Goal: Task Accomplishment & Management: Complete application form

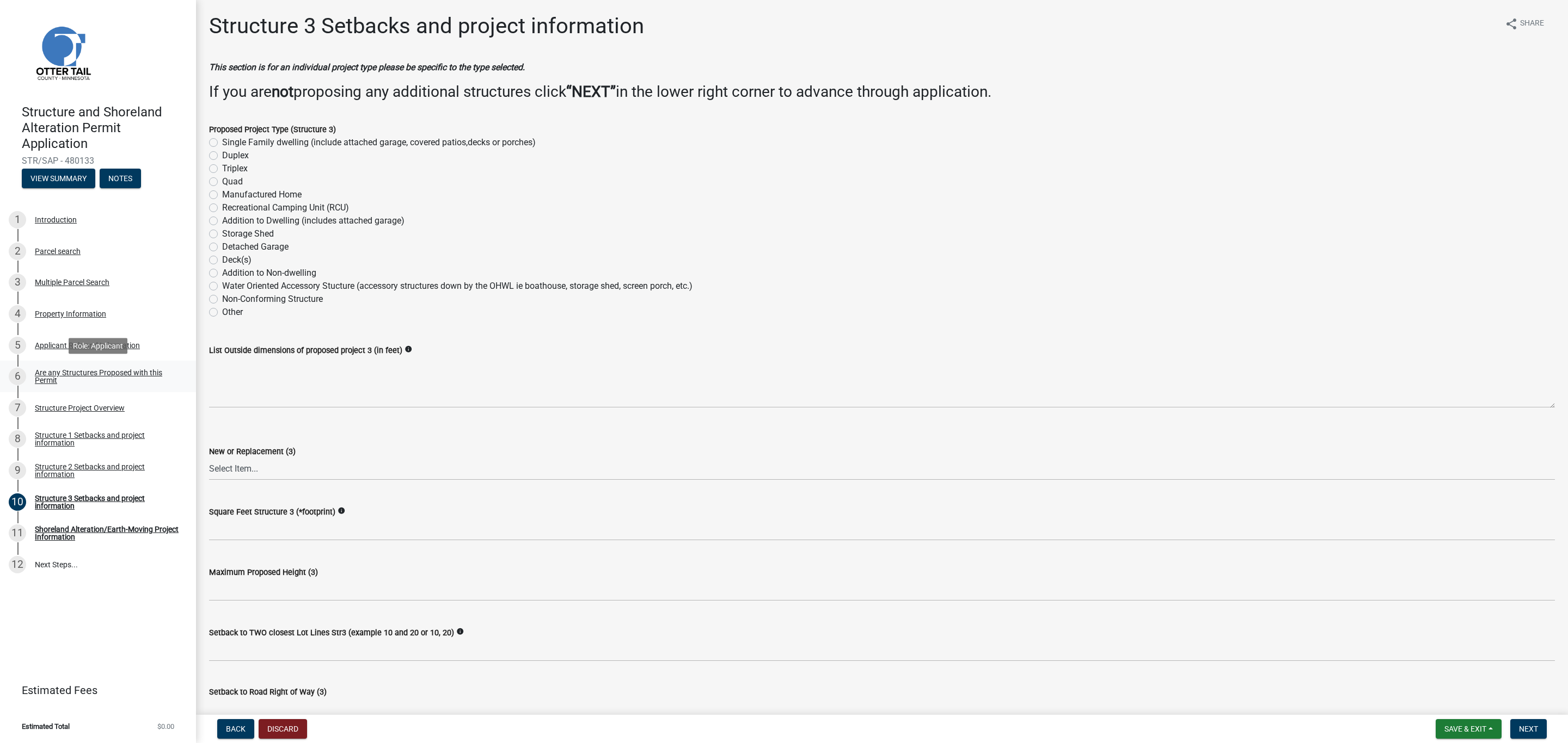
click at [48, 375] on div "Are any Structures Proposed with this Permit" at bounding box center [106, 376] width 143 height 15
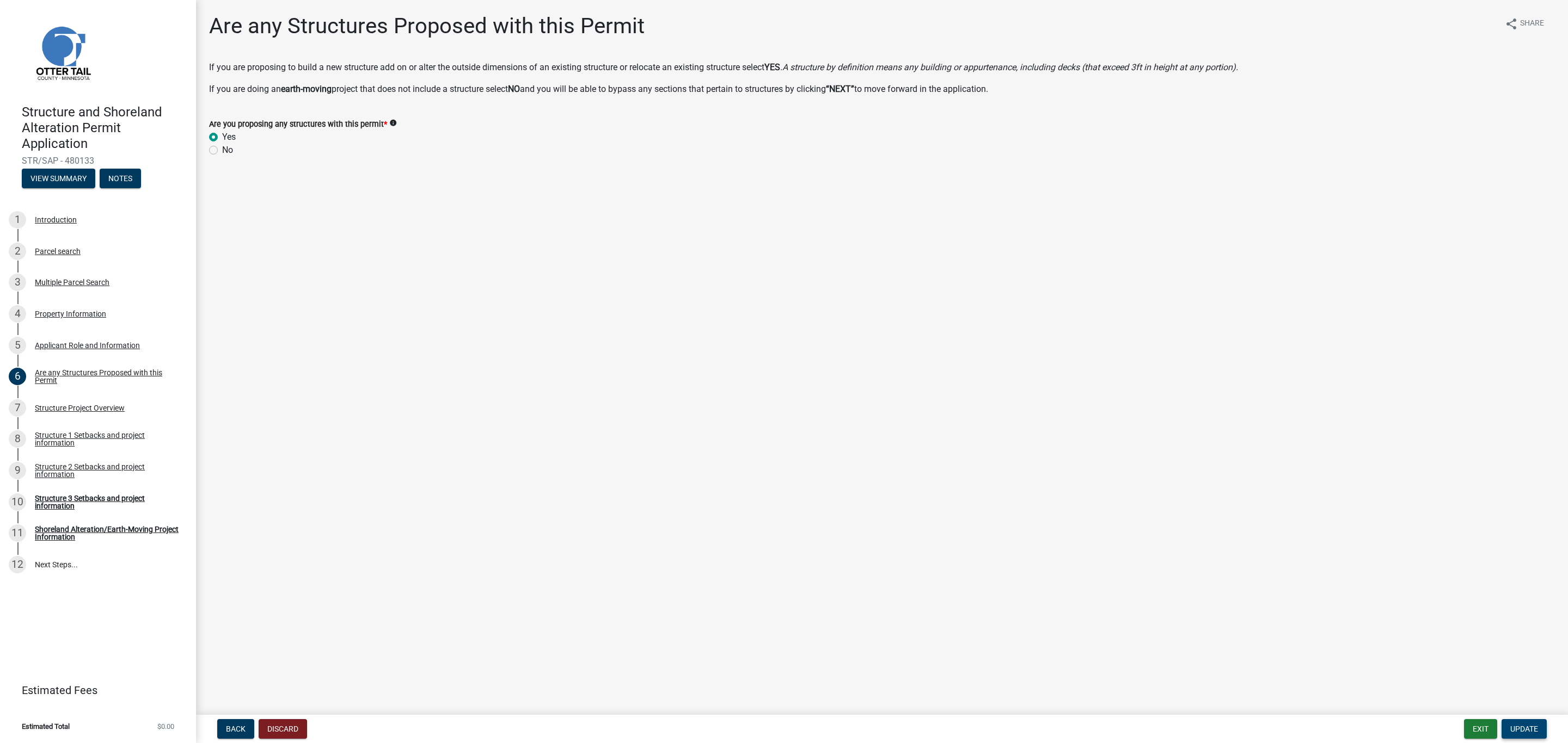
click at [1528, 730] on span "Update" at bounding box center [1523, 730] width 28 height 9
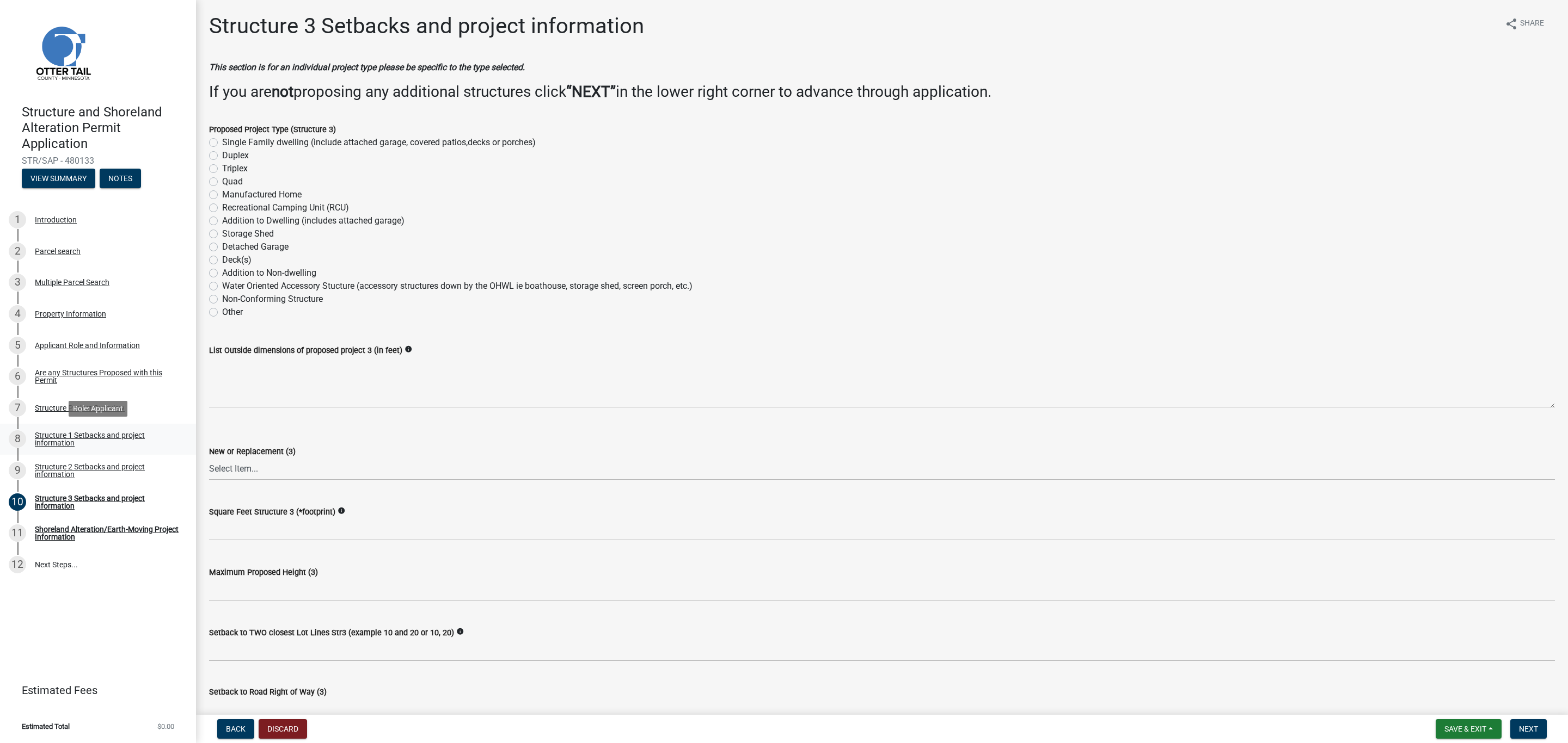
click at [49, 440] on div "Structure 1 Setbacks and project information" at bounding box center [106, 439] width 143 height 15
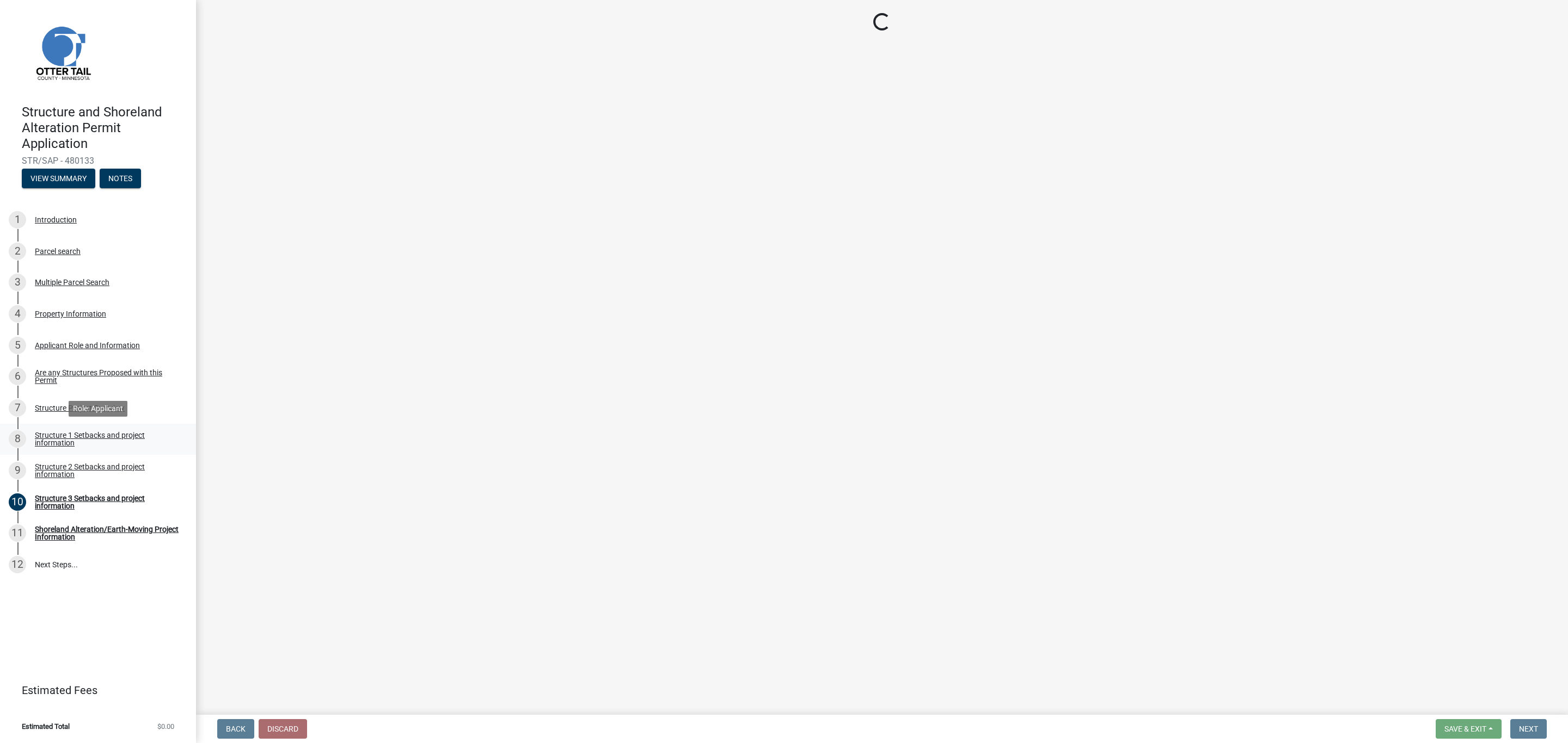
select select "a3cc236c-43aa-406a-8353-e0398d57c407"
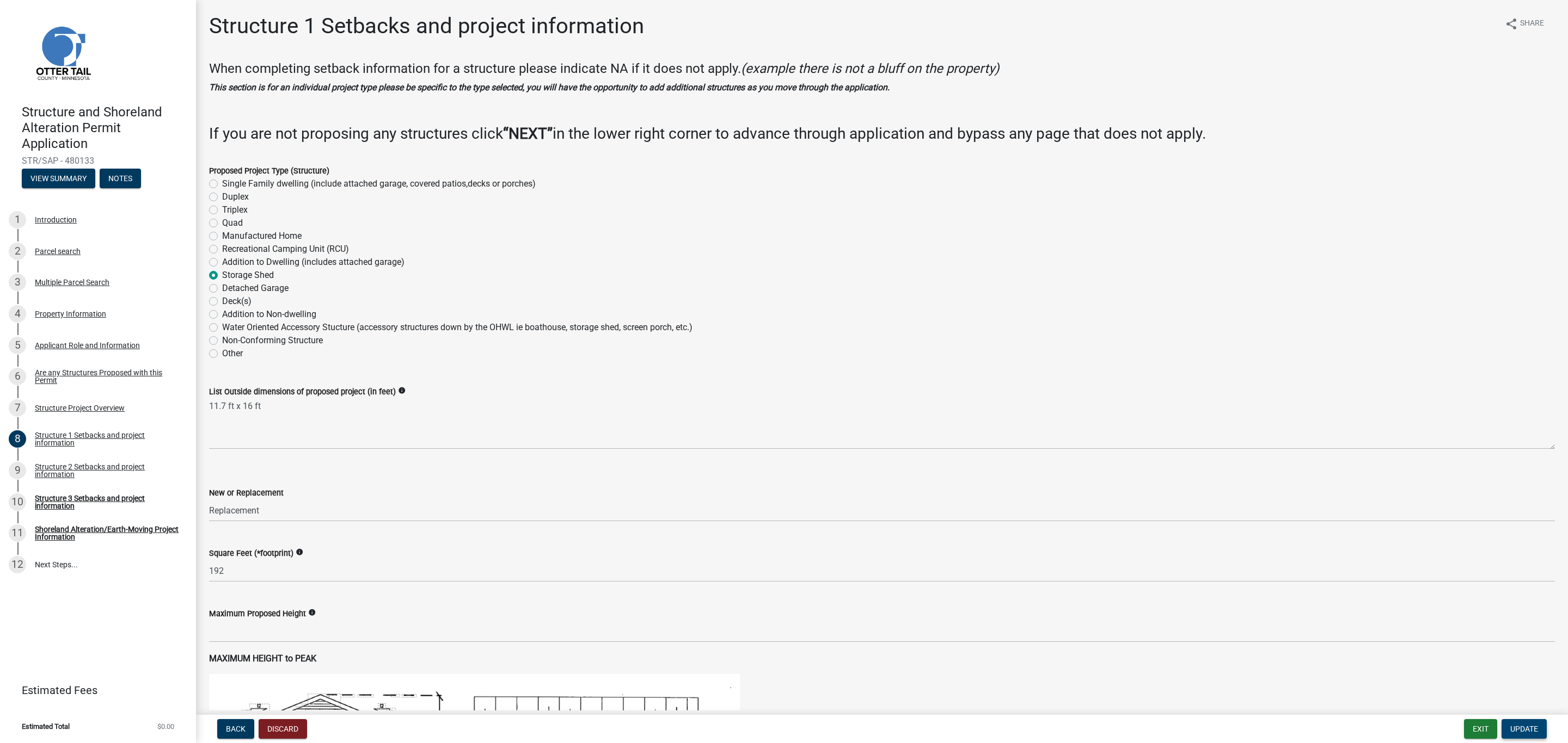
click at [1513, 726] on span "Update" at bounding box center [1523, 730] width 28 height 9
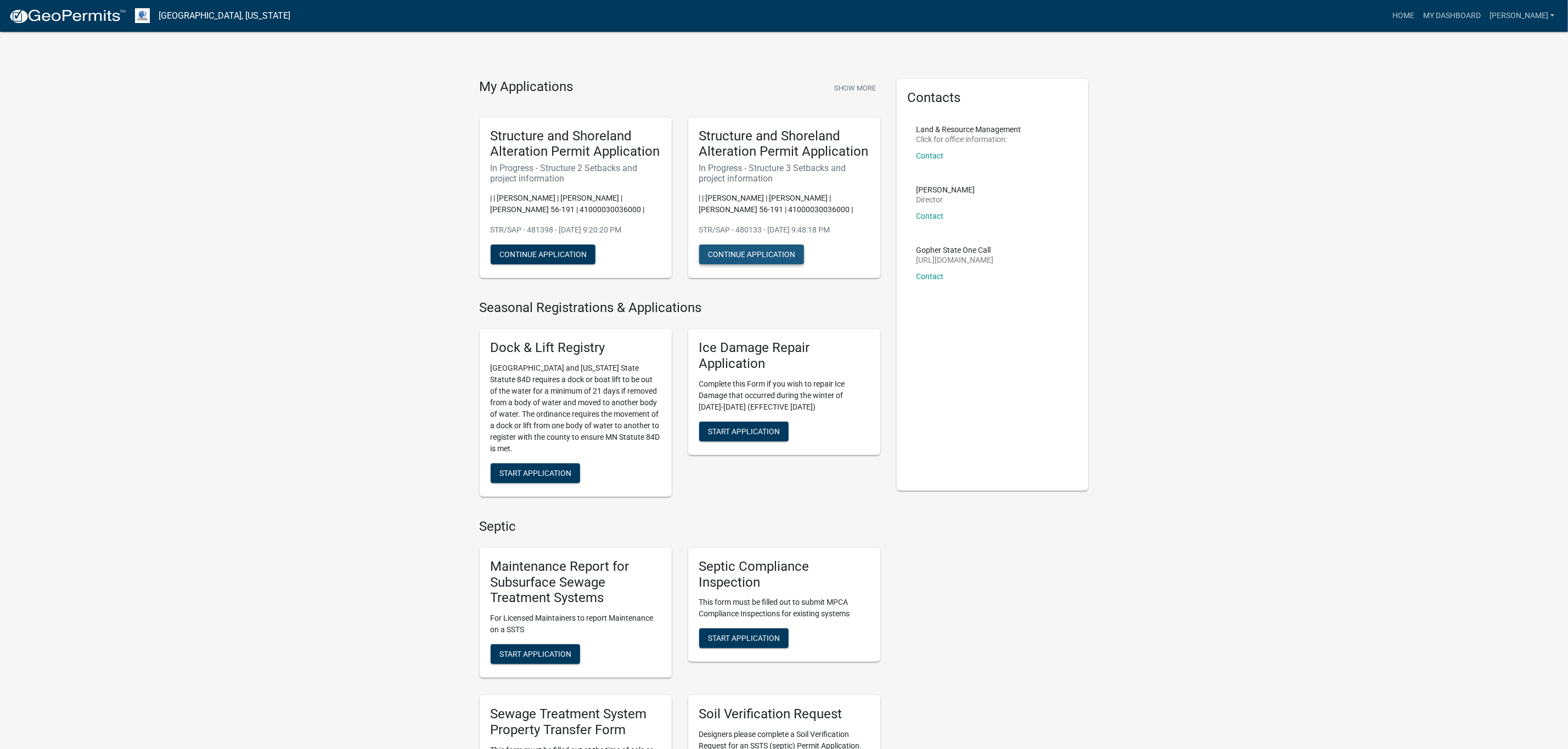
click at [728, 252] on button "Continue Application" at bounding box center [751, 255] width 105 height 20
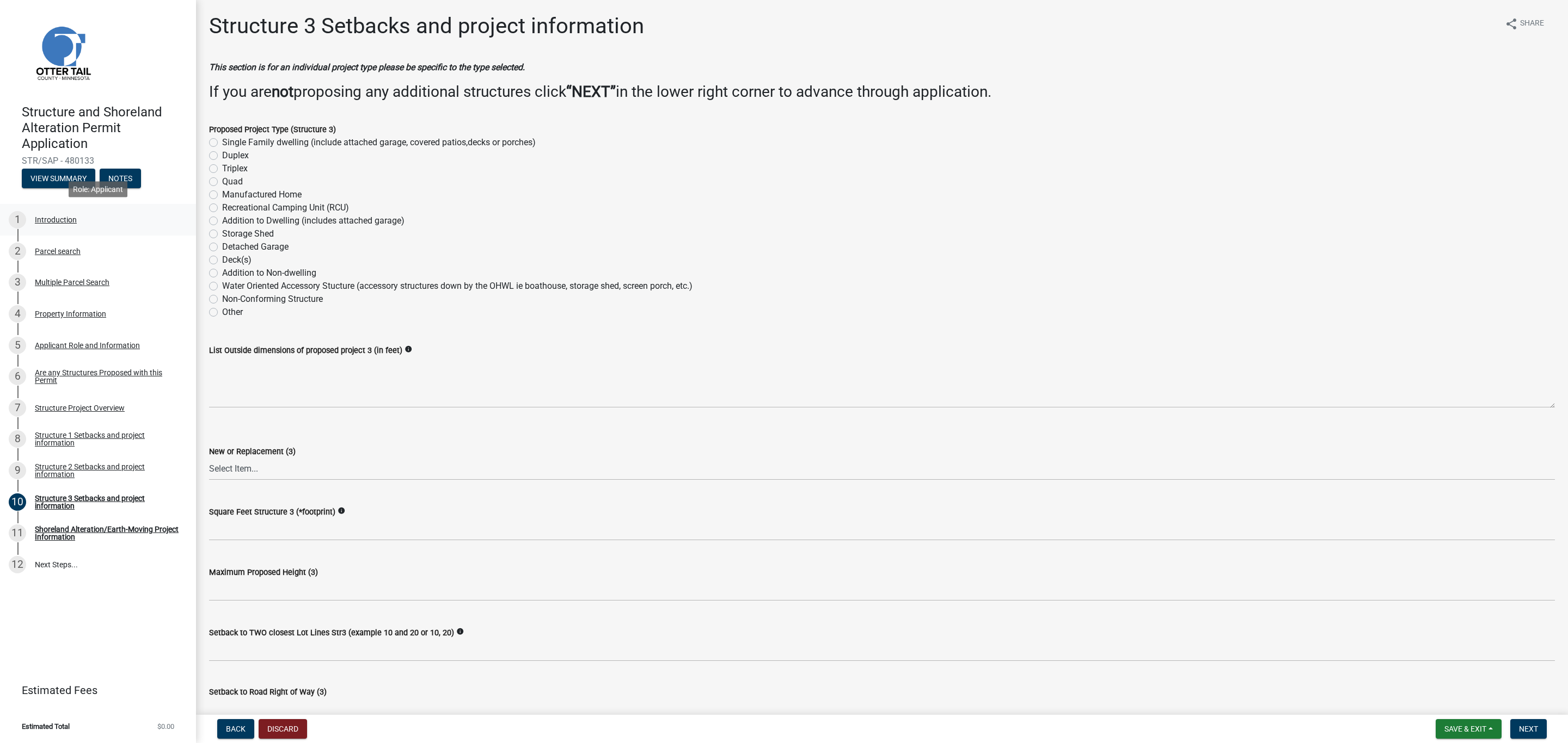
click at [47, 219] on div "Introduction" at bounding box center [55, 220] width 42 height 8
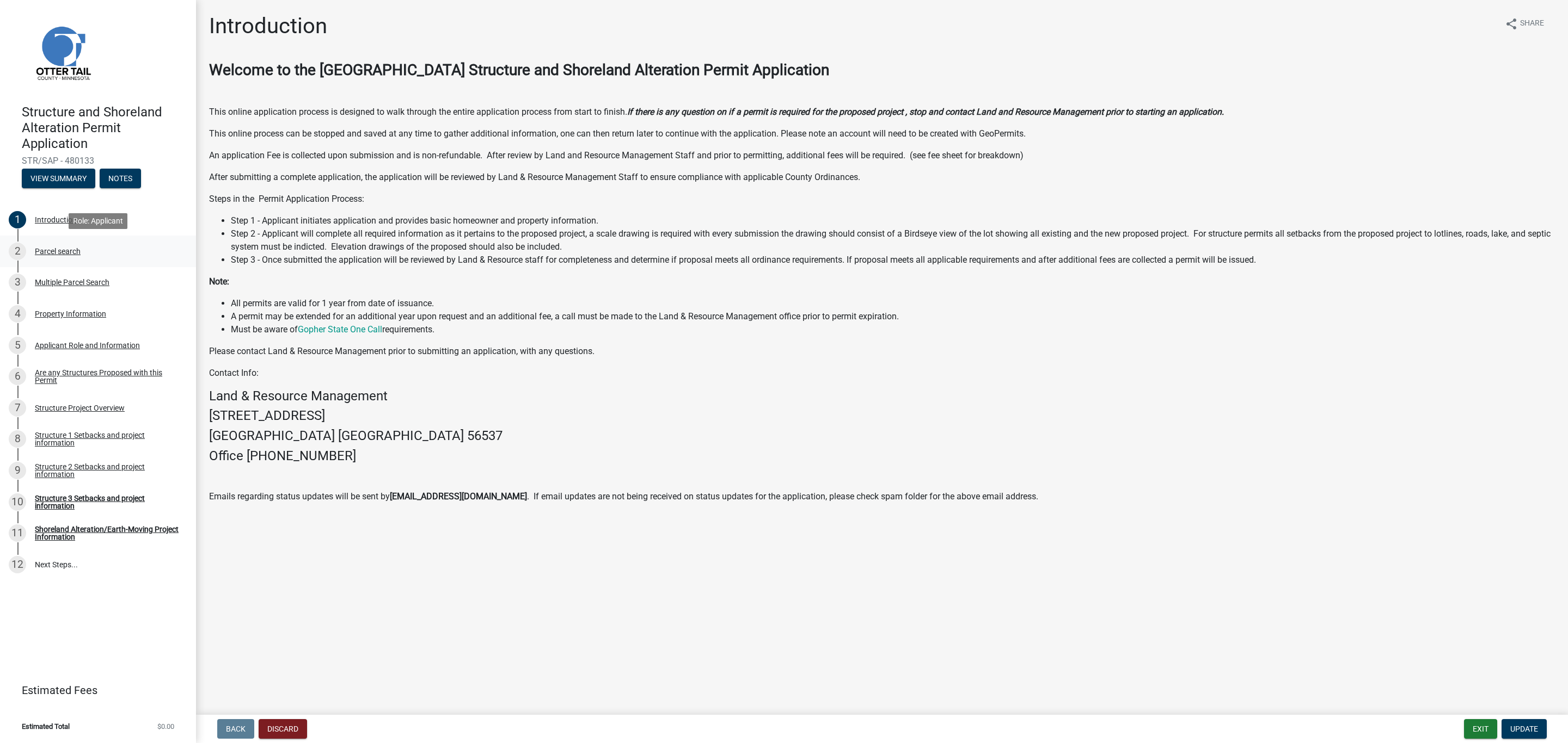
click at [51, 250] on div "Parcel search" at bounding box center [57, 251] width 45 height 8
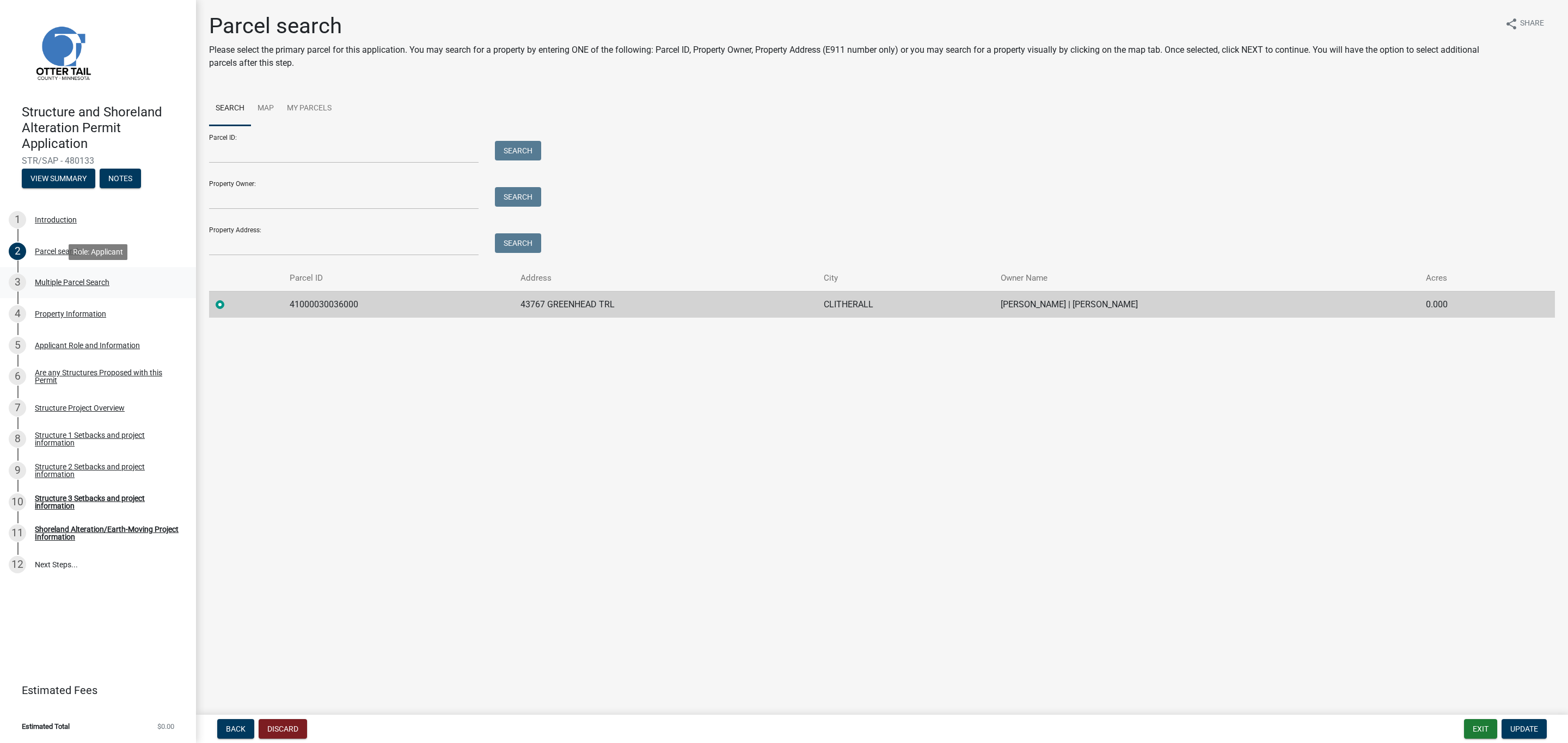
click at [55, 282] on div "Multiple Parcel Search" at bounding box center [72, 282] width 75 height 8
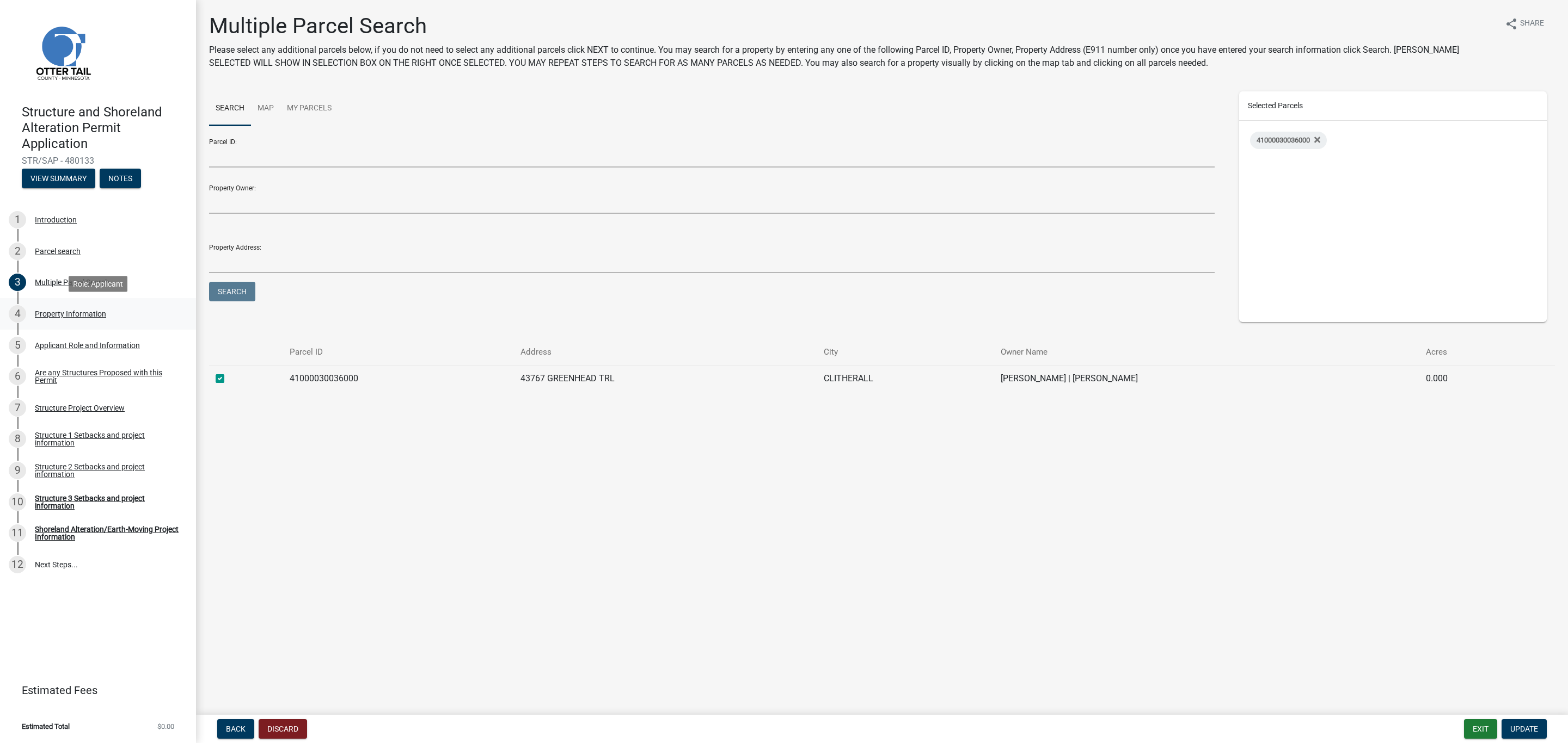
click at [47, 315] on div "Property Information" at bounding box center [70, 314] width 71 height 8
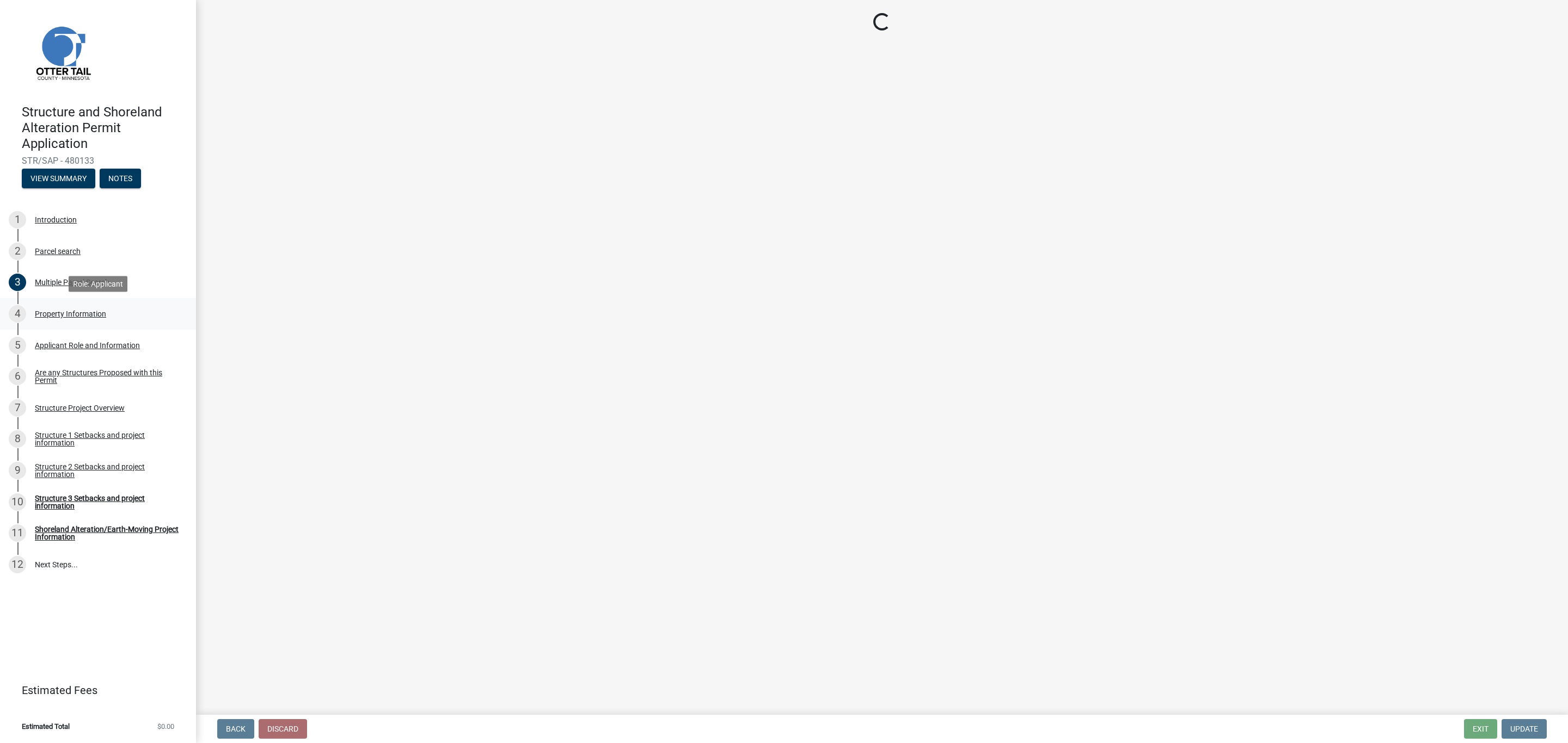
select select "c2ad80f9-9ce3-4e90-9103-7f452b1b6c56"
select select "536c2d30-81d9-41b4-a753-c6560d717c74"
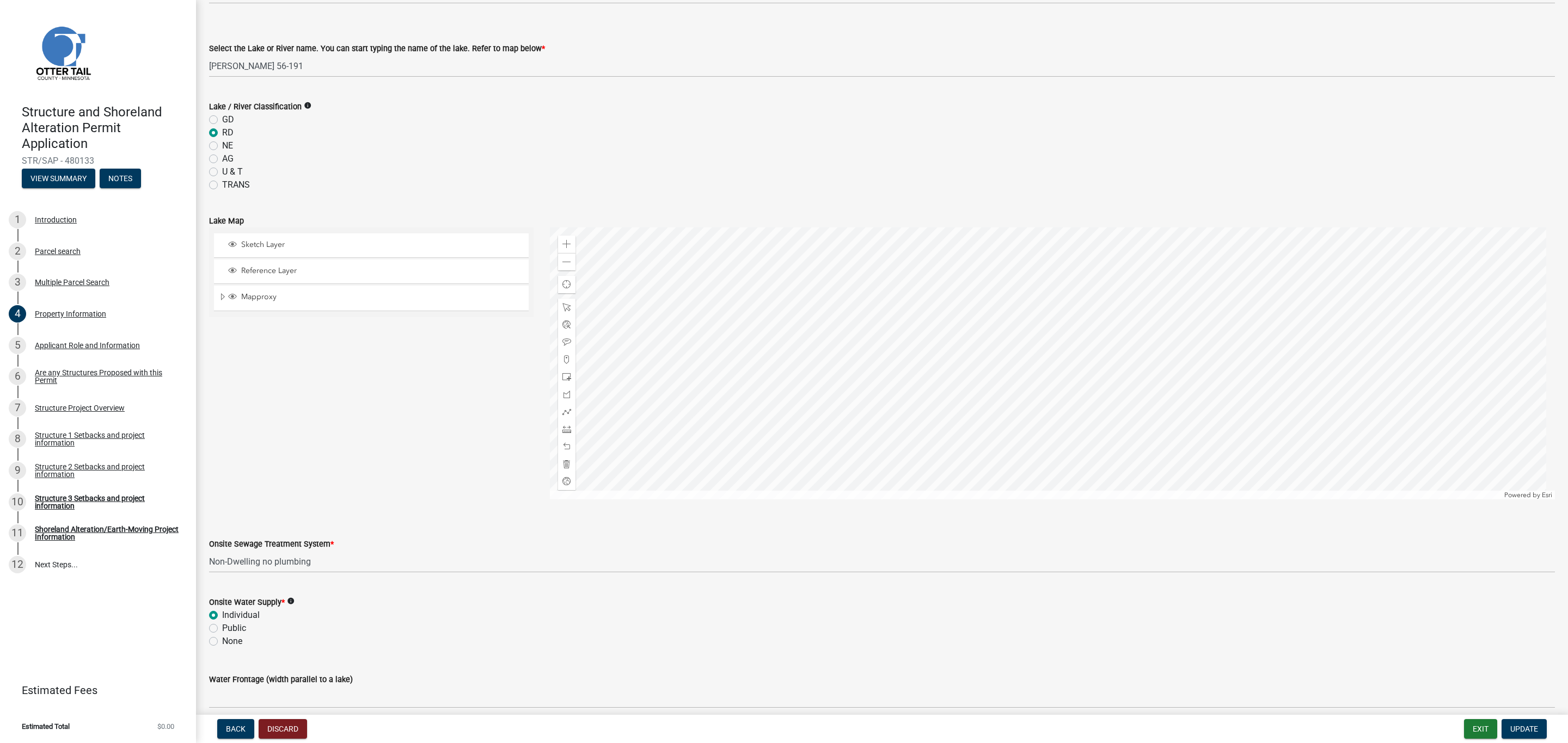
scroll to position [393, 0]
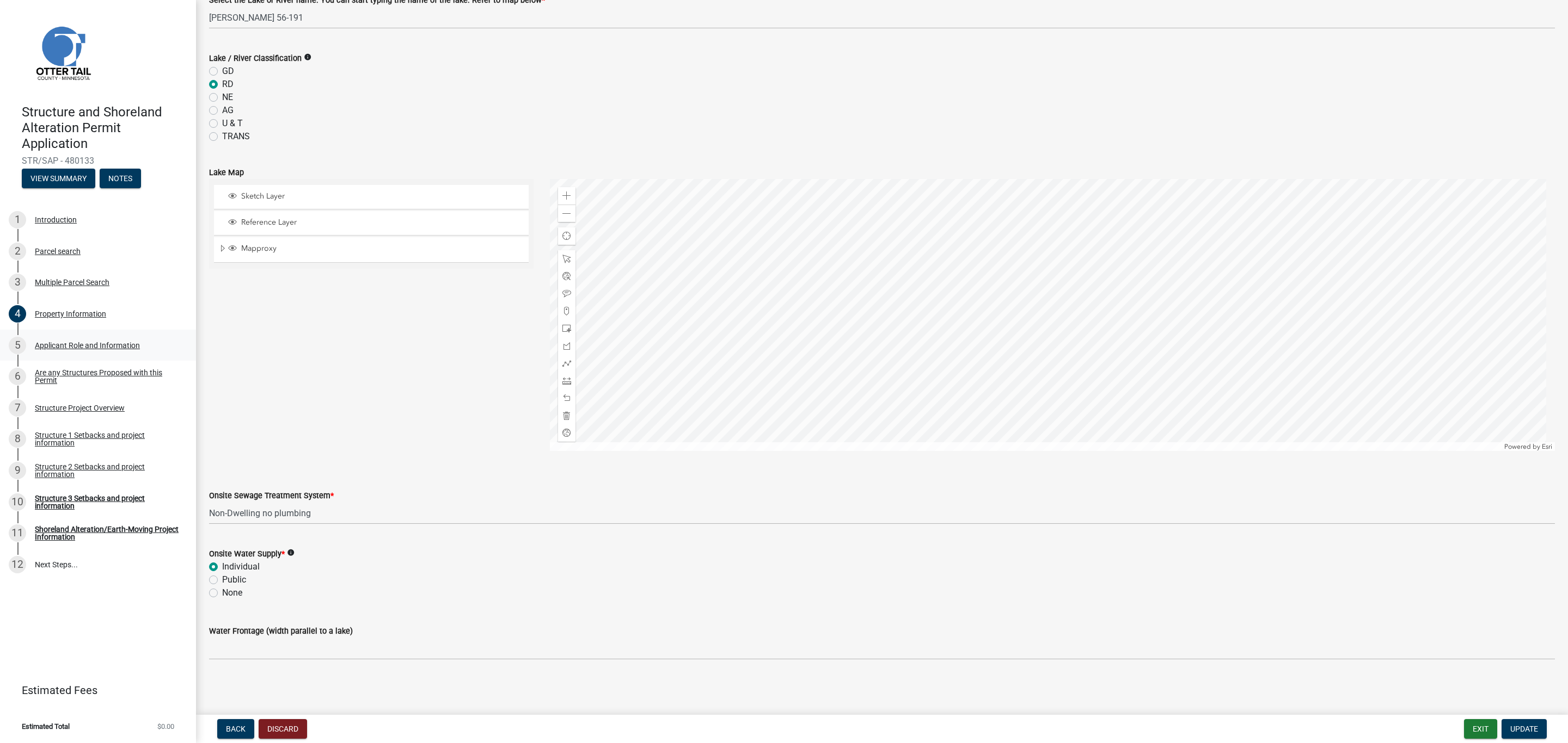
click at [54, 343] on div "Applicant Role and Information" at bounding box center [87, 345] width 105 height 8
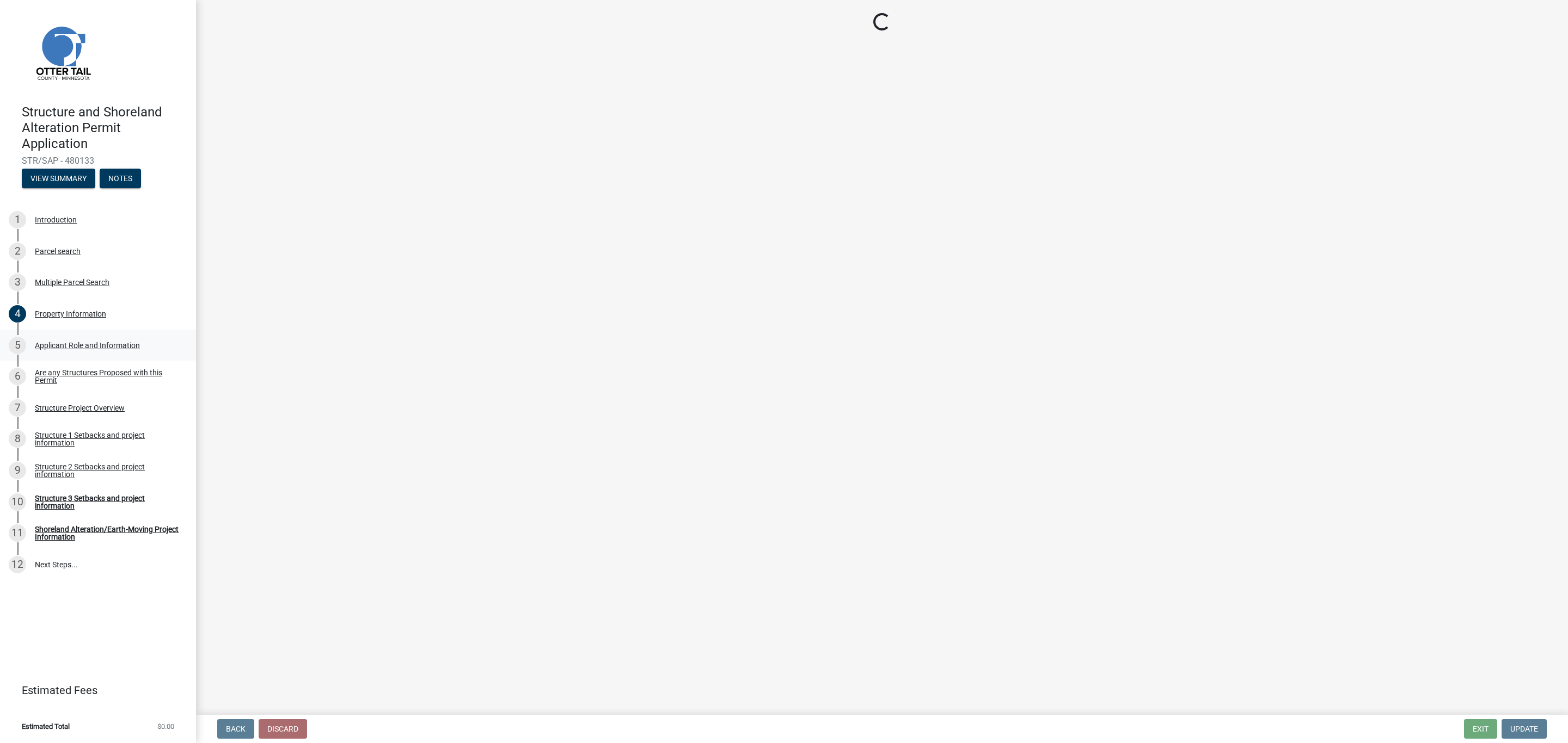
scroll to position [0, 0]
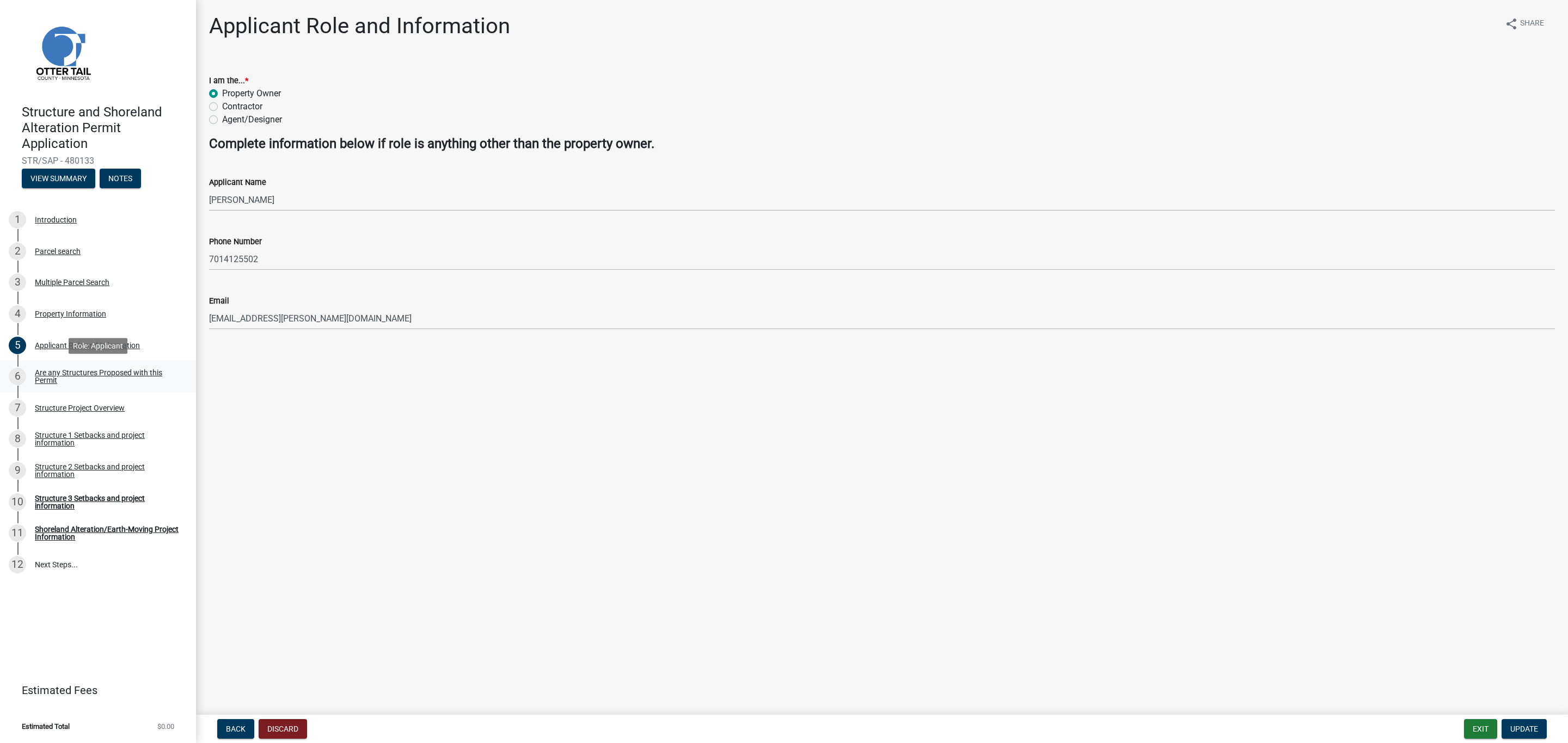
click at [45, 371] on div "Are any Structures Proposed with this Permit" at bounding box center [106, 376] width 143 height 15
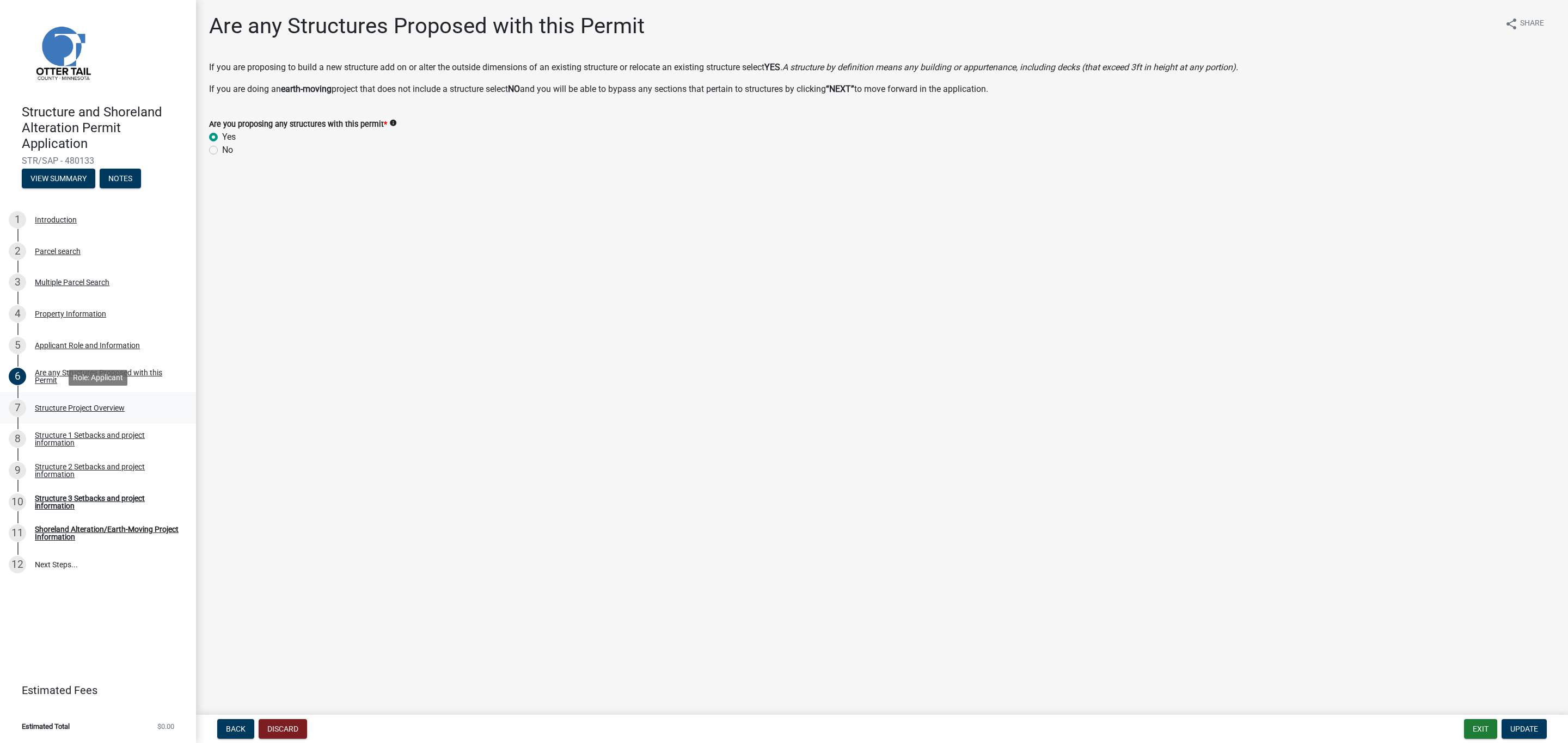
click at [41, 406] on div "Structure Project Overview" at bounding box center [79, 408] width 90 height 8
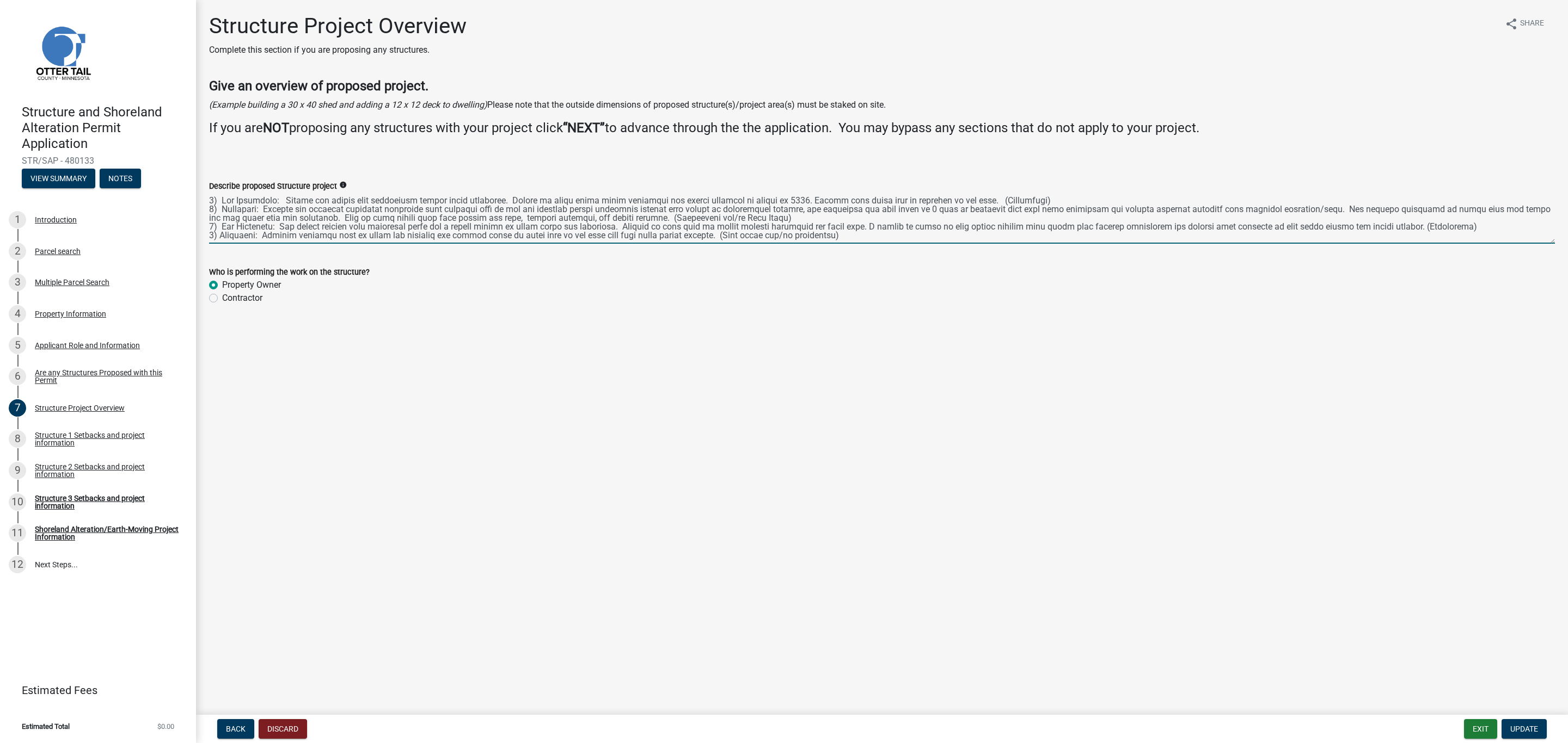
drag, startPoint x: 714, startPoint y: 214, endPoint x: 652, endPoint y: 217, distance: 62.1
click at [652, 217] on textarea "Describe proposed Structure project" at bounding box center [882, 217] width 1346 height 51
click at [699, 217] on textarea "Describe proposed Structure project" at bounding box center [882, 217] width 1346 height 51
drag, startPoint x: 702, startPoint y: 215, endPoint x: 703, endPoint y: 223, distance: 8.1
click at [703, 217] on textarea "Describe proposed Structure project" at bounding box center [882, 217] width 1346 height 51
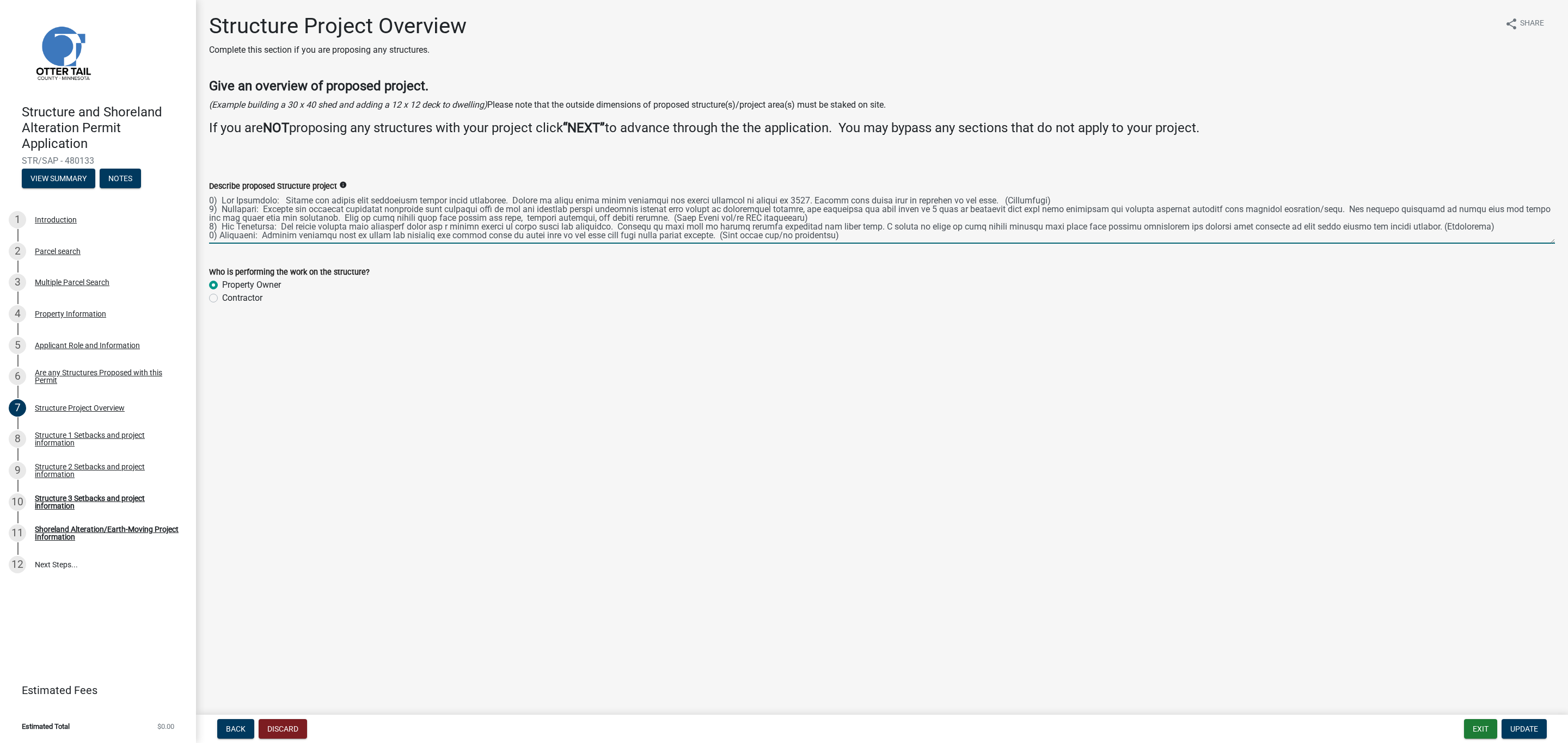
drag, startPoint x: 736, startPoint y: 216, endPoint x: 746, endPoint y: 219, distance: 10.4
click at [746, 219] on textarea "Describe proposed Structure project" at bounding box center [882, 217] width 1346 height 51
drag, startPoint x: 321, startPoint y: 224, endPoint x: 367, endPoint y: 226, distance: 46.0
click at [368, 226] on textarea "Describe proposed Structure project" at bounding box center [882, 217] width 1346 height 51
click at [1017, 224] on textarea "Describe proposed Structure project" at bounding box center [882, 217] width 1346 height 51
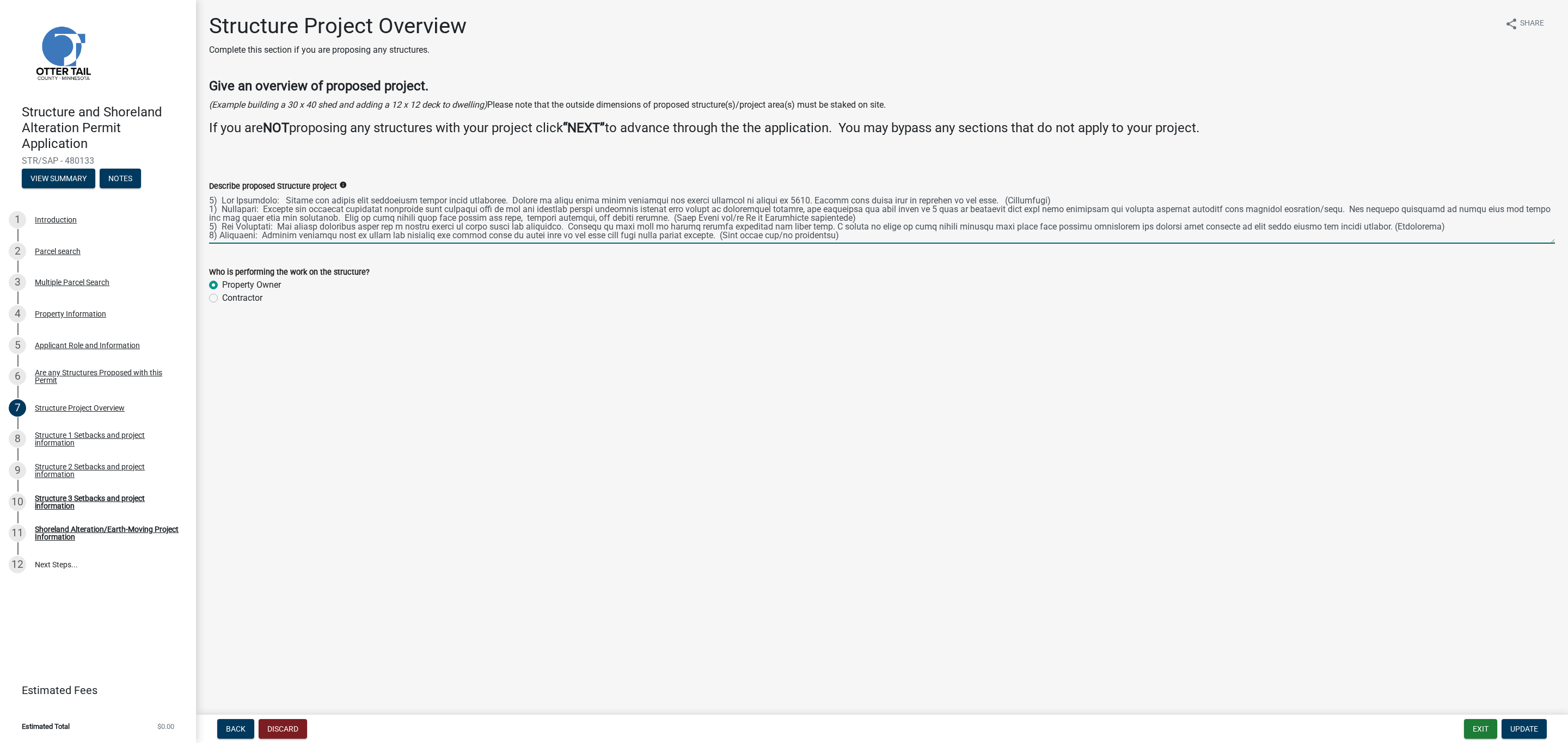
click at [1020, 227] on textarea "Describe proposed Structure project" at bounding box center [882, 217] width 1346 height 51
type textarea "1) Non Structure: Repair any damage from installing riprap along shoreline. Rip…"
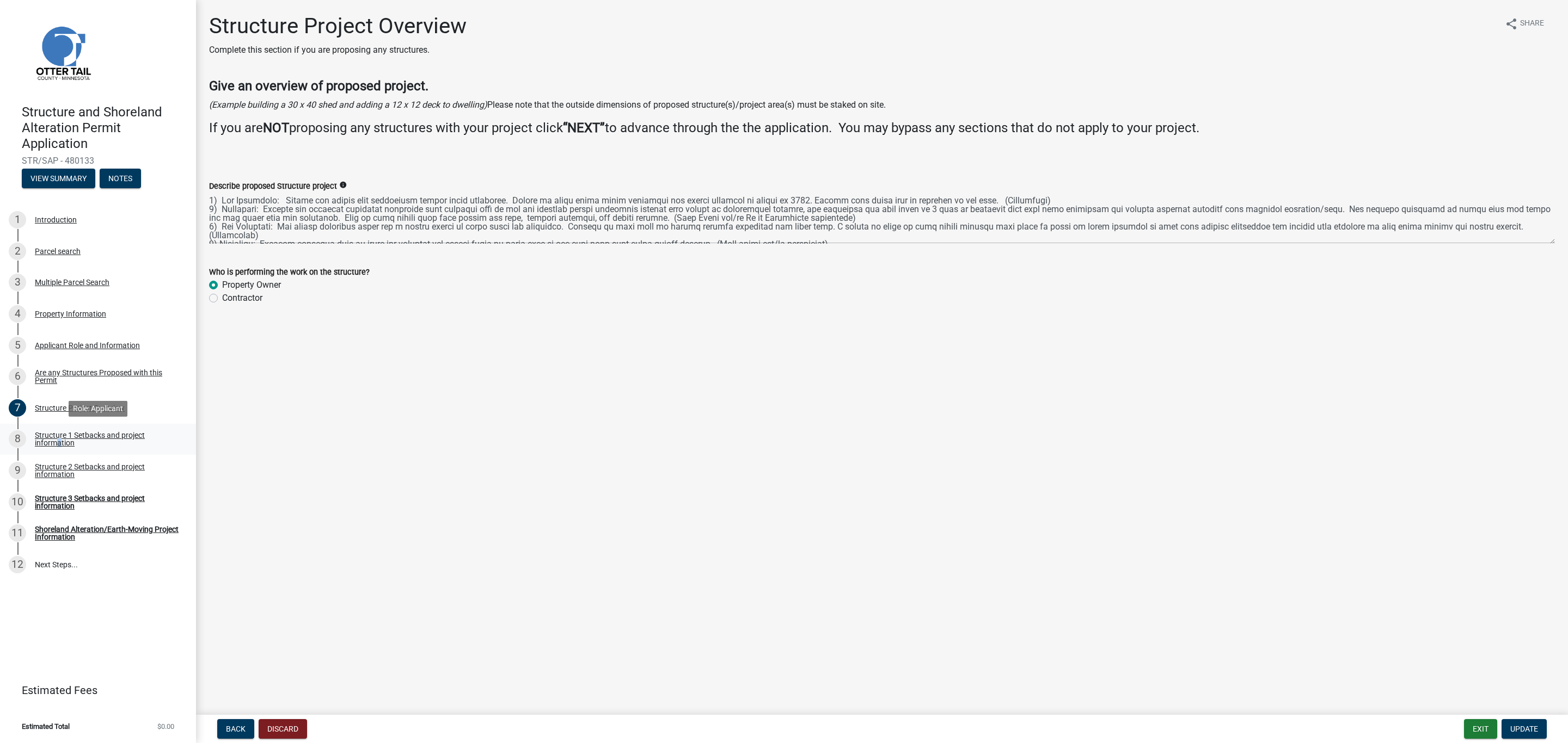
click at [55, 446] on div "Structure 1 Setbacks and project information" at bounding box center [106, 439] width 143 height 15
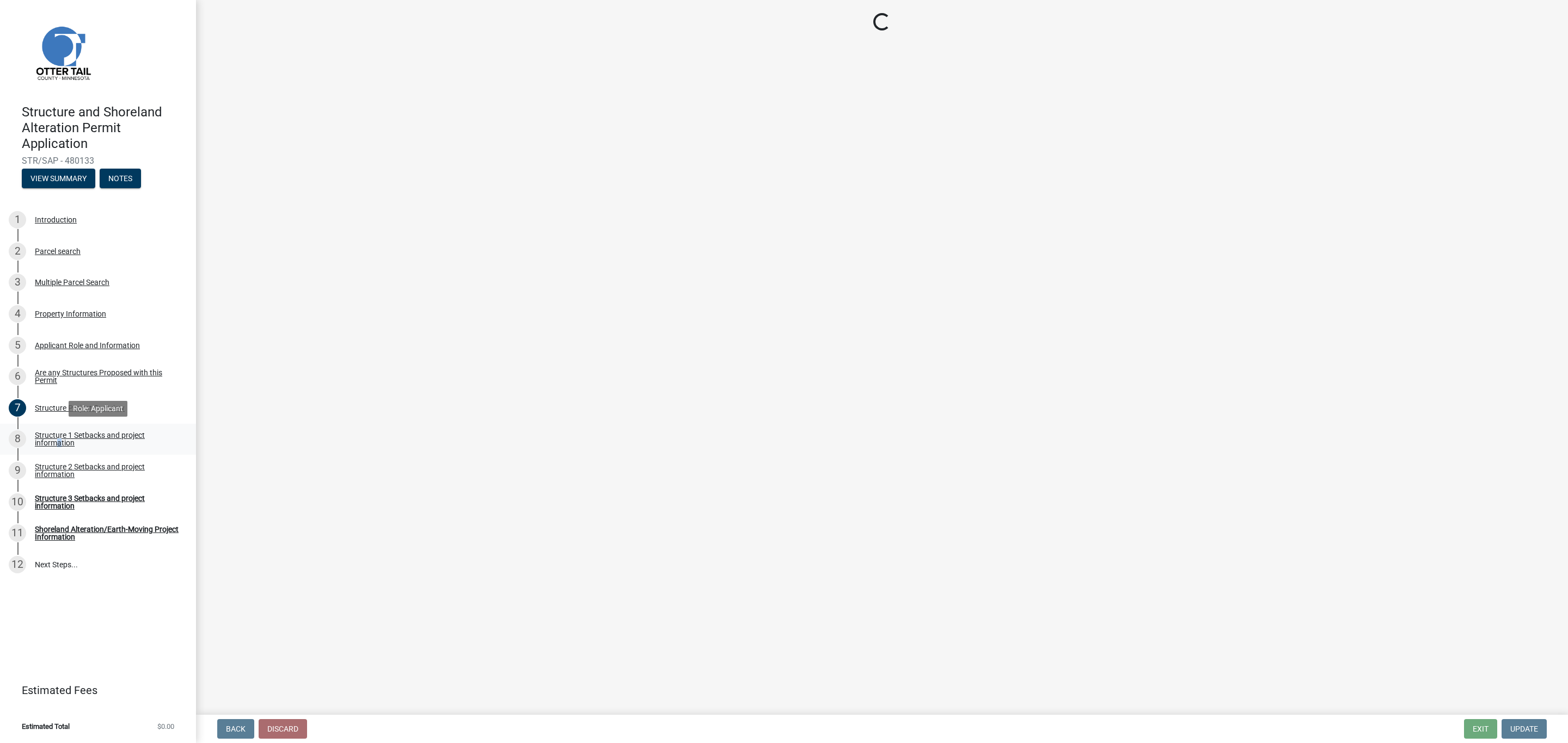
select select "a3cc236c-43aa-406a-8353-e0398d57c407"
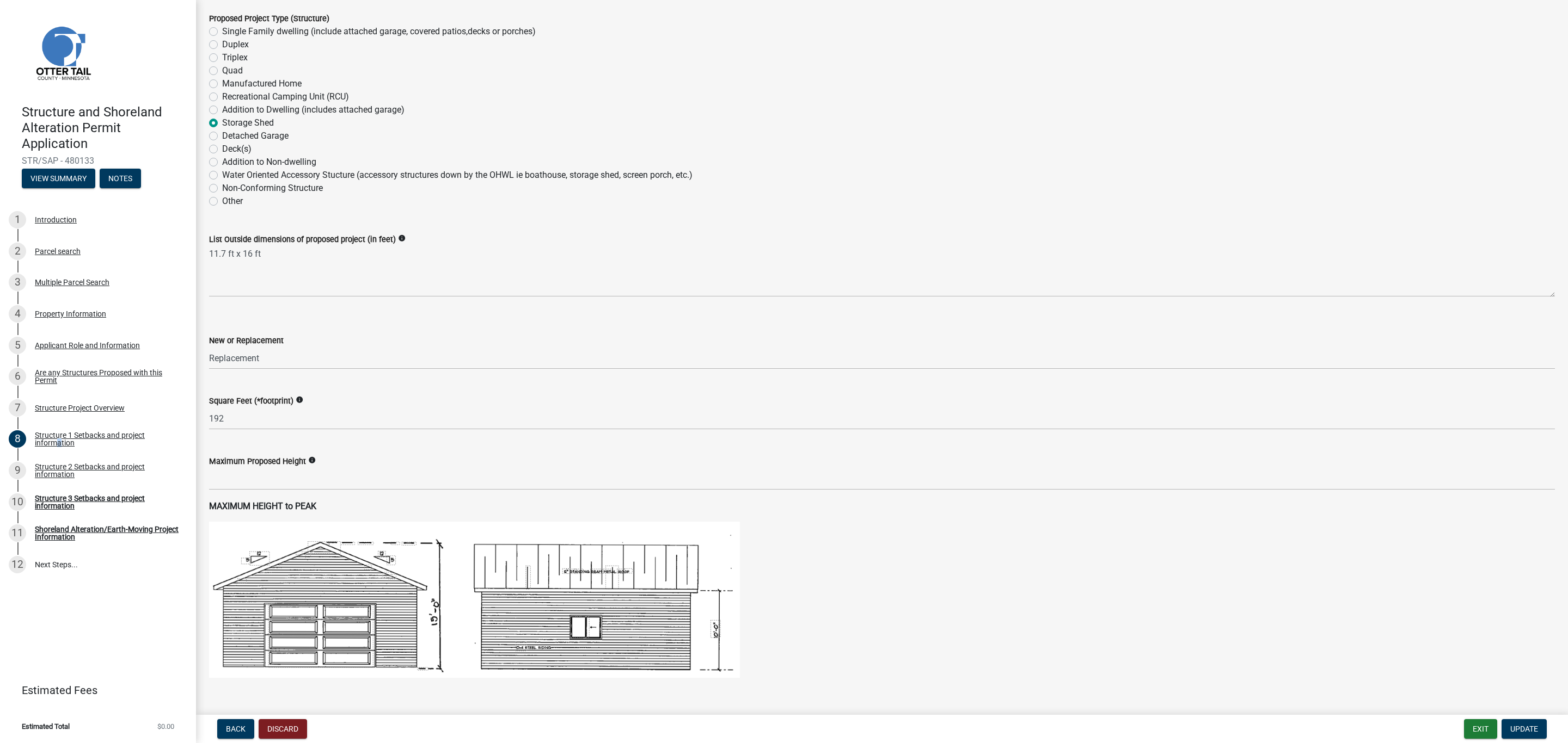
scroll to position [163, 0]
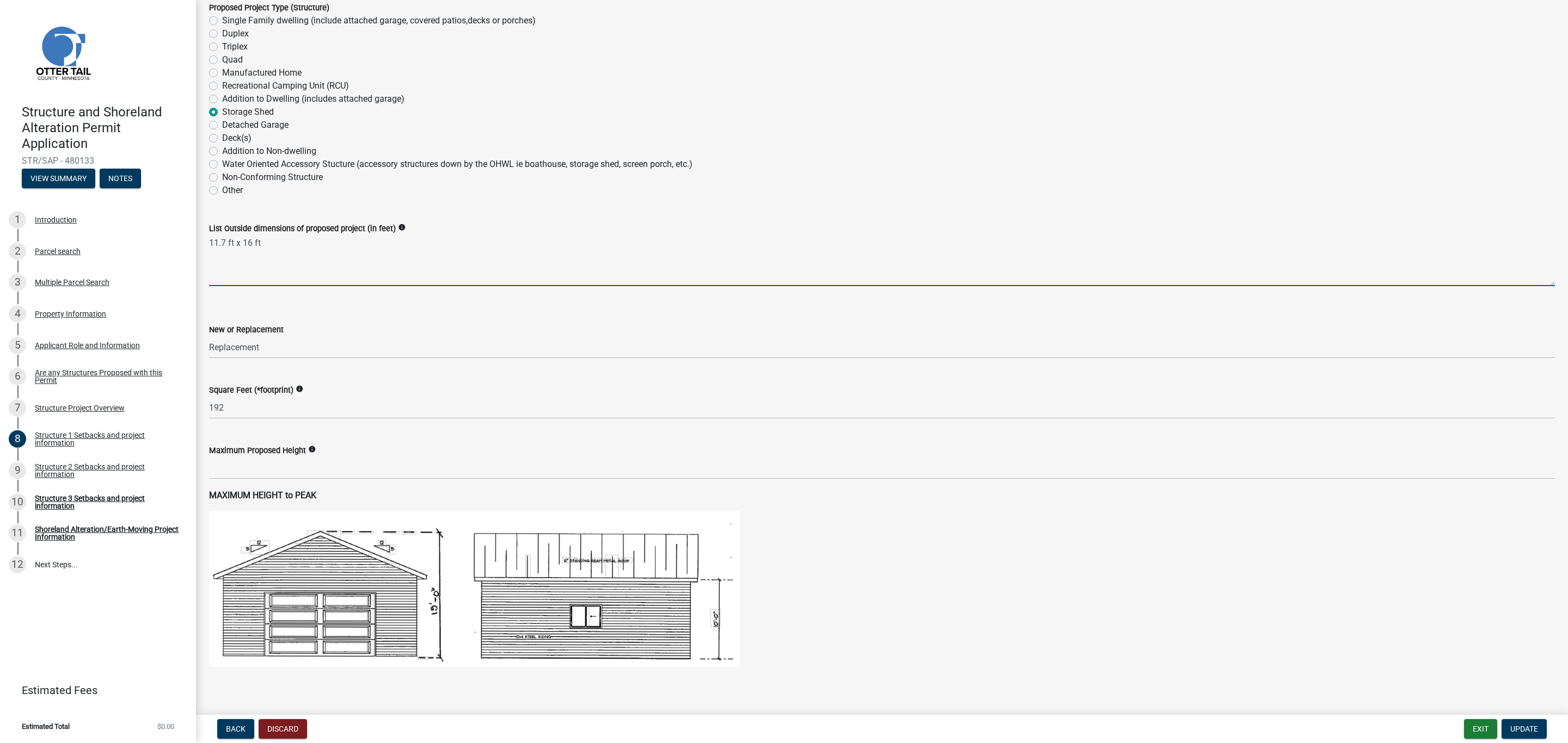
drag, startPoint x: 224, startPoint y: 238, endPoint x: 199, endPoint y: 232, distance: 25.7
click at [199, 232] on div "Structure 1 Setbacks and project information share Share When completing setbac…" at bounding box center [881, 666] width 1372 height 1633
type textarea "13 ft x 16 ft"
click at [311, 309] on div "New or Replacement Select Item... New Replacement" at bounding box center [882, 327] width 1346 height 64
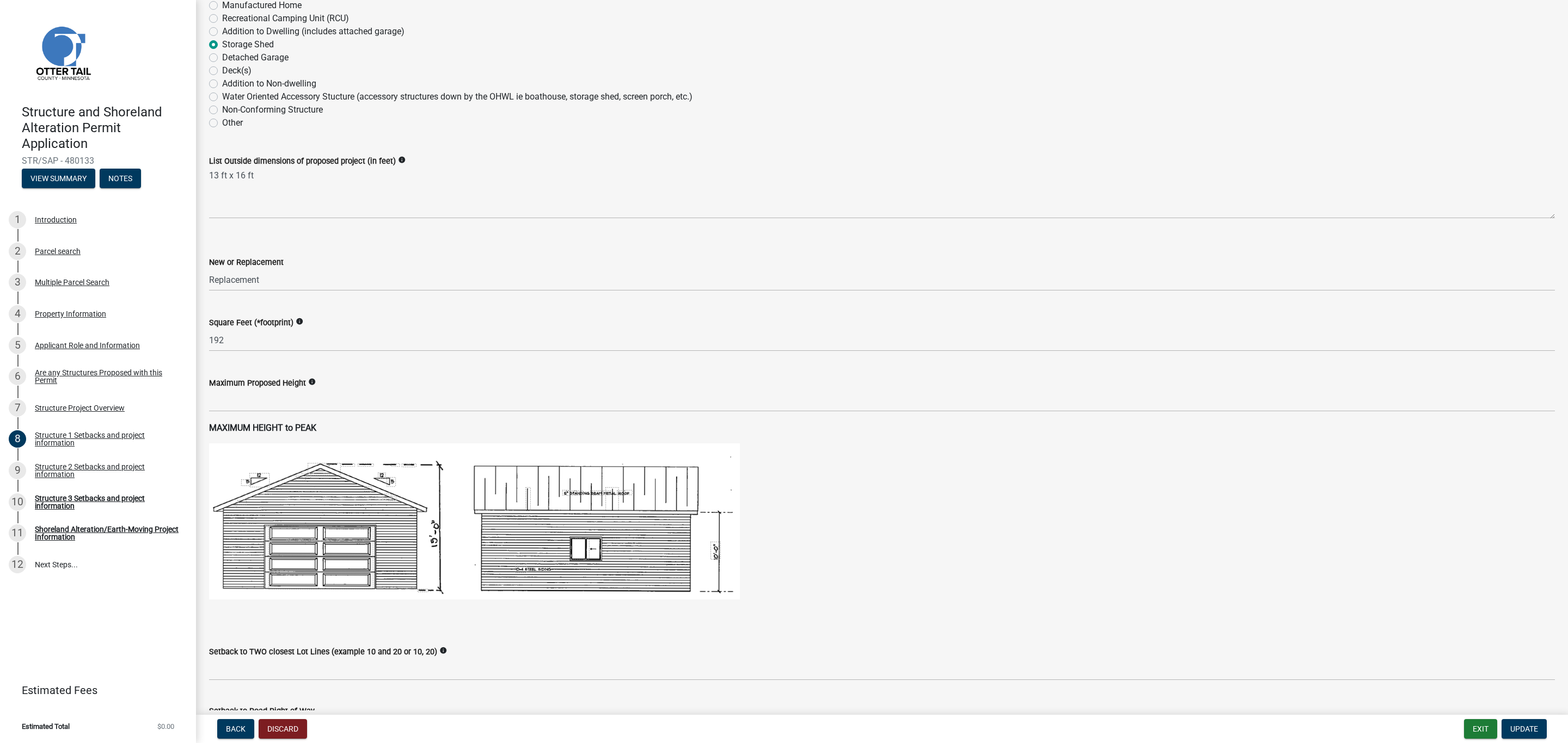
scroll to position [245, 0]
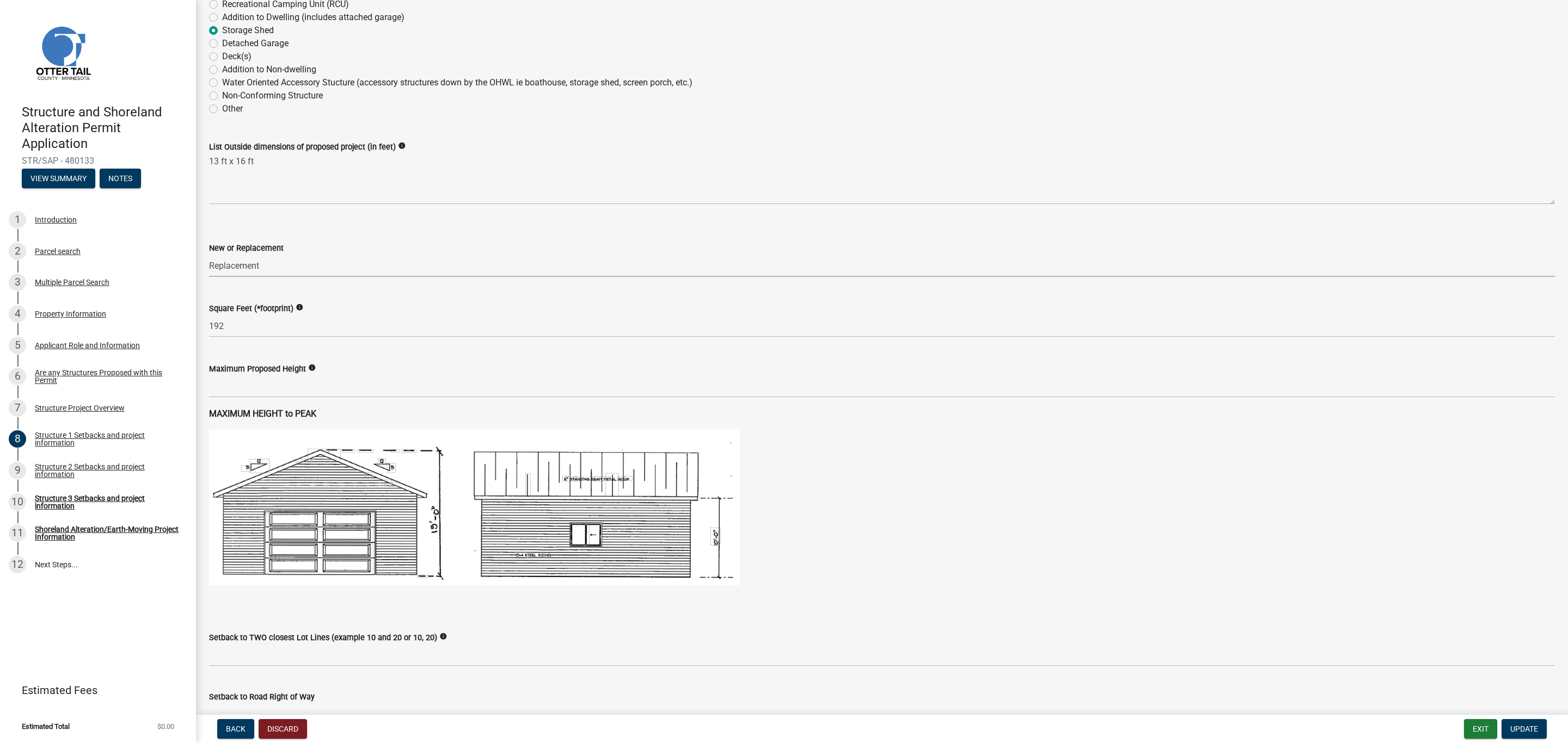
click at [268, 258] on select "Select Item... New Replacement" at bounding box center [882, 265] width 1346 height 22
click at [766, 642] on div "Setback to TWO closest Lot Lines (example 10 and 20 or 10, 20) info" at bounding box center [882, 637] width 1346 height 13
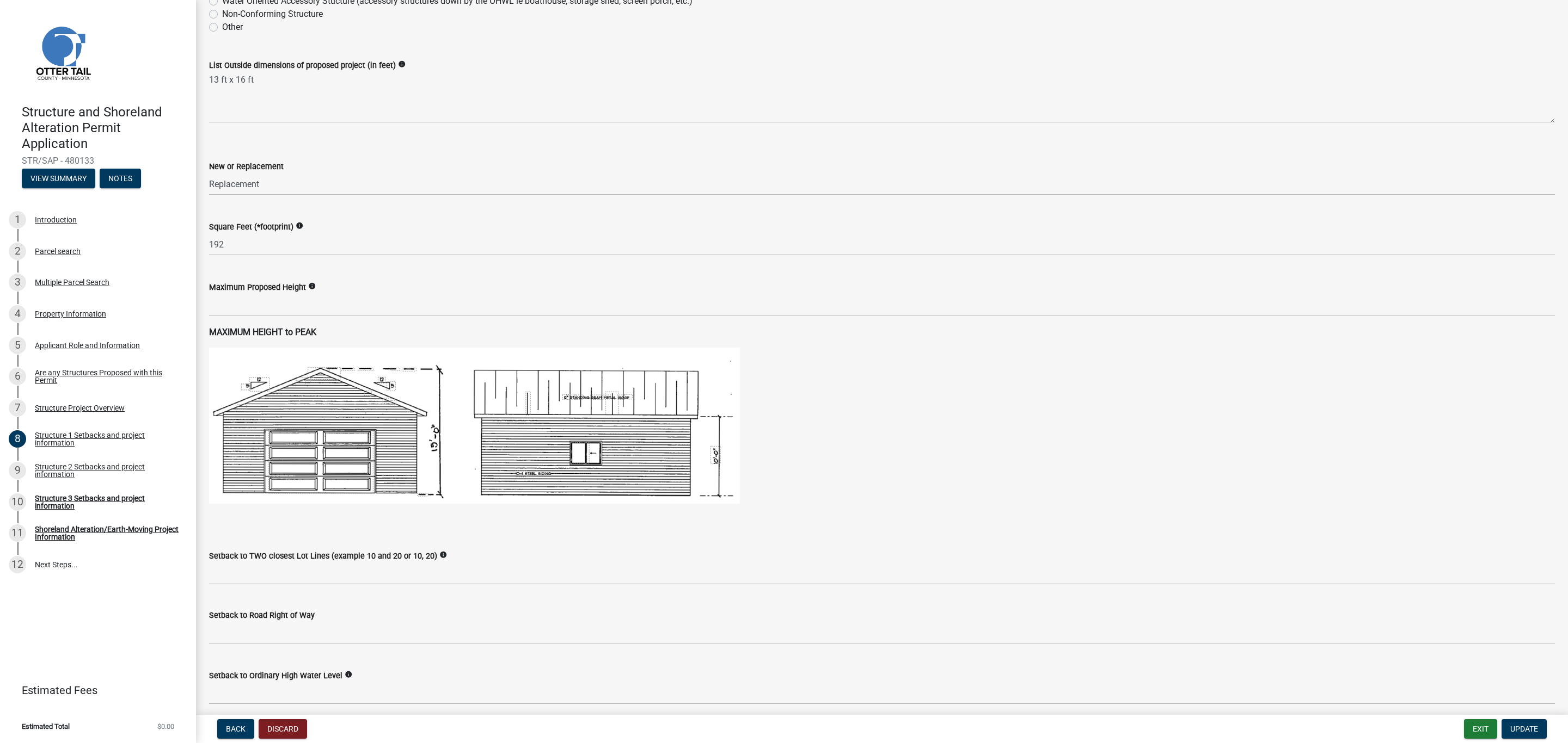
scroll to position [408, 0]
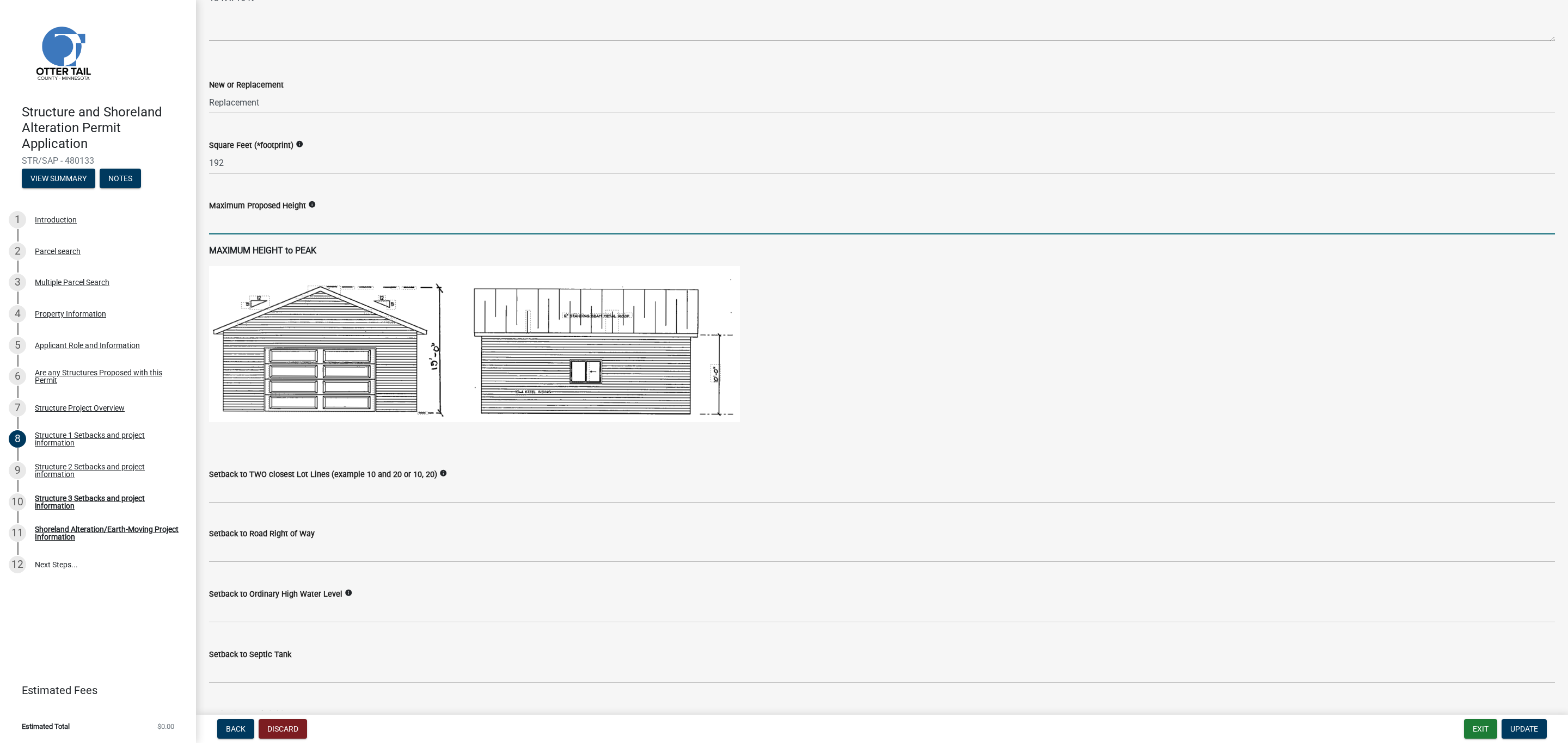
click at [264, 219] on input "text" at bounding box center [882, 222] width 1346 height 22
click at [263, 225] on input "text" at bounding box center [882, 222] width 1346 height 22
click at [321, 460] on div "Setback to TWO closest Lot Lines (example 10 and 20 or 10, 20) info" at bounding box center [882, 478] width 1346 height 51
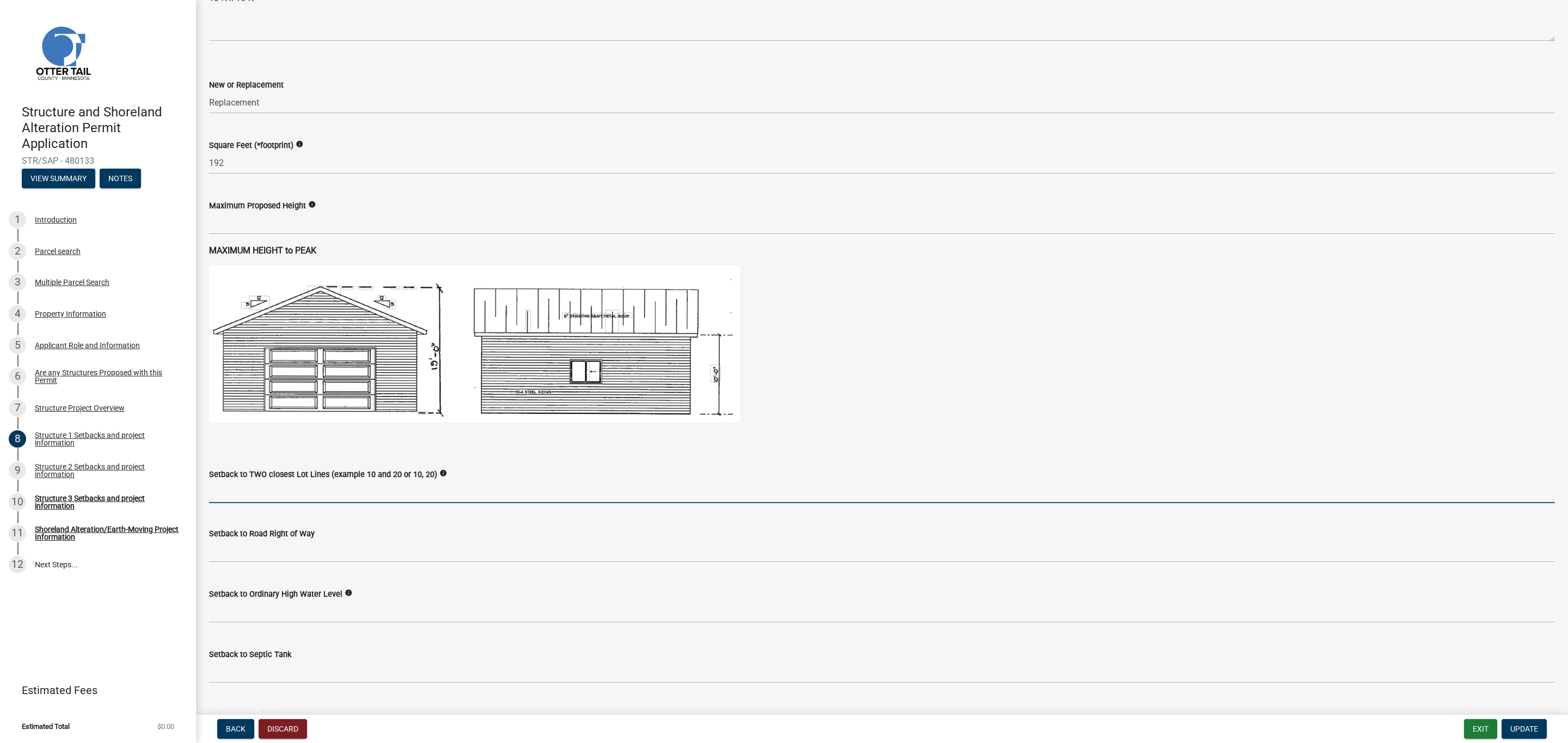
click at [248, 485] on input "Setback to TWO closest Lot Lines (example 10 and 20 or 10, 20)" at bounding box center [882, 492] width 1346 height 22
click at [313, 246] on strong "MAXIMUM HEIGHT to PEAK" at bounding box center [263, 251] width 107 height 11
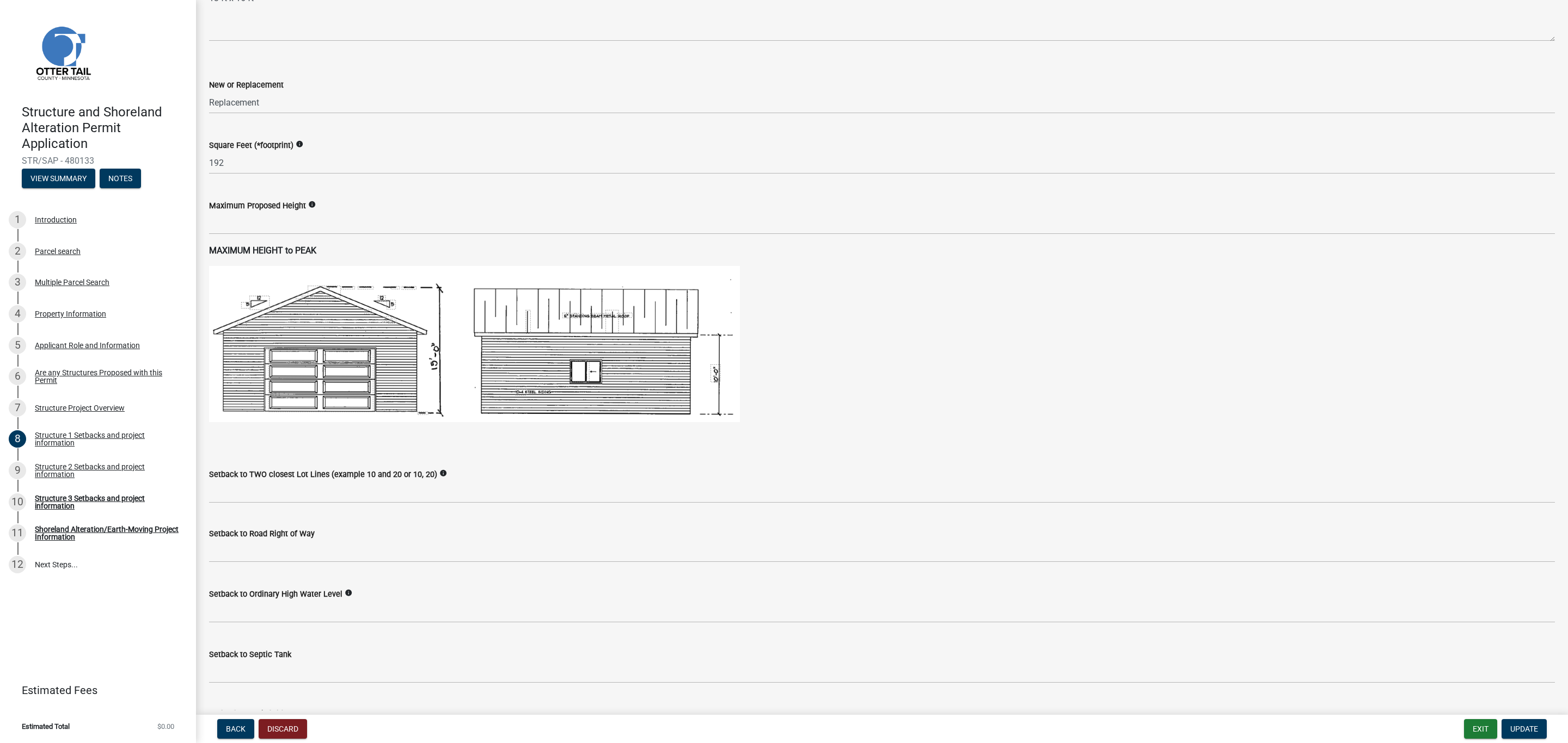
click at [358, 389] on img at bounding box center [475, 344] width 531 height 157
drag, startPoint x: 521, startPoint y: 379, endPoint x: 618, endPoint y: 385, distance: 97.2
click at [522, 379] on img at bounding box center [475, 344] width 531 height 157
click at [291, 430] on div "MAXIMUM HEIGHT to PEAK" at bounding box center [882, 344] width 1346 height 199
click at [245, 246] on strong "MAXIMUM HEIGHT to PEAK" at bounding box center [263, 251] width 107 height 11
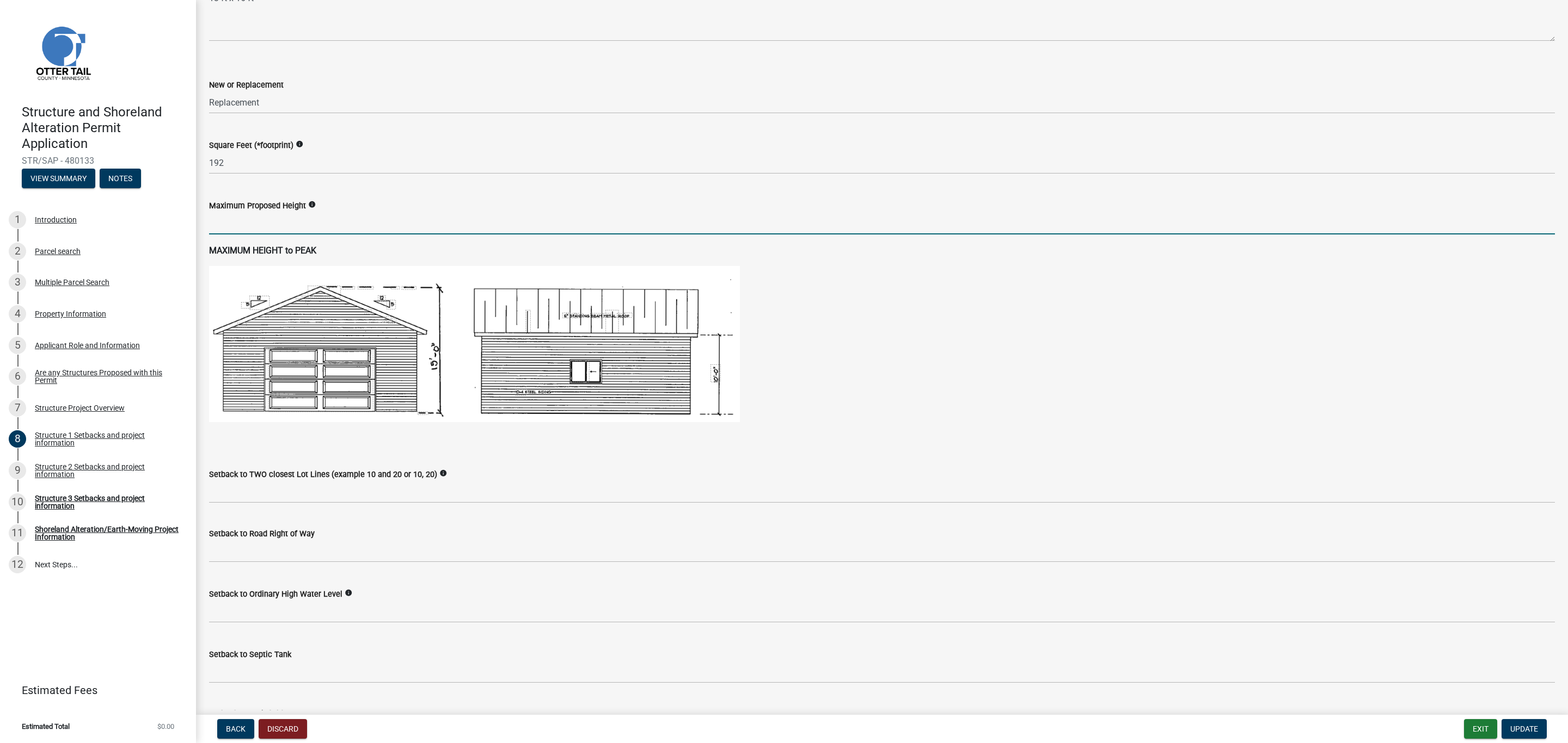
click at [260, 219] on input "text" at bounding box center [882, 222] width 1346 height 22
click at [207, 351] on div "MAXIMUM HEIGHT to PEAK" at bounding box center [882, 344] width 1362 height 199
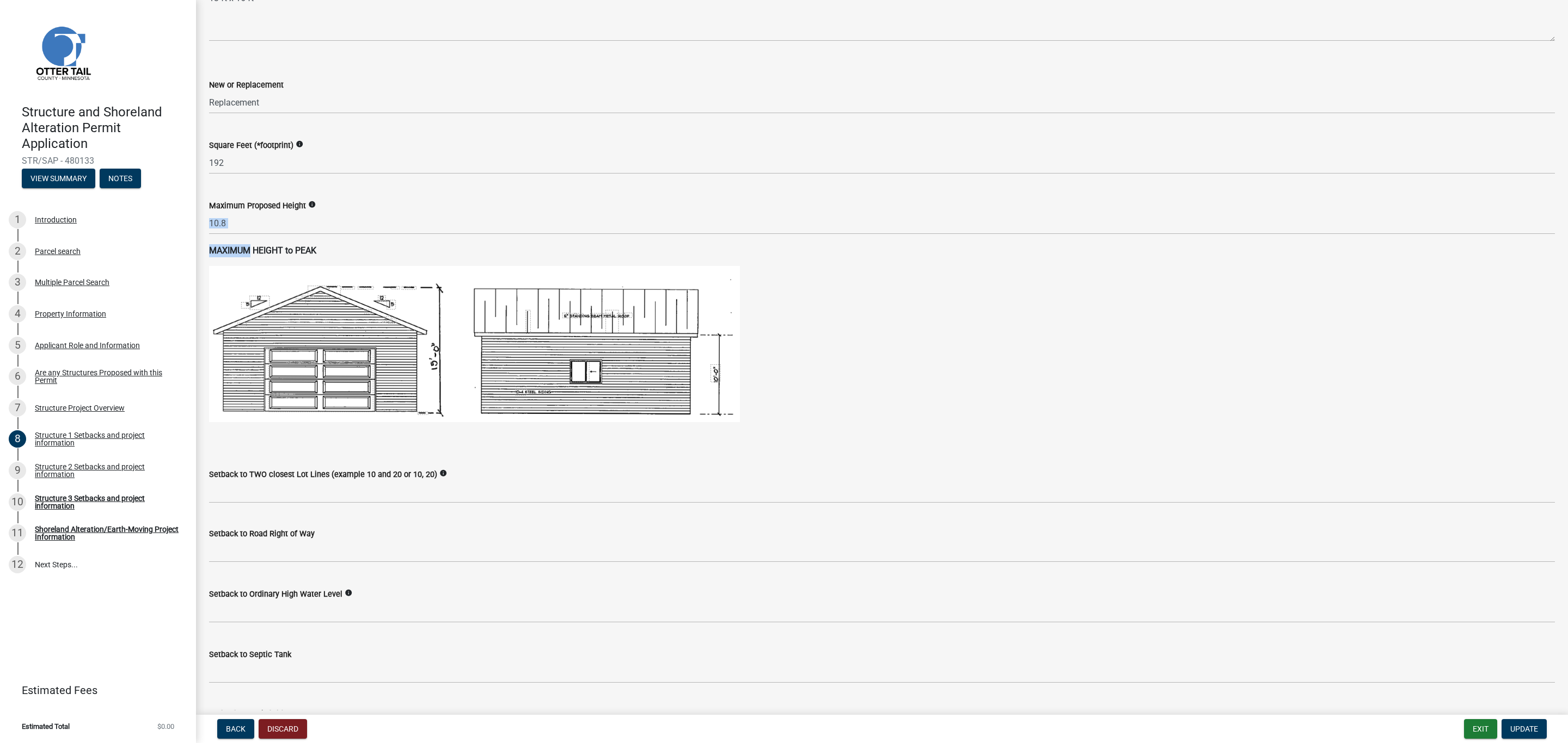
click at [252, 242] on wm-data-entity-input-list "When completing setback information for a structure please indicate NA if it do…" at bounding box center [882, 440] width 1346 height 1575
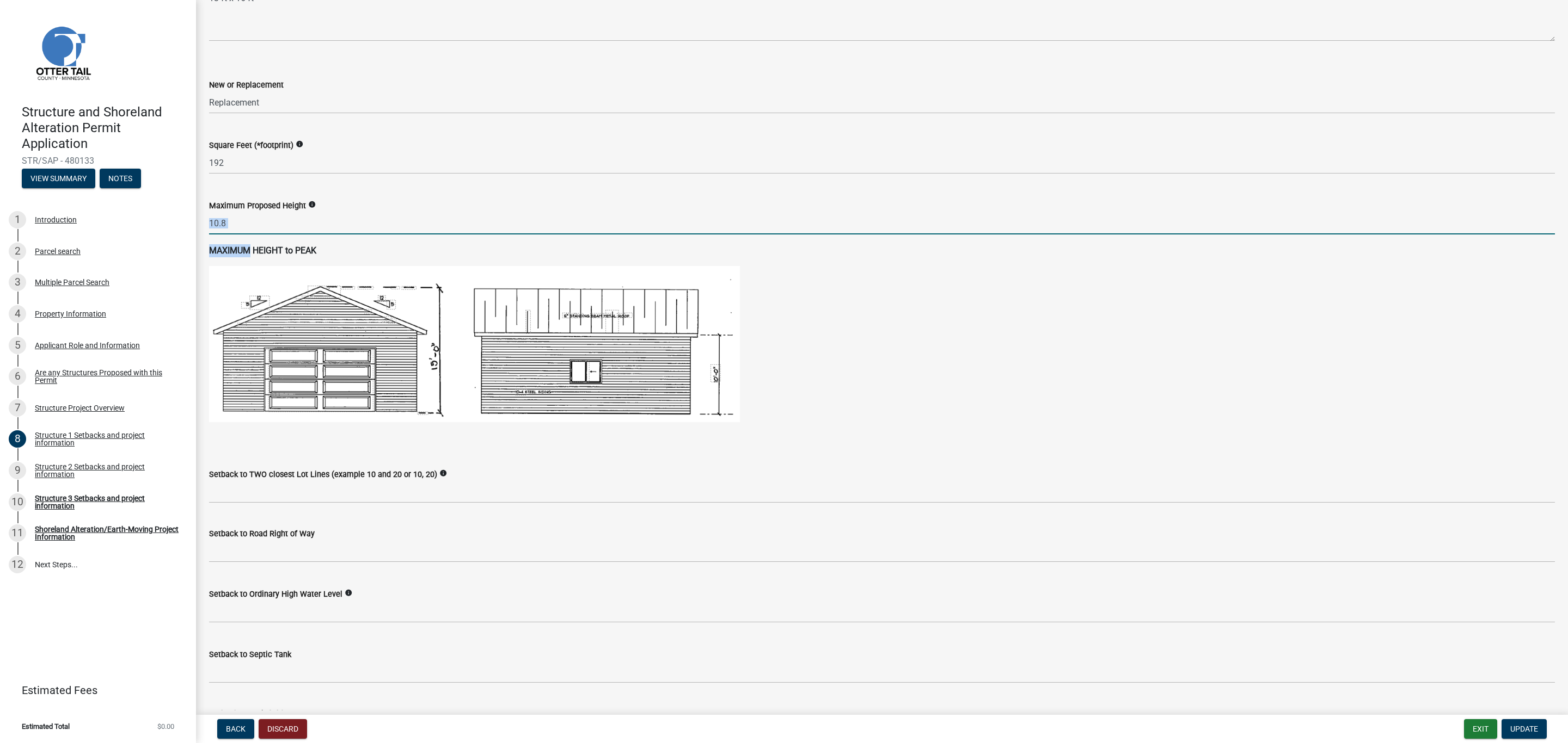
click at [238, 218] on input "10.8" at bounding box center [882, 222] width 1346 height 22
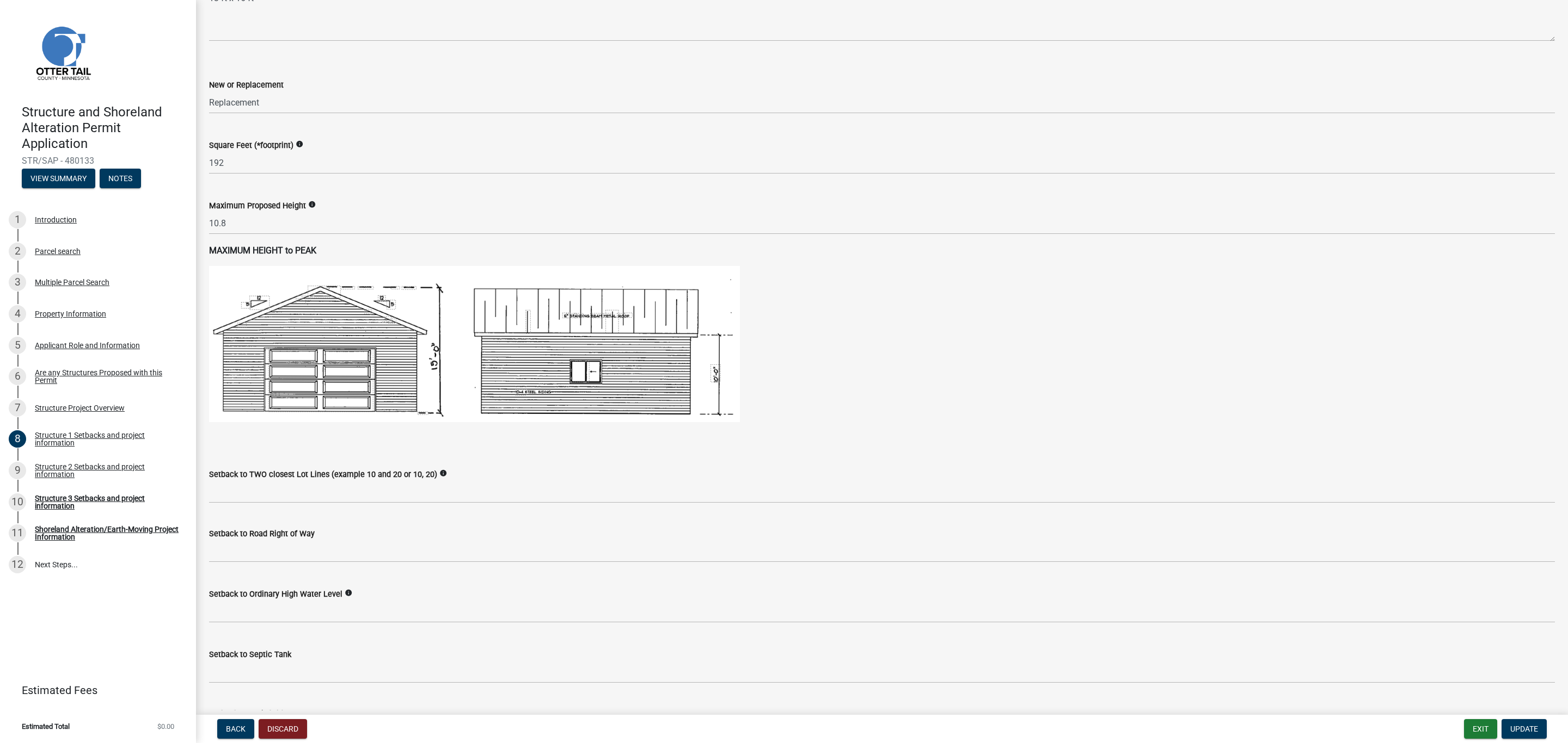
click at [308, 201] on icon "info" at bounding box center [312, 205] width 8 height 8
click at [287, 208] on label "Maximum Proposed Height" at bounding box center [257, 206] width 97 height 8
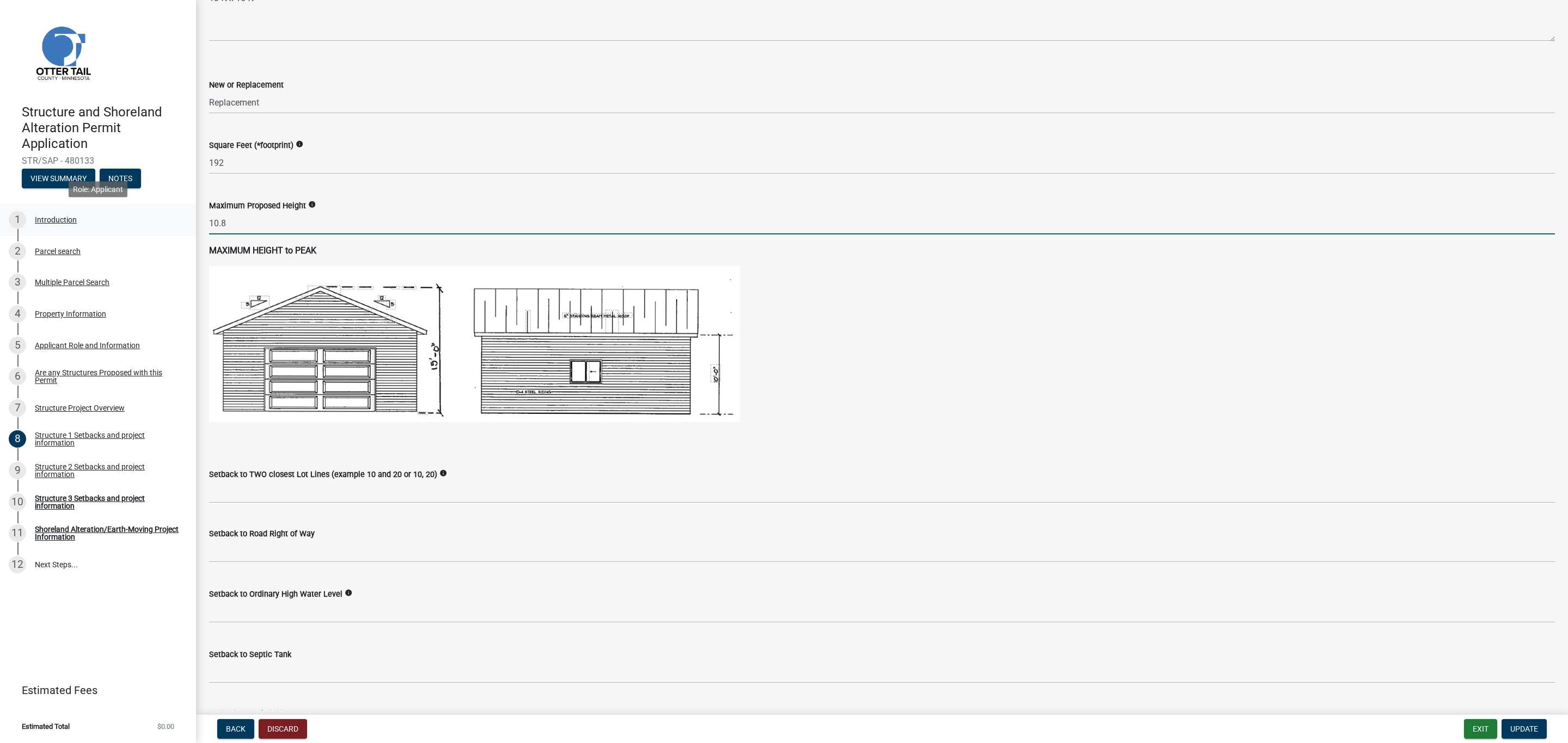
drag, startPoint x: 229, startPoint y: 226, endPoint x: 191, endPoint y: 221, distance: 38.3
click at [191, 221] on div "Structure and Shoreland Alteration Permit Application STR/SAP - 480133 View Sum…" at bounding box center [784, 371] width 1568 height 743
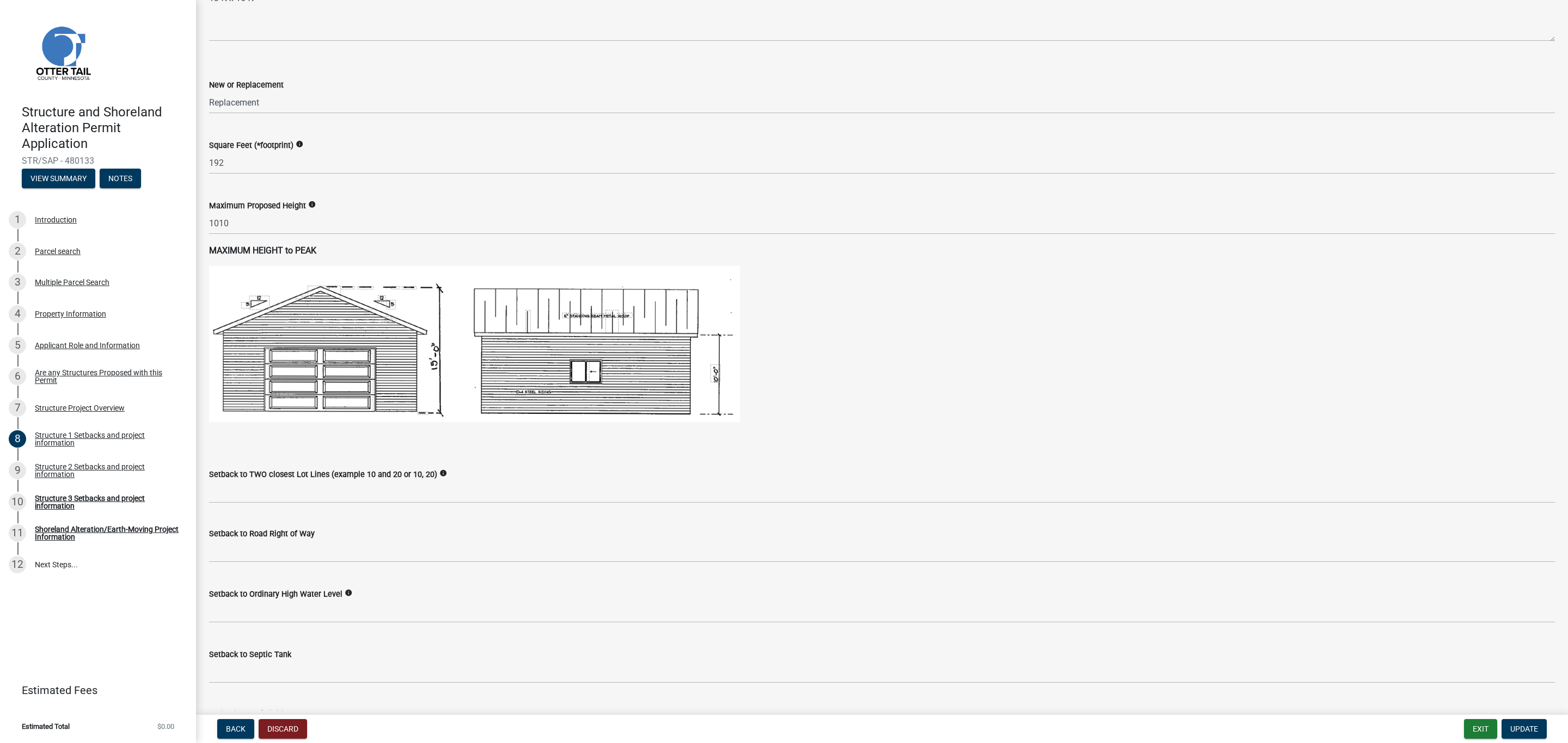
click at [362, 426] on div "MAXIMUM HEIGHT to PEAK" at bounding box center [882, 344] width 1346 height 199
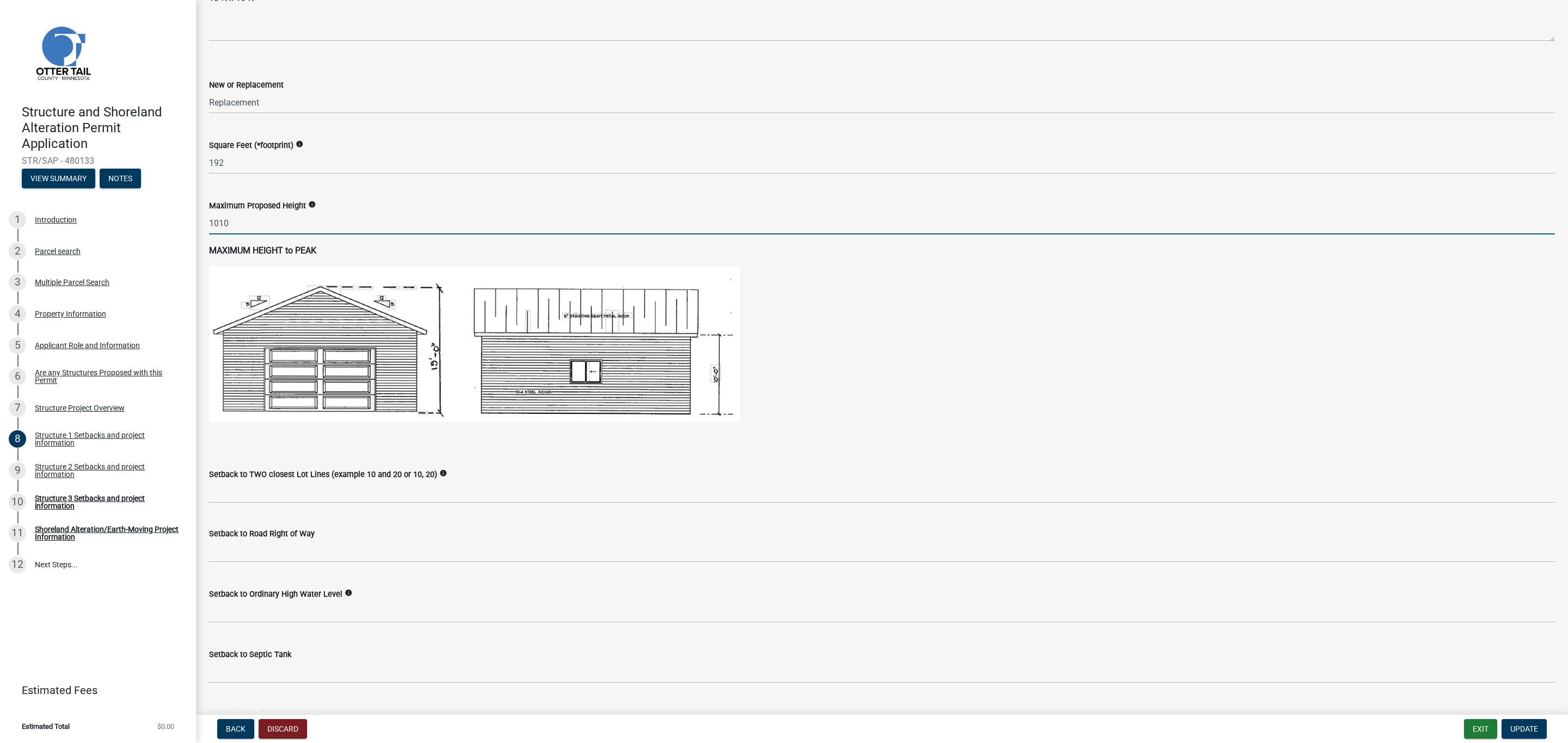
click at [252, 219] on input "1010" at bounding box center [882, 222] width 1346 height 22
drag, startPoint x: 253, startPoint y: 222, endPoint x: 189, endPoint y: 221, distance: 64.0
click at [189, 221] on div "Structure and Shoreland Alteration Permit Application STR/SAP - 480133 View Sum…" at bounding box center [784, 371] width 1568 height 743
type input "1"
type input "11"
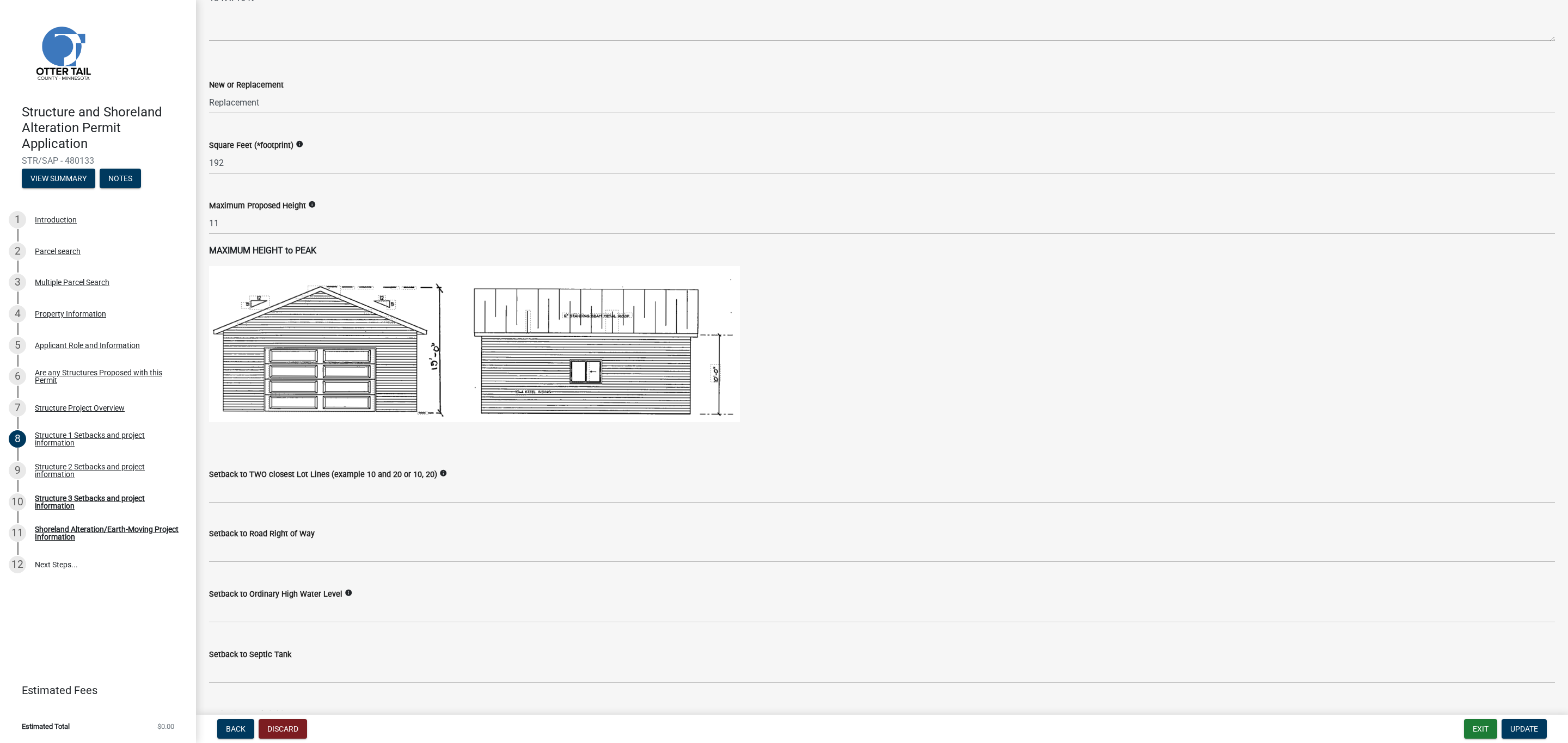
drag, startPoint x: 355, startPoint y: 333, endPoint x: 353, endPoint y: 323, distance: 10.2
click at [354, 333] on img at bounding box center [475, 344] width 531 height 157
click at [282, 203] on label "Maximum Proposed Height" at bounding box center [257, 206] width 97 height 8
click at [268, 211] on div "Maximum Proposed Height info" at bounding box center [882, 206] width 1346 height 13
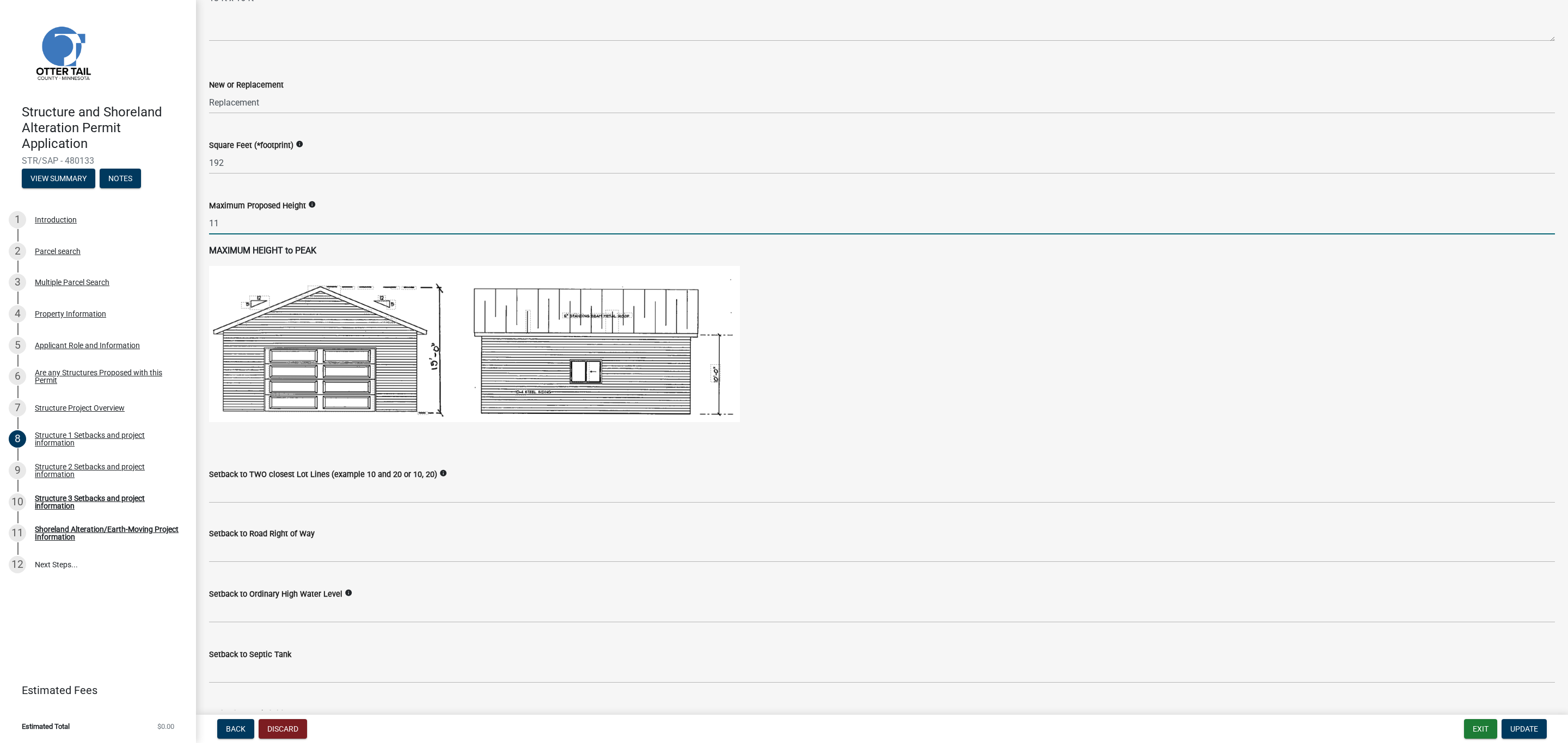
click at [266, 216] on input "11" at bounding box center [882, 222] width 1346 height 22
click at [280, 262] on div "MAXIMUM HEIGHT to PEAK" at bounding box center [882, 344] width 1346 height 199
click at [289, 214] on input "11" at bounding box center [882, 222] width 1346 height 22
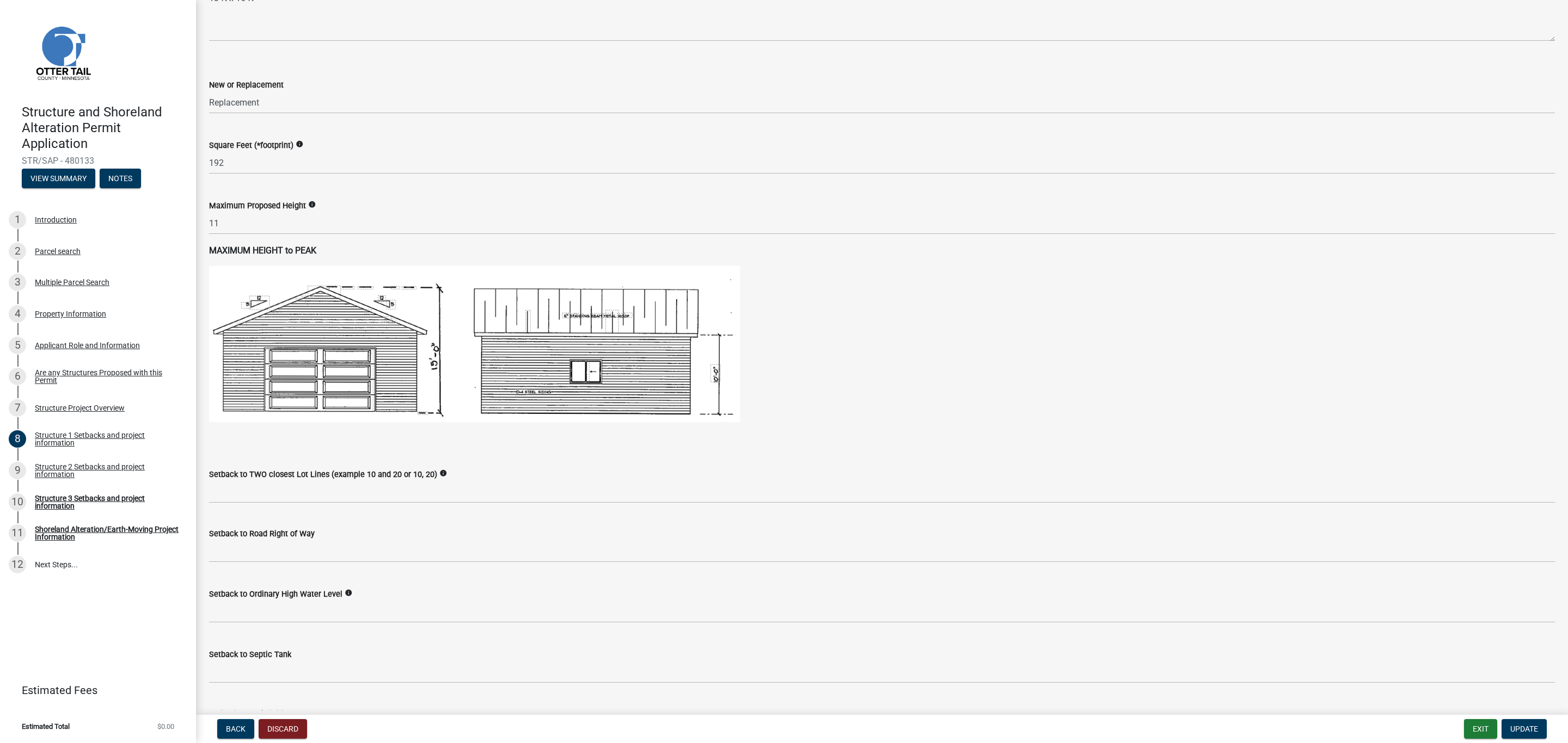
drag, startPoint x: 328, startPoint y: 271, endPoint x: 324, endPoint y: 314, distance: 43.2
click at [327, 271] on img at bounding box center [475, 344] width 531 height 157
click at [324, 318] on img at bounding box center [475, 344] width 531 height 157
click at [348, 475] on label "Setback to TWO closest Lot Lines (example 10 and 20 or 10, 20)" at bounding box center [323, 475] width 228 height 8
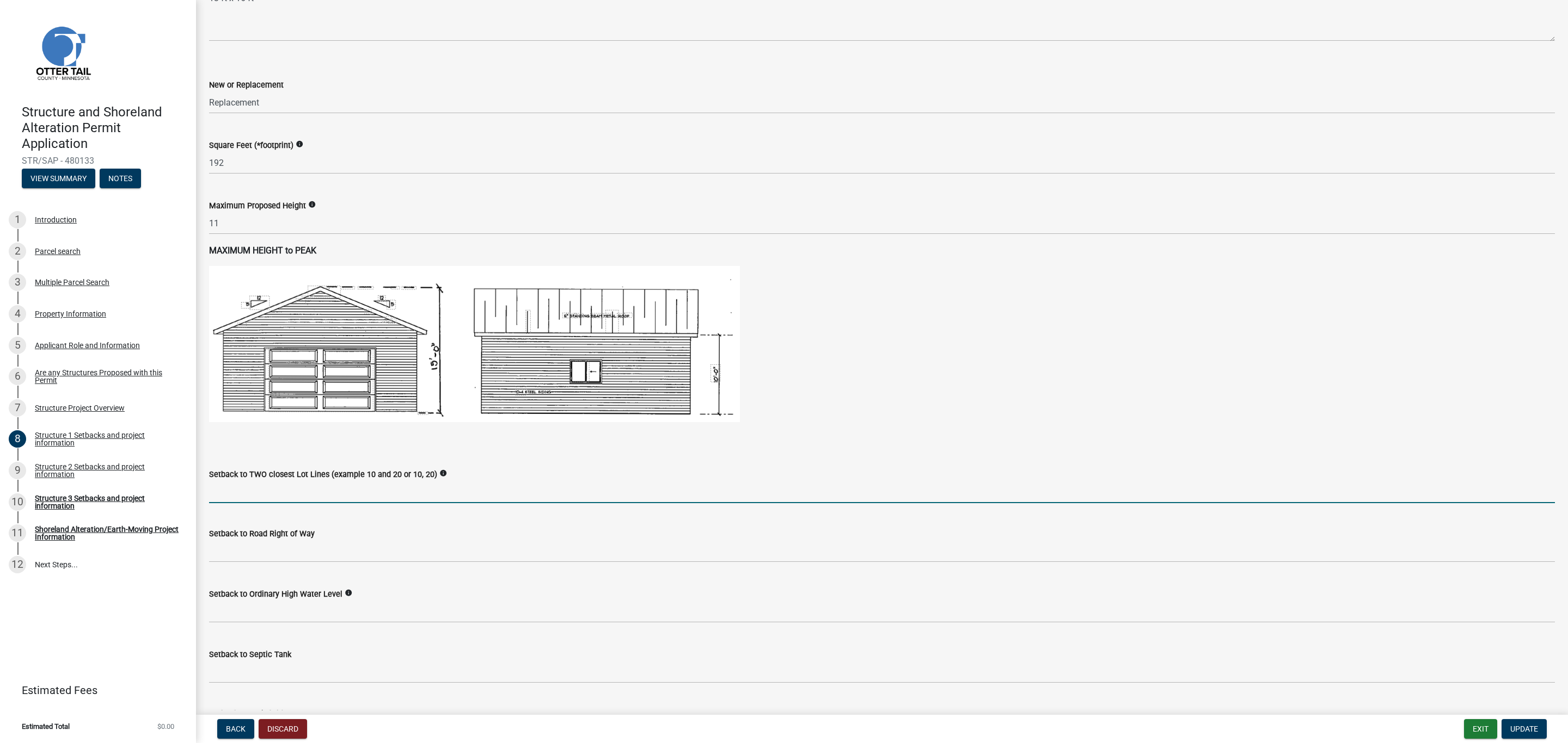
click at [348, 481] on input "Setback to TWO closest Lot Lines (example 10 and 20 or 10, 20)" at bounding box center [882, 492] width 1346 height 22
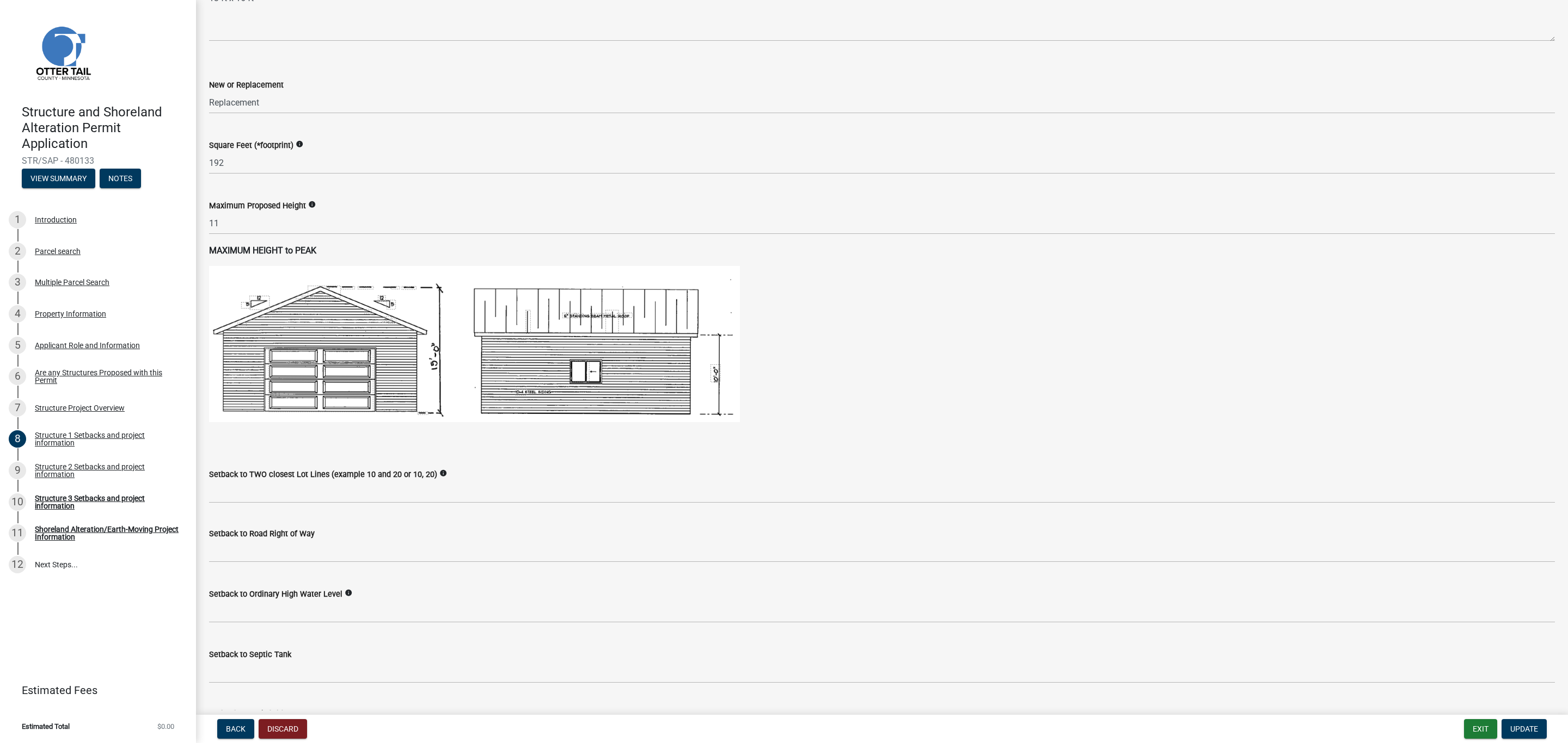
click at [397, 401] on img at bounding box center [475, 344] width 531 height 157
click at [797, 289] on figure at bounding box center [882, 344] width 1346 height 157
drag, startPoint x: 616, startPoint y: 330, endPoint x: 549, endPoint y: 348, distance: 69.4
click at [616, 330] on img at bounding box center [475, 344] width 531 height 157
click at [438, 376] on img at bounding box center [475, 344] width 531 height 157
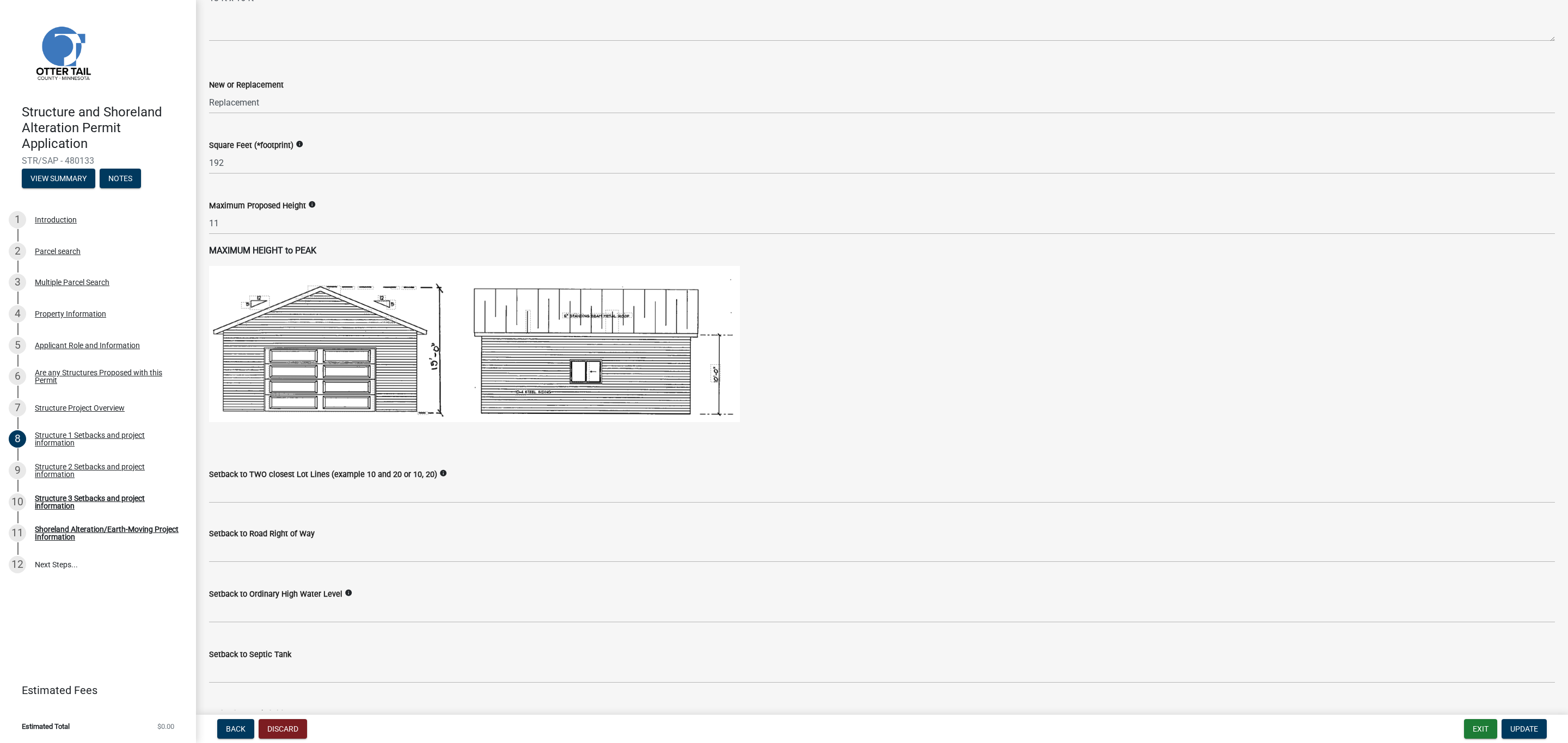
click at [402, 283] on img at bounding box center [475, 344] width 531 height 157
click at [435, 359] on img at bounding box center [475, 344] width 531 height 157
click at [435, 359] on img at bounding box center [475, 344] width 531 height 157
click at [442, 335] on img at bounding box center [475, 344] width 531 height 157
click at [358, 256] on p "MAXIMUM HEIGHT to PEAK" at bounding box center [882, 251] width 1346 height 13
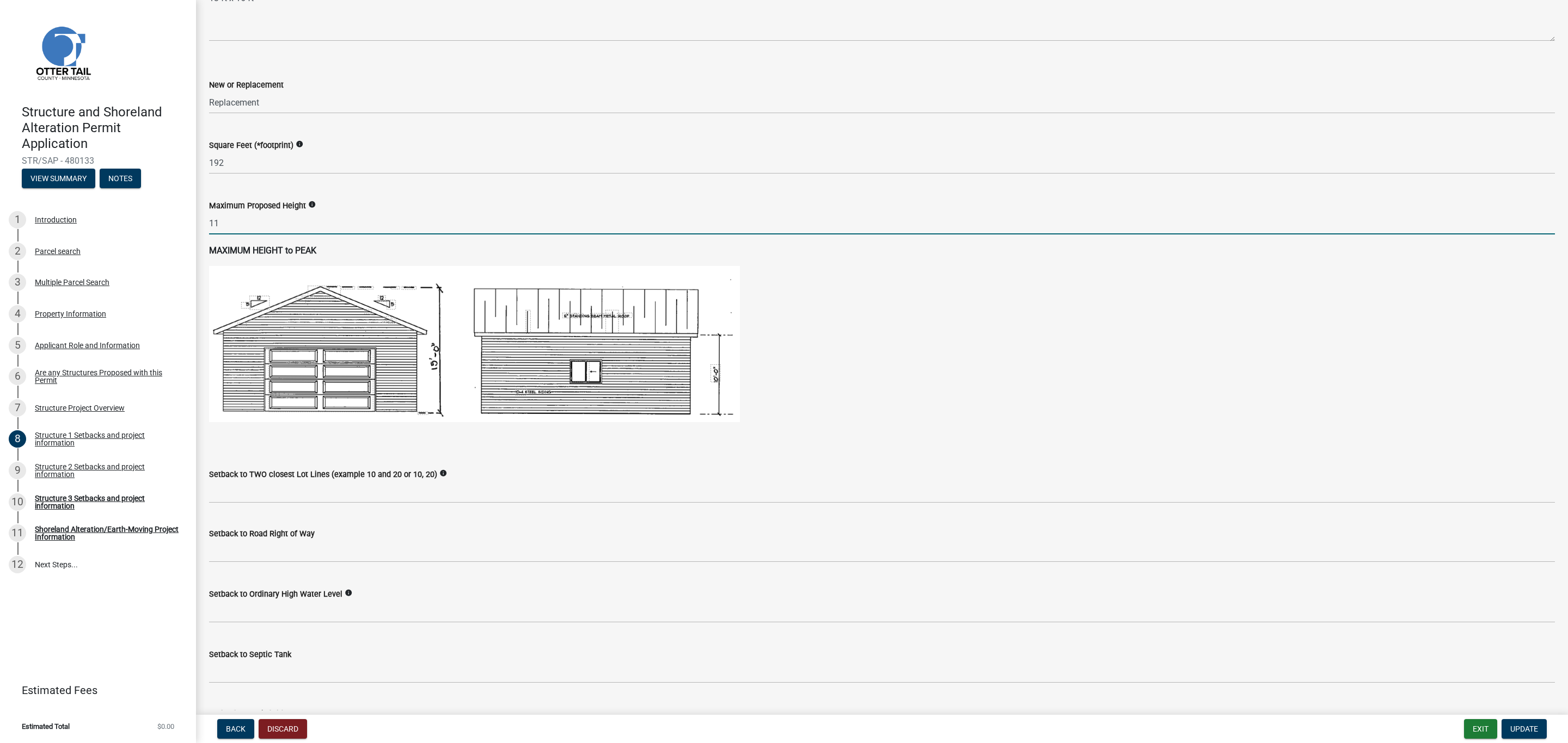
click at [248, 213] on input "11" at bounding box center [882, 222] width 1346 height 22
click at [212, 222] on input "11" at bounding box center [882, 222] width 1346 height 22
click at [248, 219] on input "11" at bounding box center [882, 222] width 1346 height 22
click at [266, 227] on input "11" at bounding box center [882, 222] width 1346 height 22
click at [275, 311] on img at bounding box center [475, 344] width 531 height 157
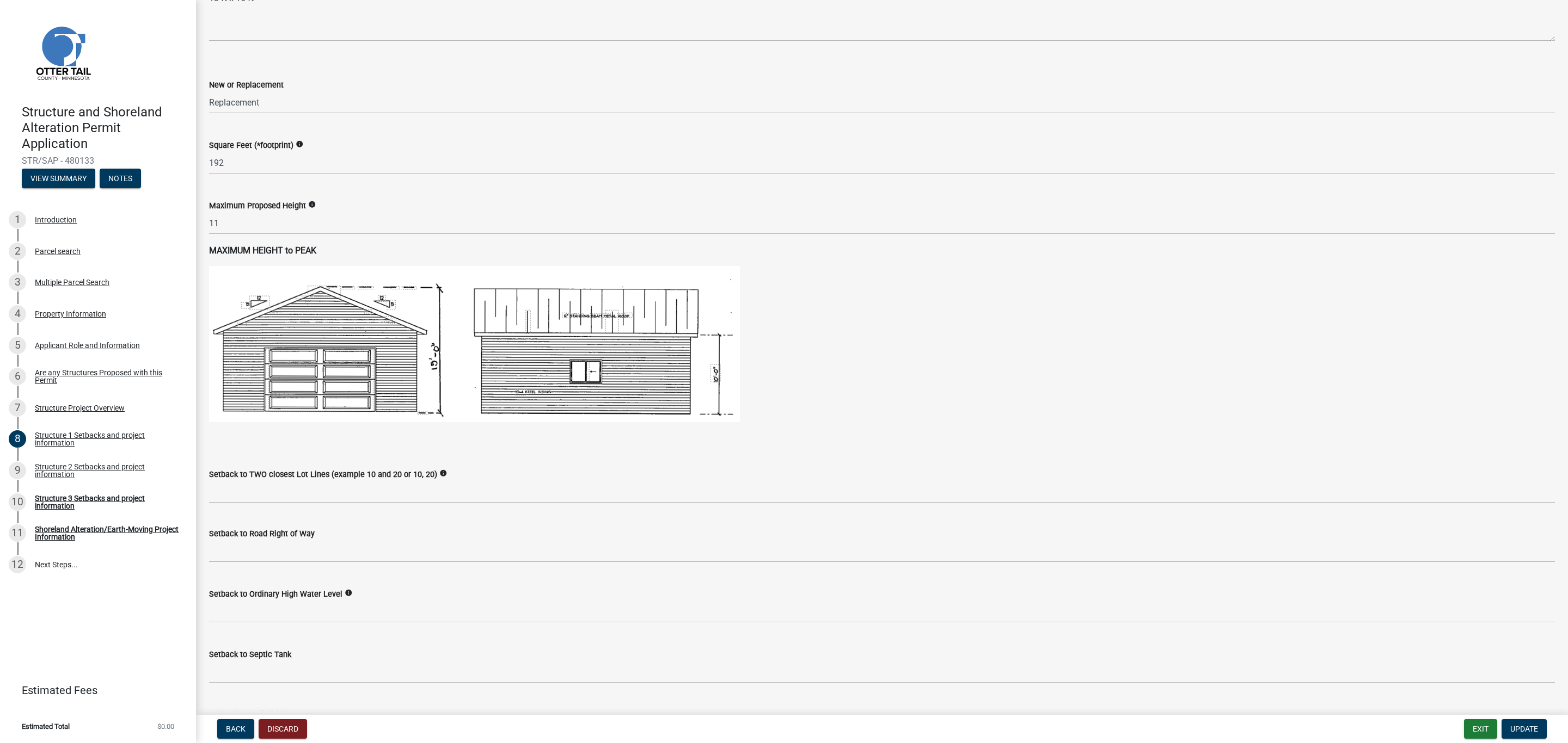
click at [667, 375] on img at bounding box center [475, 344] width 531 height 157
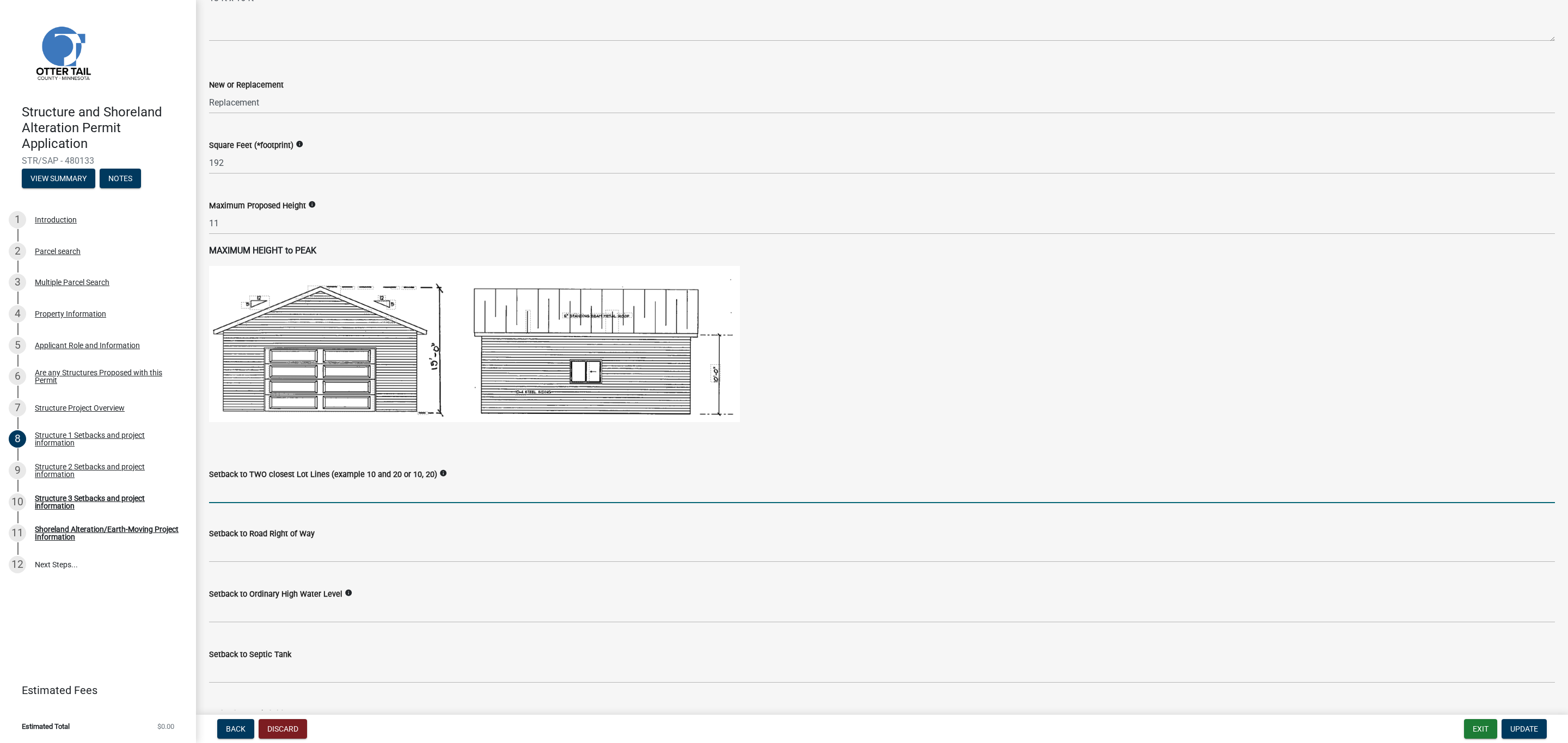
click at [396, 489] on input "Setback to TWO closest Lot Lines (example 10 and 20 or 10, 20)" at bounding box center [882, 492] width 1346 height 22
click at [276, 497] on input "Setback to TWO closest Lot Lines (example 10 and 20 or 10, 20)" at bounding box center [882, 492] width 1346 height 22
click at [1519, 728] on span "Update" at bounding box center [1523, 730] width 28 height 9
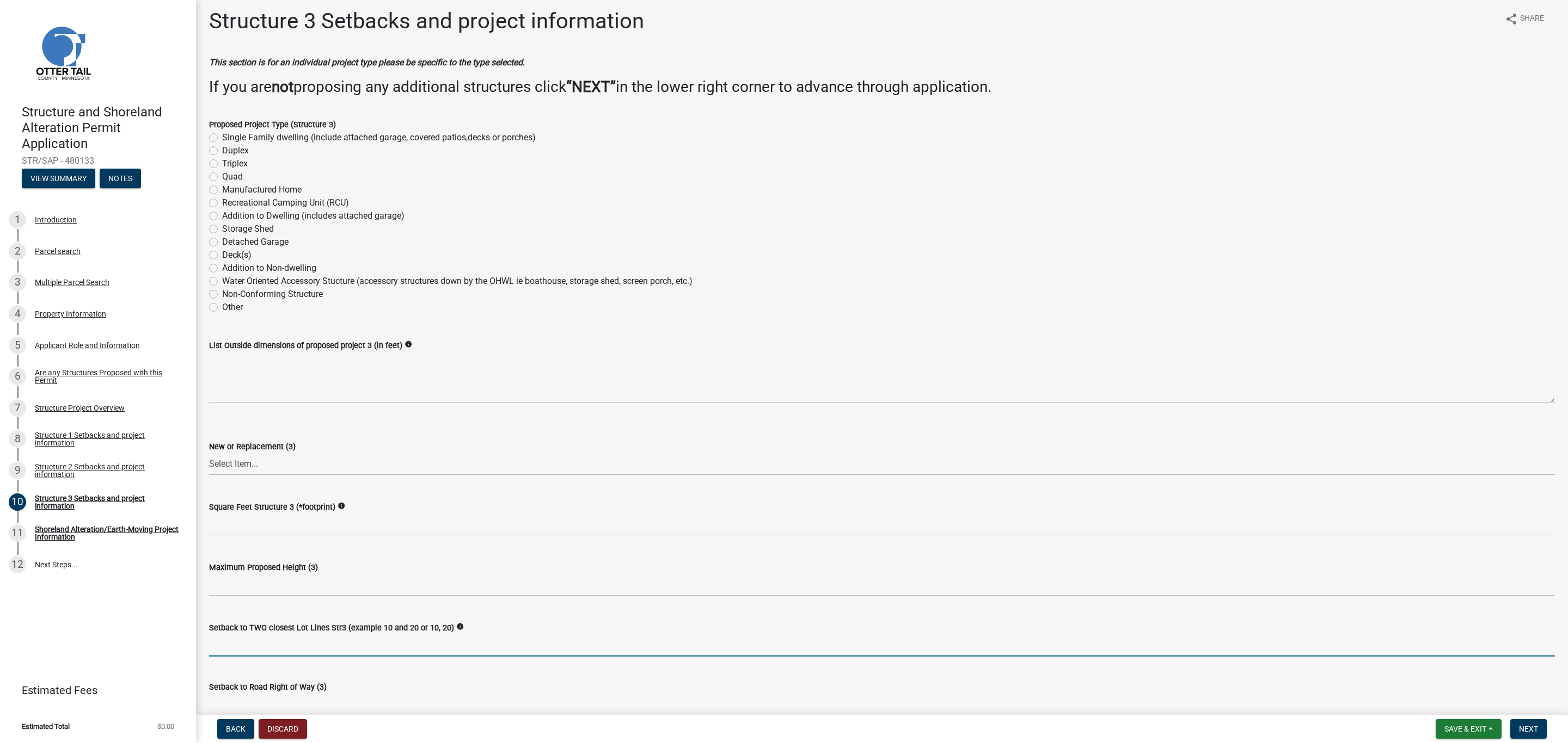
scroll to position [0, 0]
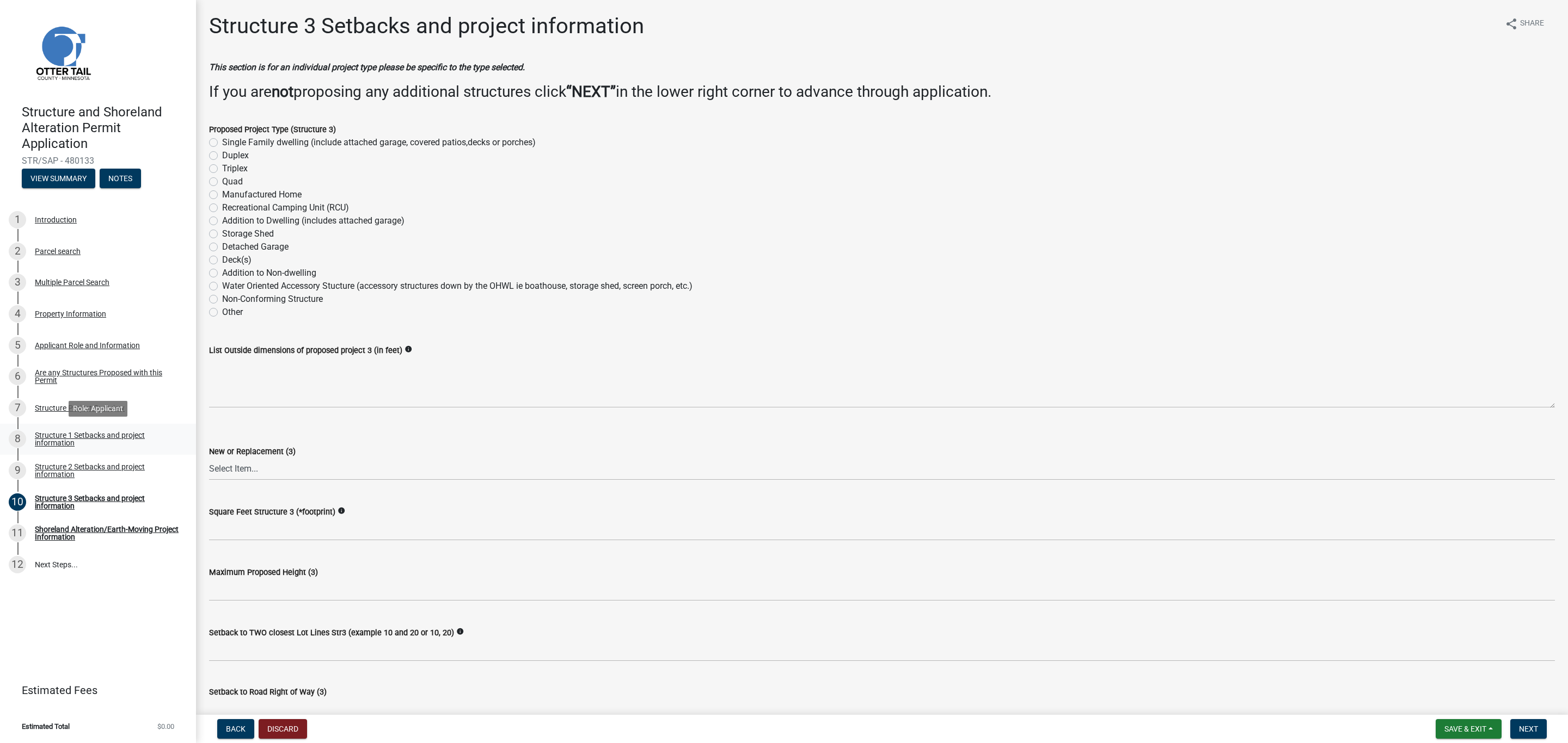
click at [50, 440] on div "Structure 1 Setbacks and project information" at bounding box center [106, 439] width 143 height 15
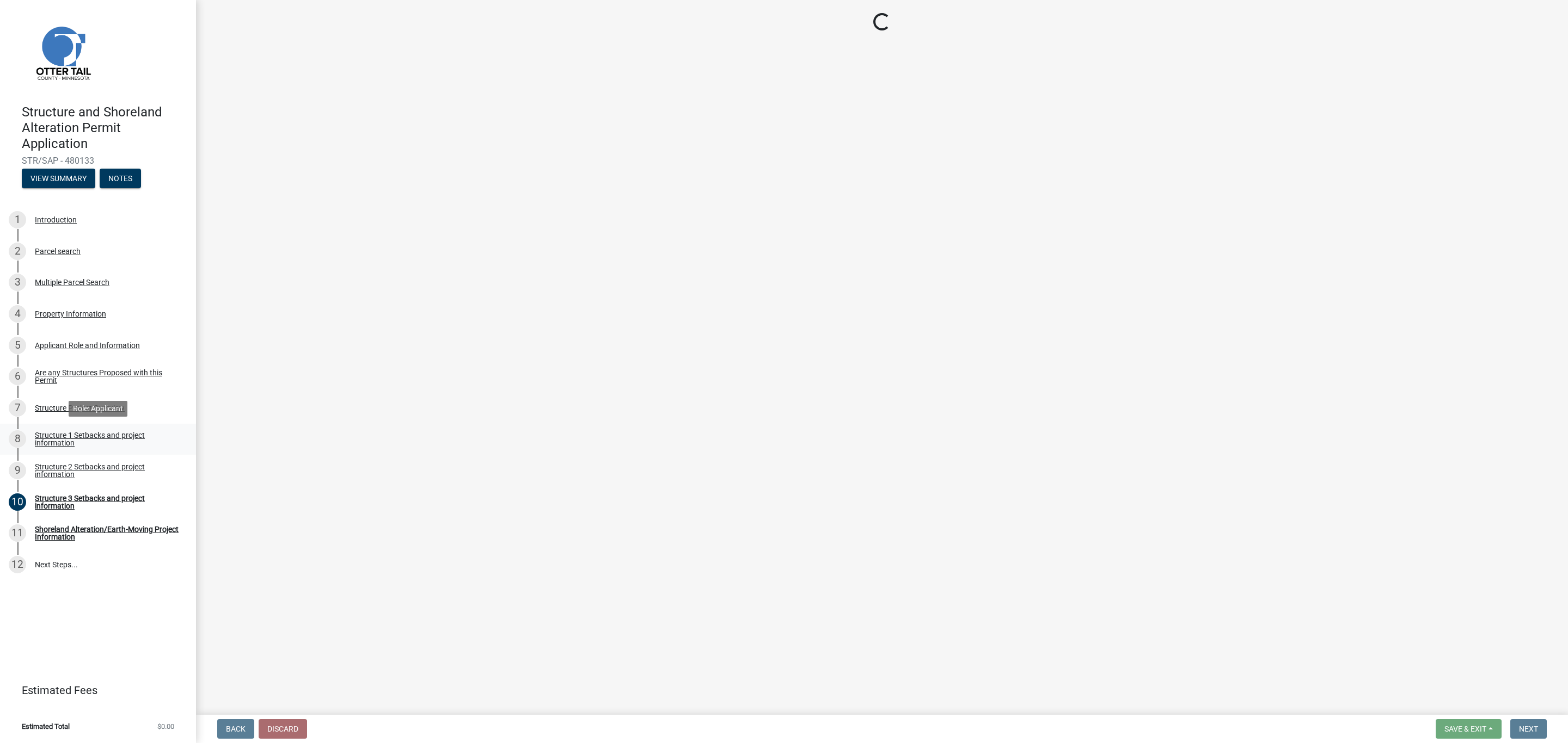
click at [50, 440] on div "Structure 1 Setbacks and project information" at bounding box center [106, 439] width 143 height 15
select select "a3cc236c-43aa-406a-8353-e0398d57c407"
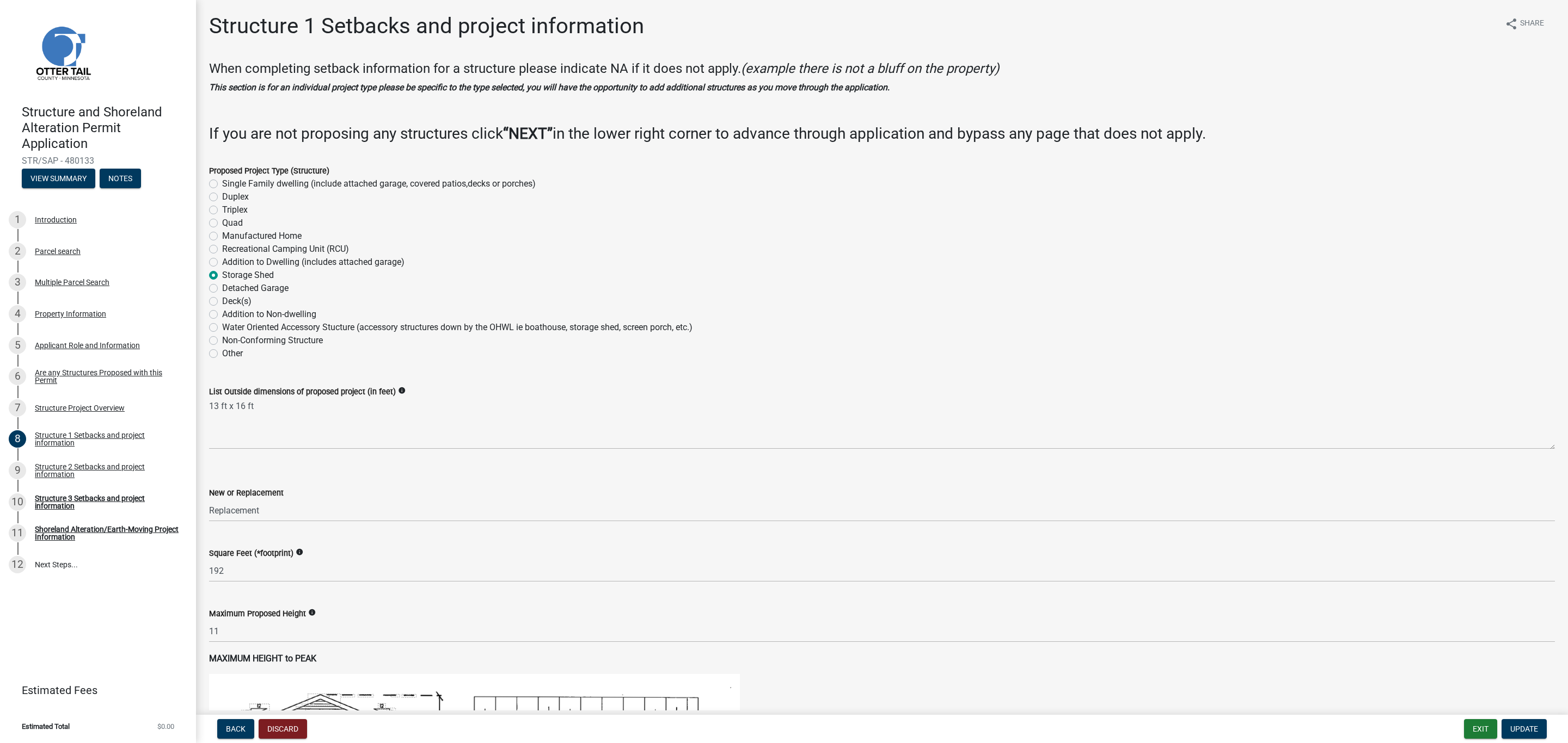
select select "a3cc236c-43aa-406a-8353-e0398d57c407"
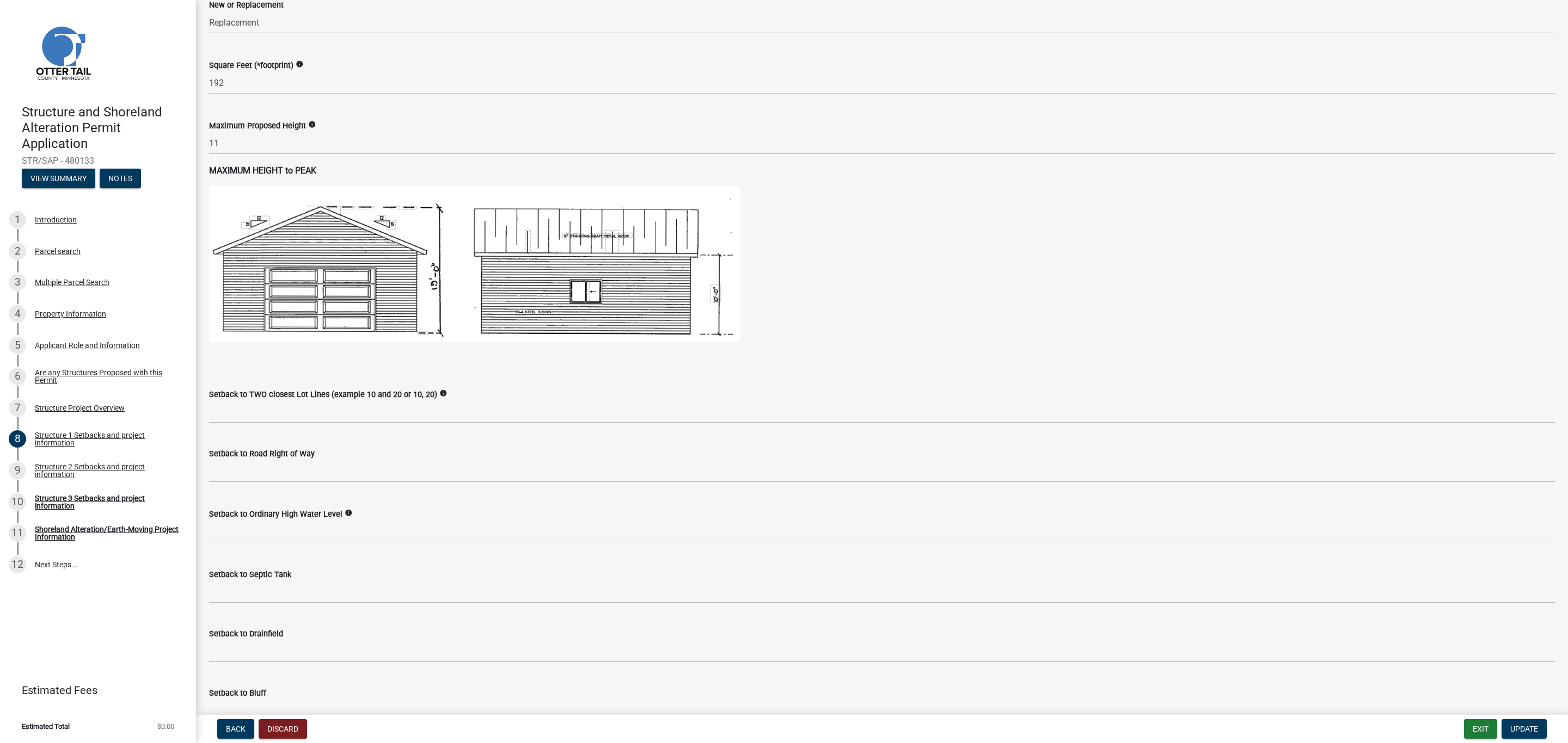
scroll to position [489, 0]
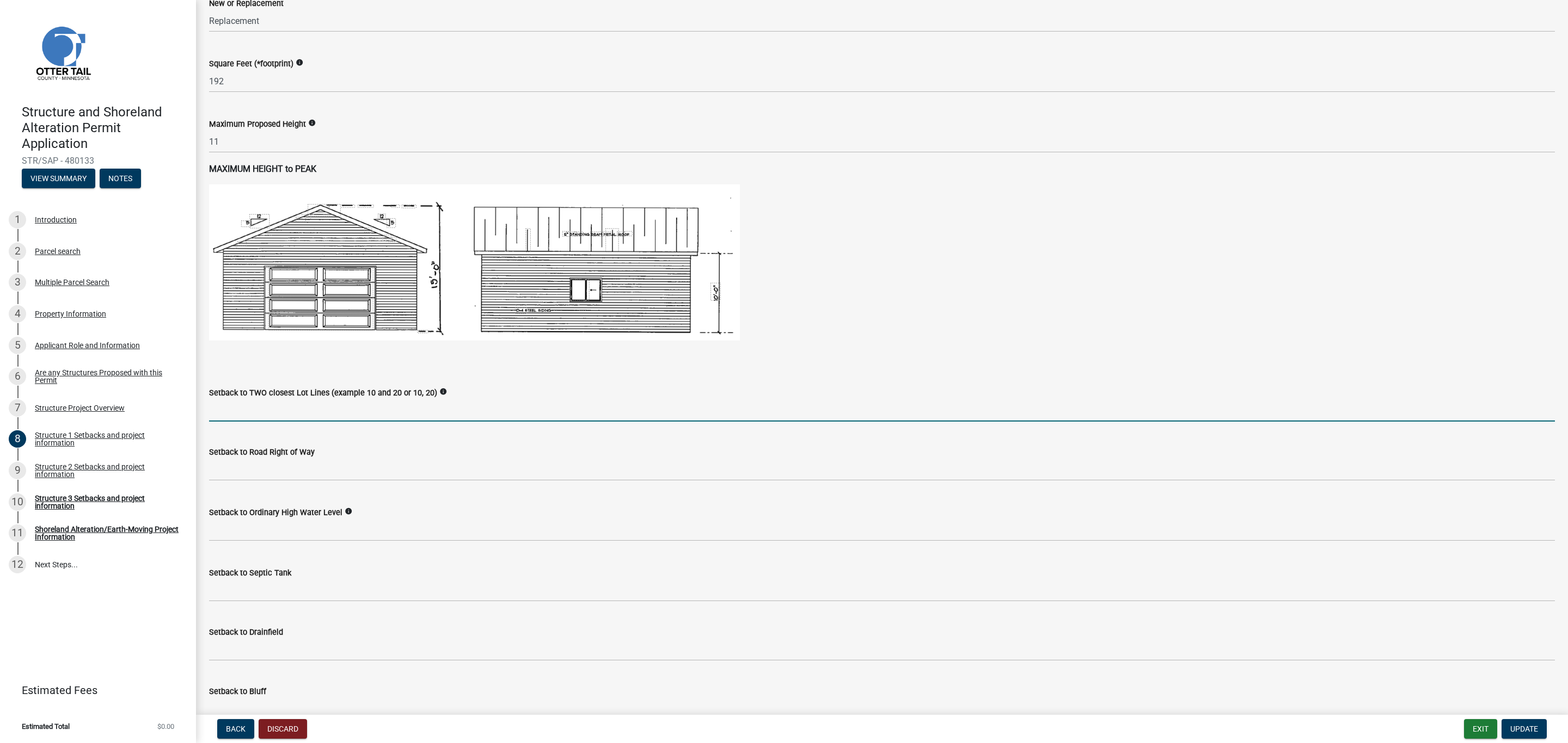
click at [252, 410] on input "Setback to TWO closest Lot Lines (example 10 and 20 or 10, 20)" at bounding box center [882, 410] width 1346 height 22
click at [228, 415] on input "Setback to TWO closest Lot Lines (example 10 and 20 or 10, 20)" at bounding box center [882, 410] width 1346 height 22
click at [227, 415] on input "Setback to TWO closest Lot Lines (example 10 and 20 or 10, 20)" at bounding box center [882, 410] width 1346 height 22
click at [232, 730] on span "Back" at bounding box center [236, 730] width 20 height 9
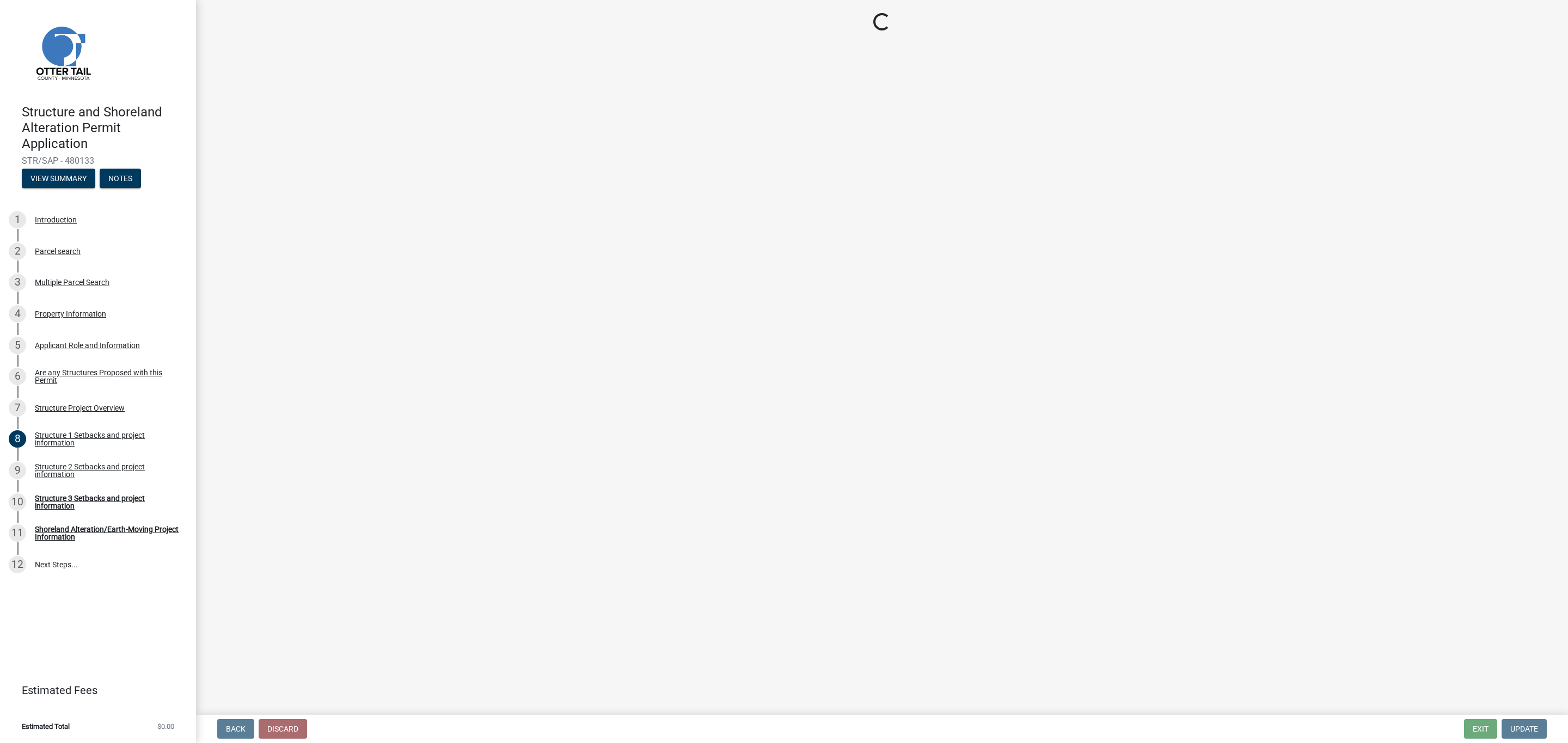
select select "a3cc236c-43aa-406a-8353-e0398d57c407"
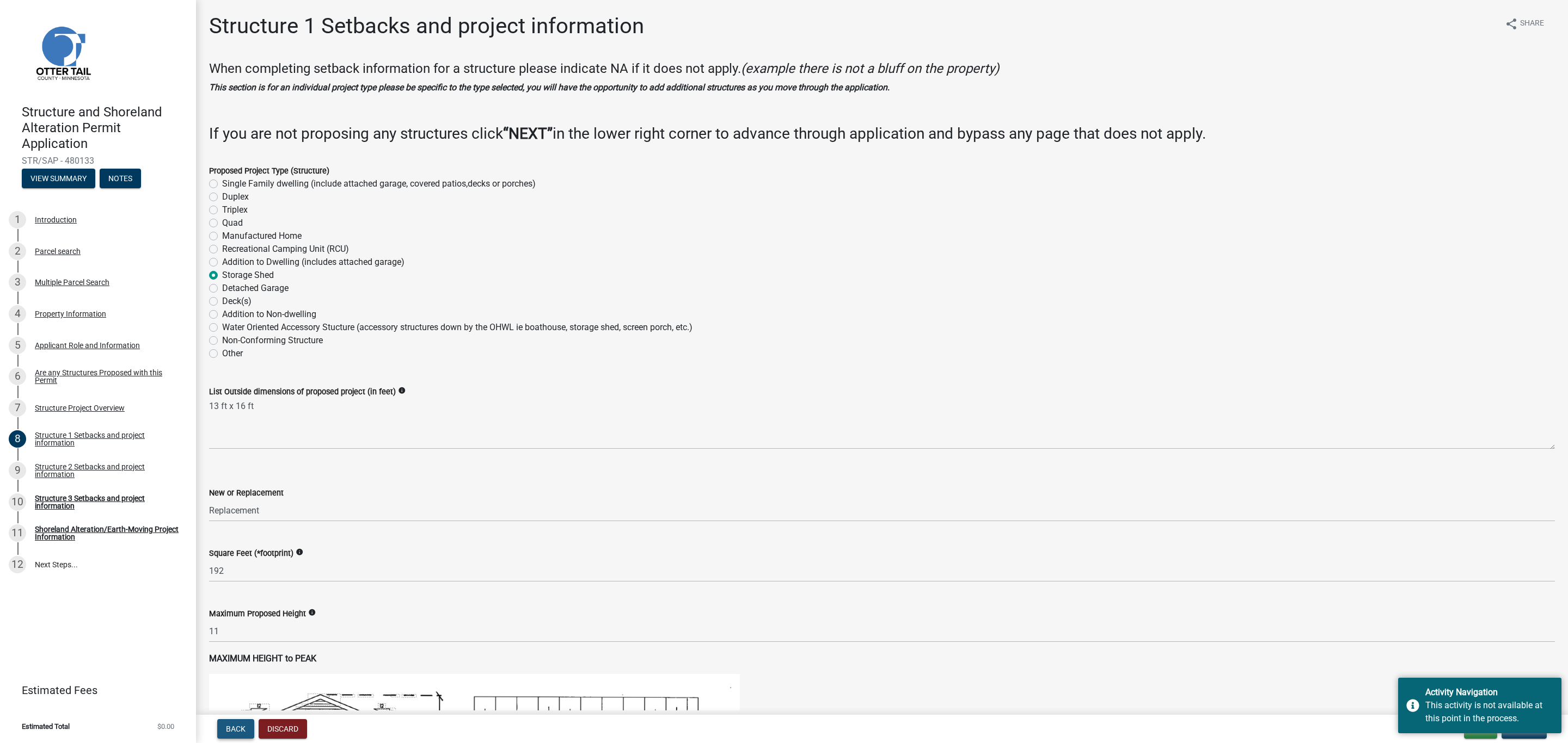
click at [234, 721] on button "Back" at bounding box center [236, 729] width 37 height 20
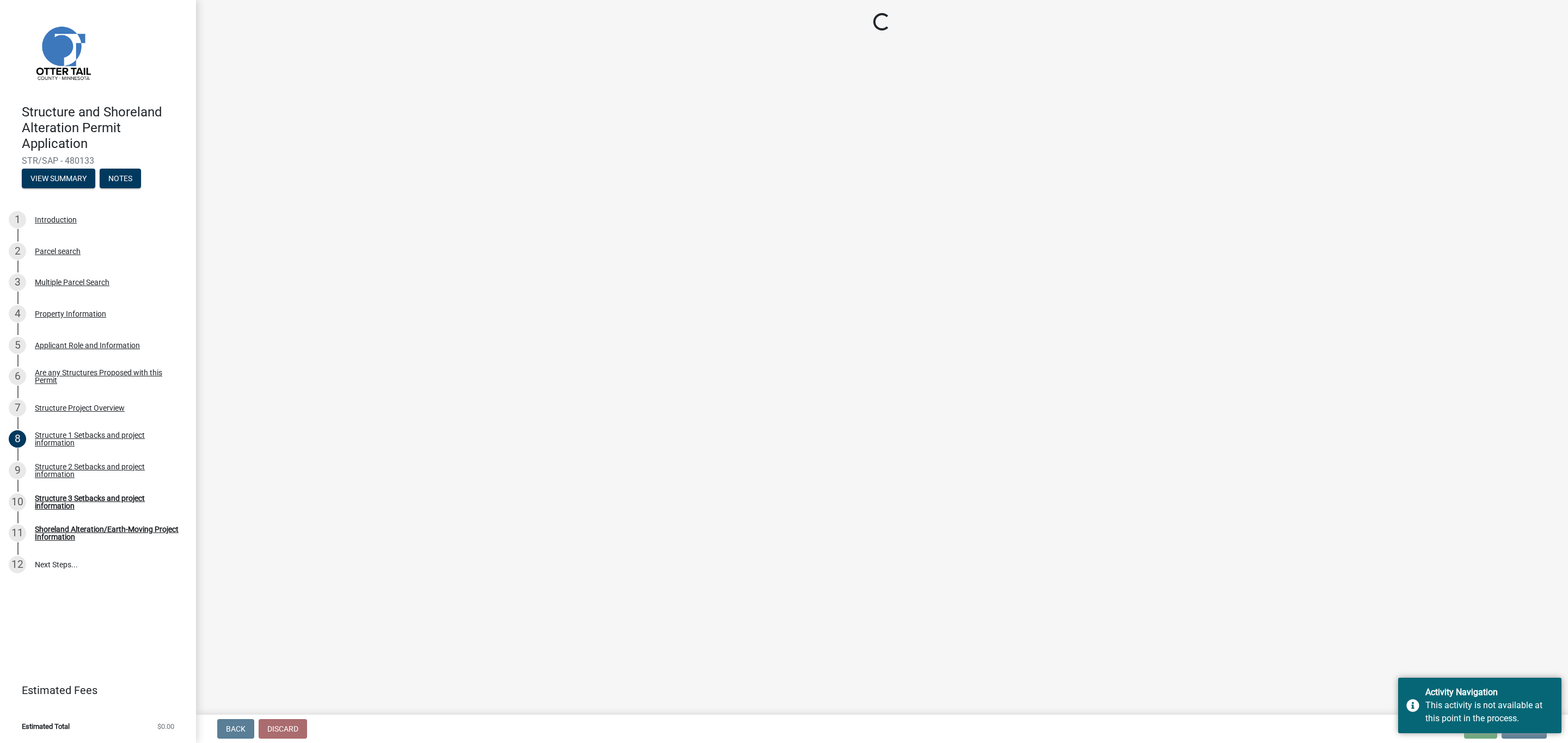
select select "a3cc236c-43aa-406a-8353-e0398d57c407"
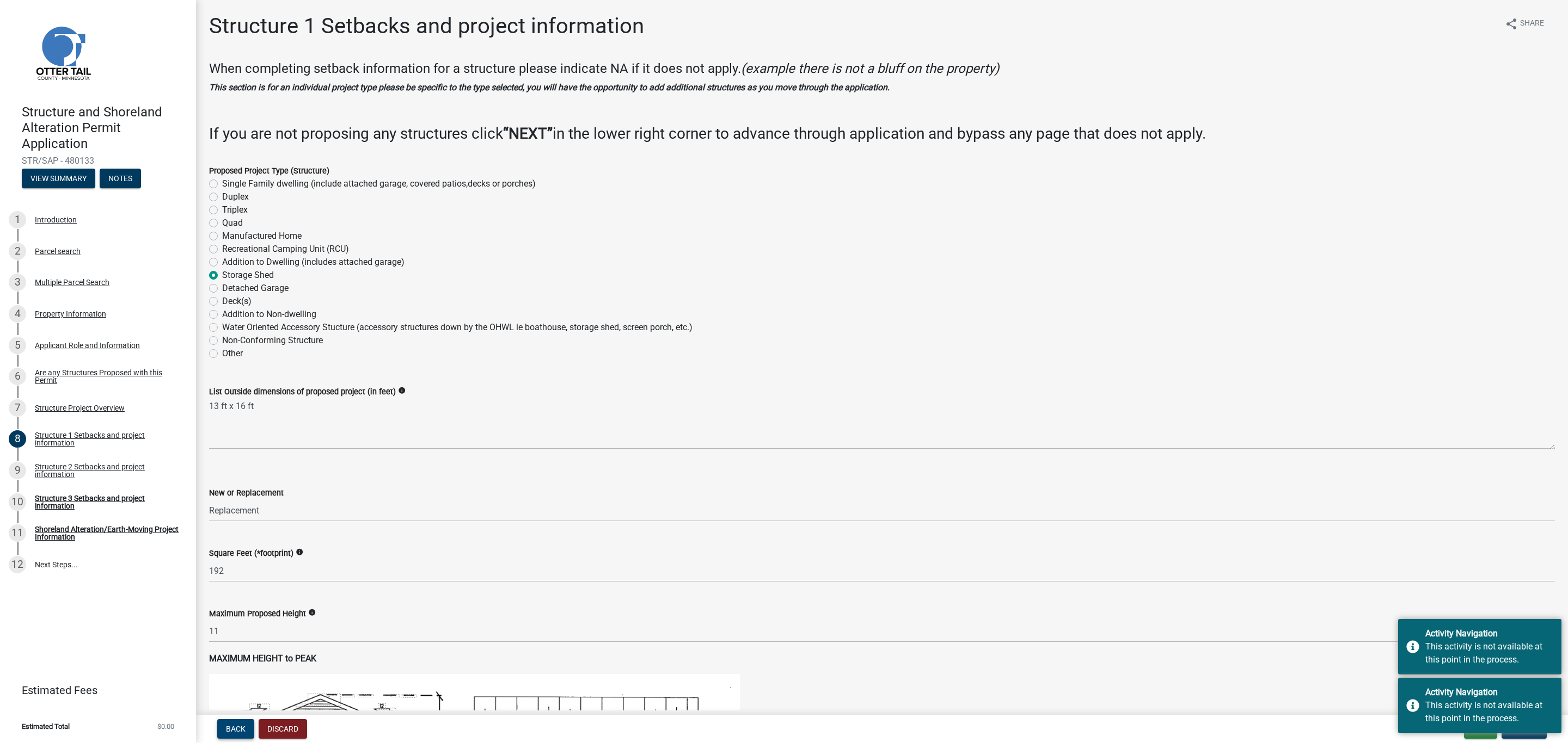
click at [236, 733] on span "Back" at bounding box center [236, 730] width 20 height 9
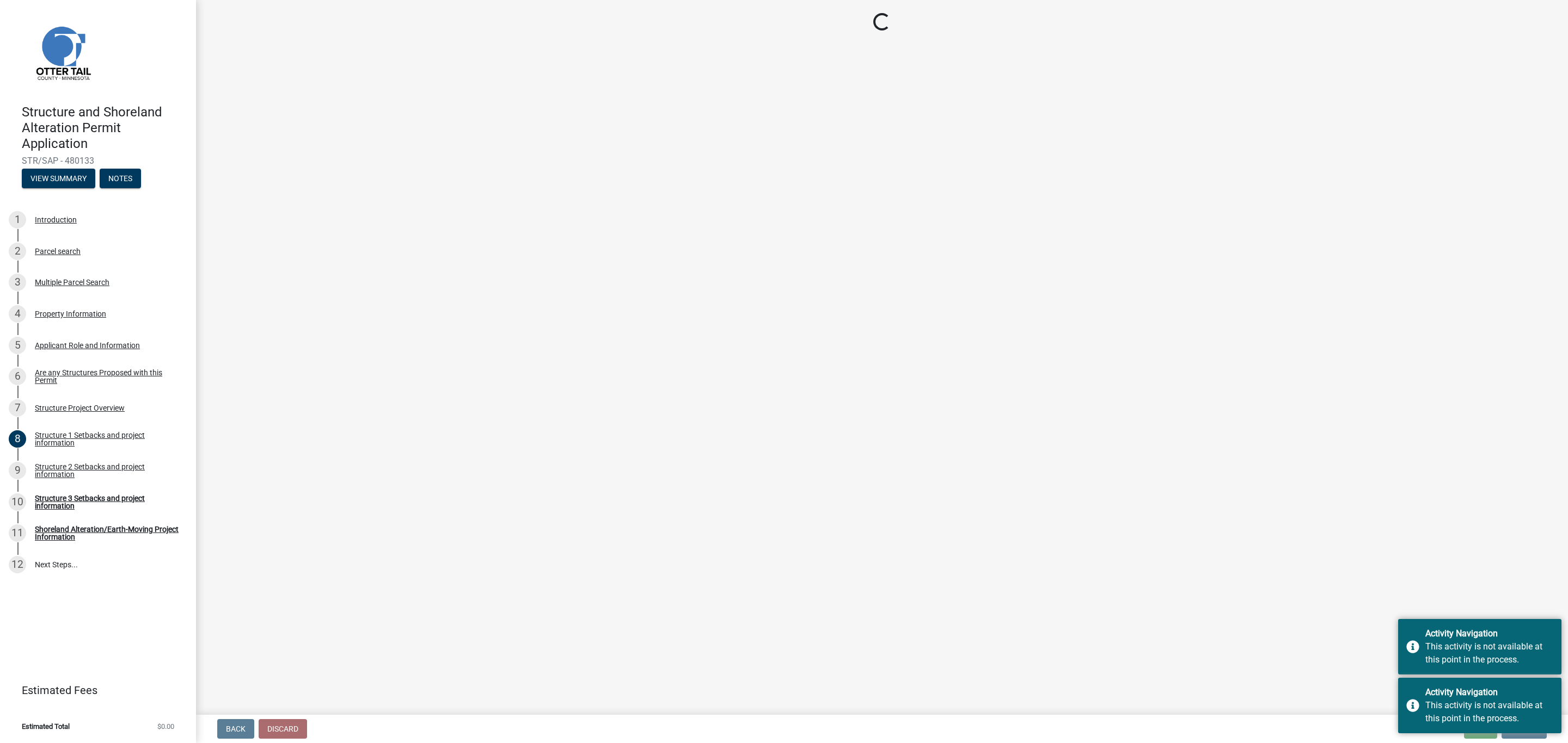
select select "a3cc236c-43aa-406a-8353-e0398d57c407"
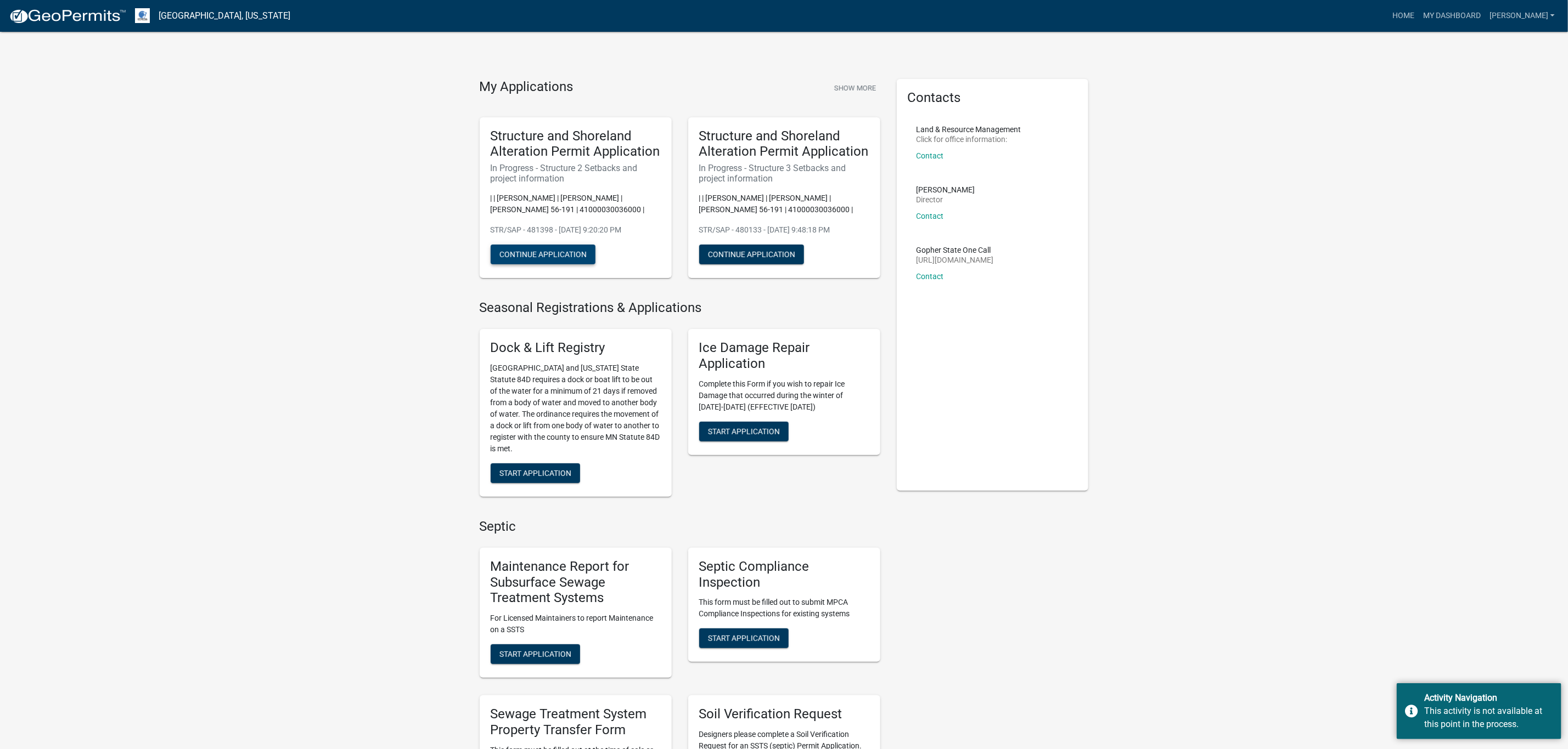
click at [535, 250] on button "Continue Application" at bounding box center [543, 255] width 105 height 20
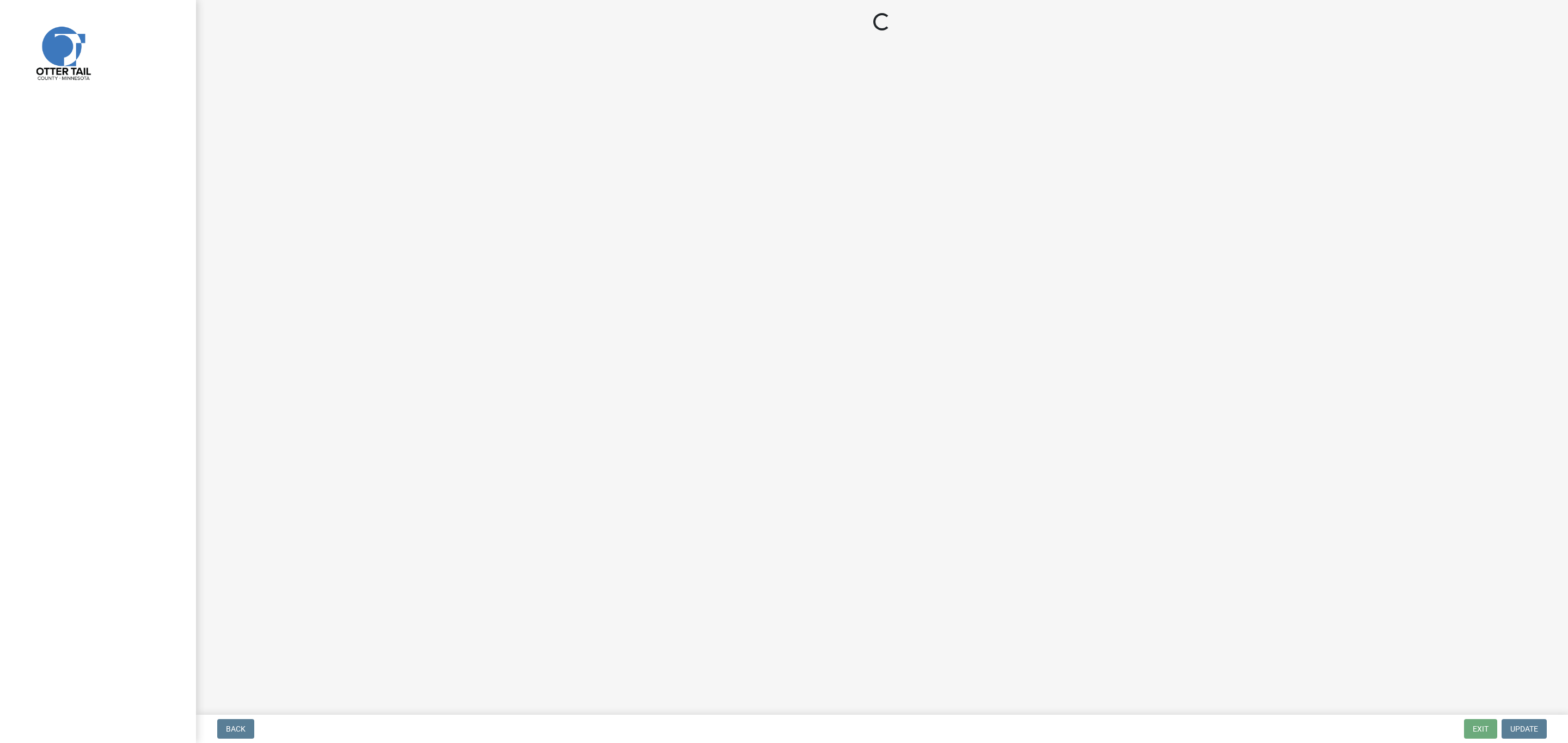
select select "a3cc236c-43aa-406a-8353-e0398d57c407"
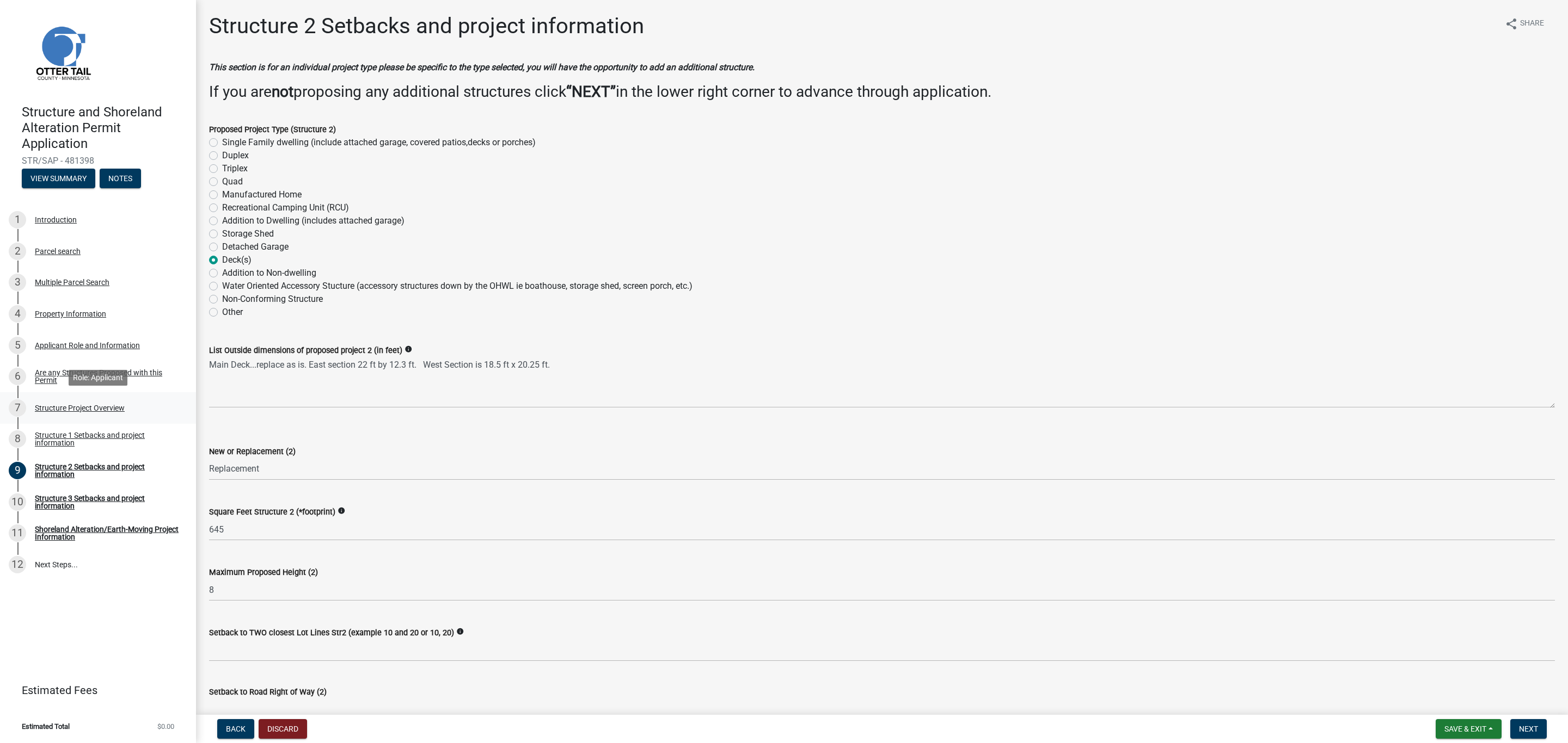
click at [43, 406] on div "Structure Project Overview" at bounding box center [79, 408] width 90 height 8
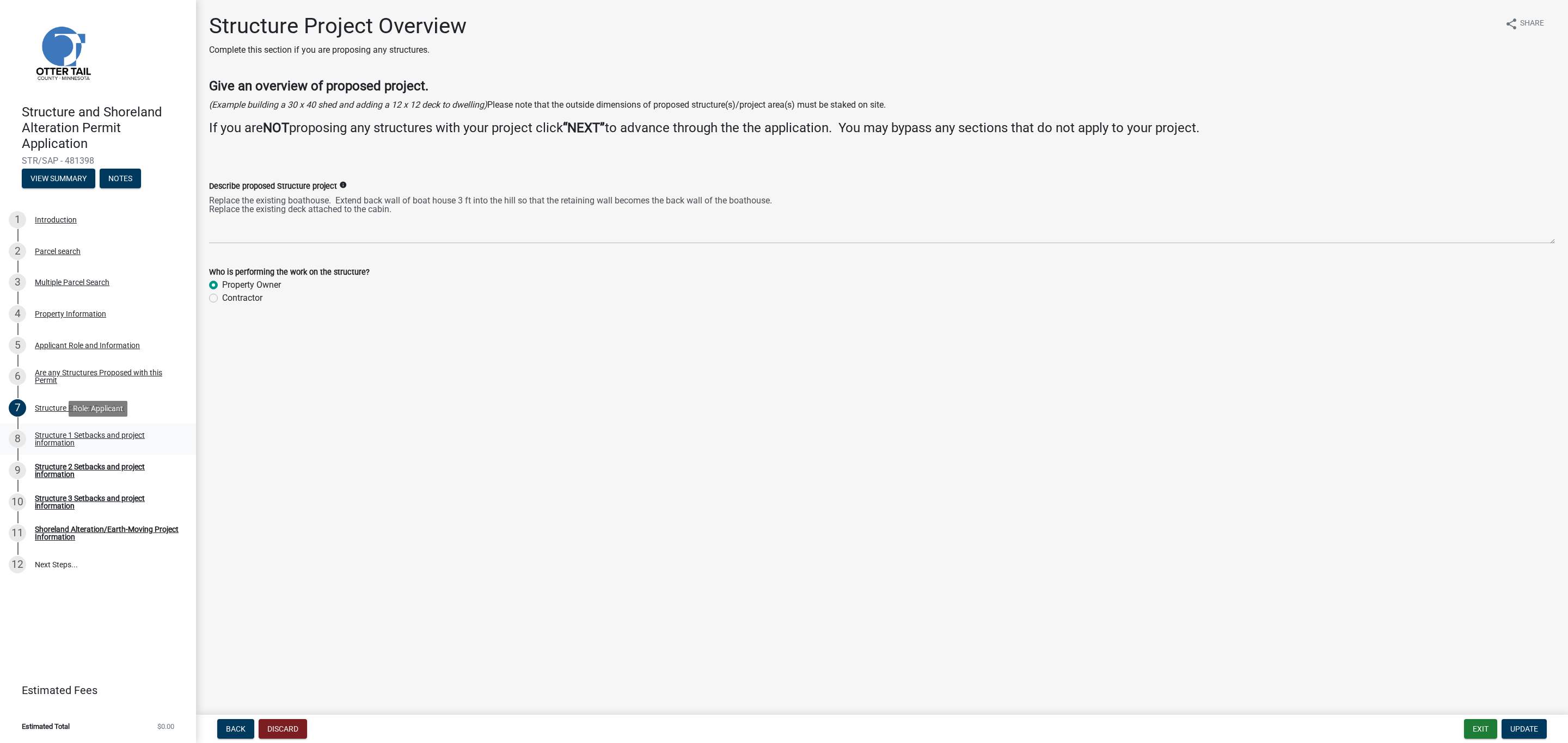
click at [45, 436] on div "Structure 1 Setbacks and project information" at bounding box center [106, 439] width 143 height 15
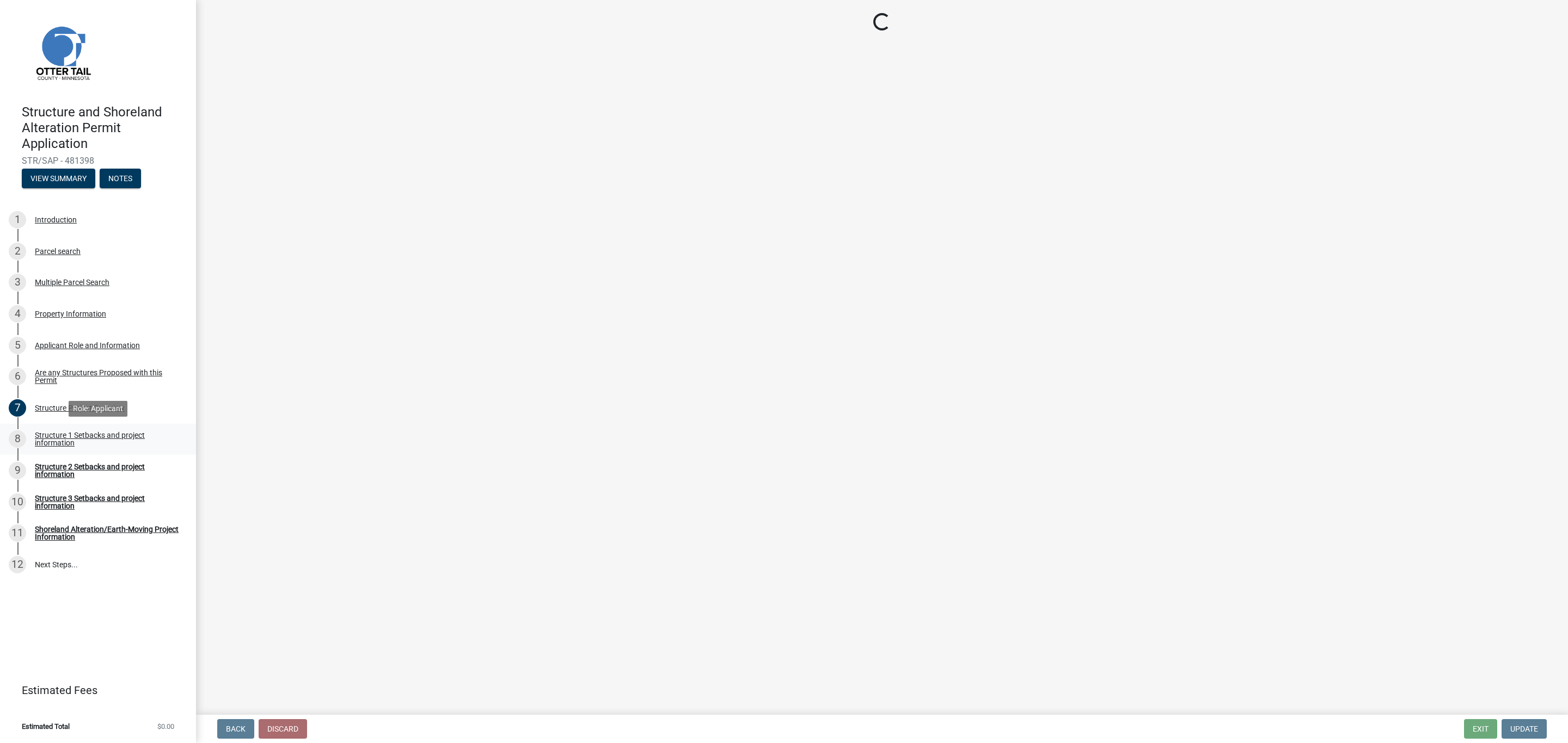
select select "a3cc236c-43aa-406a-8353-e0398d57c407"
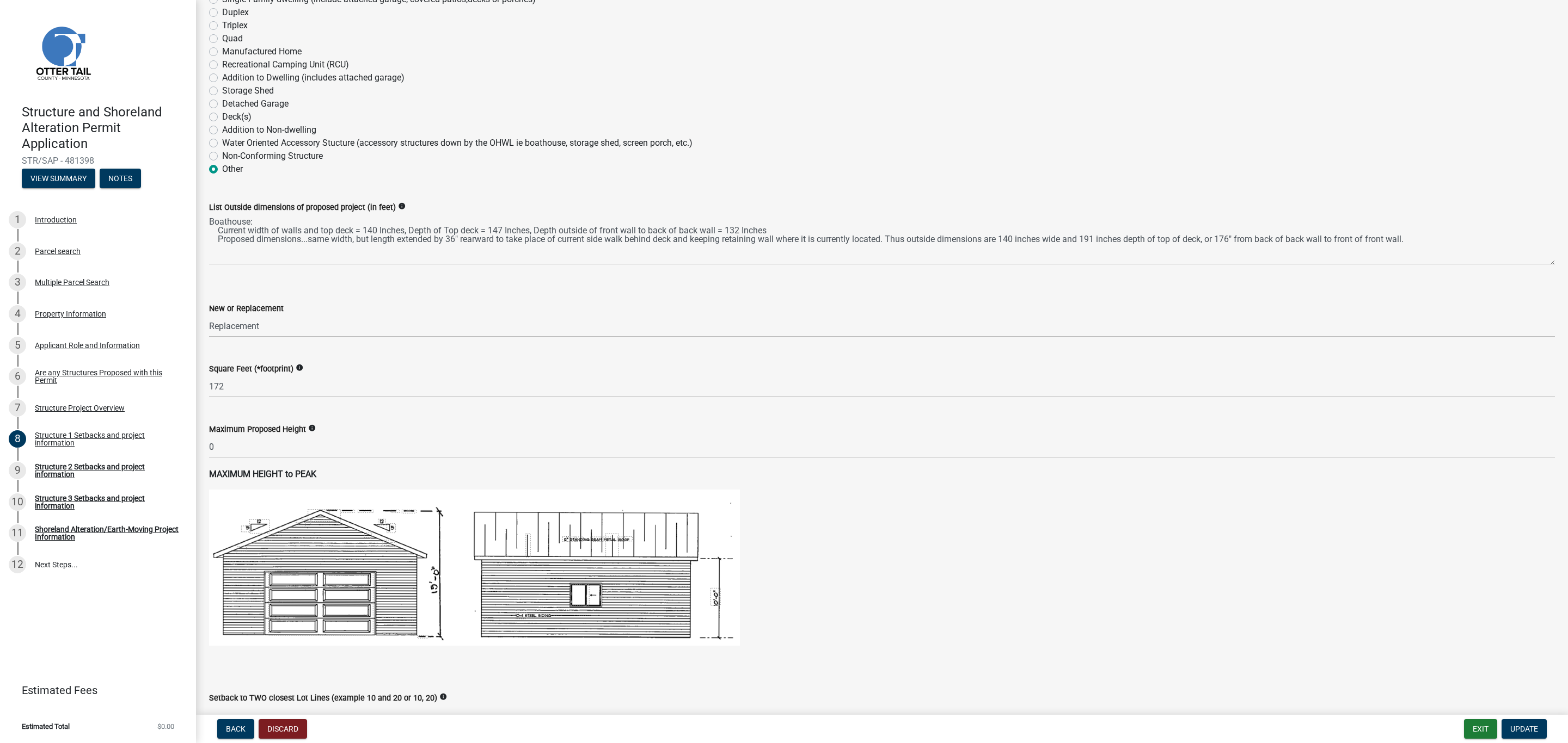
scroll to position [245, 0]
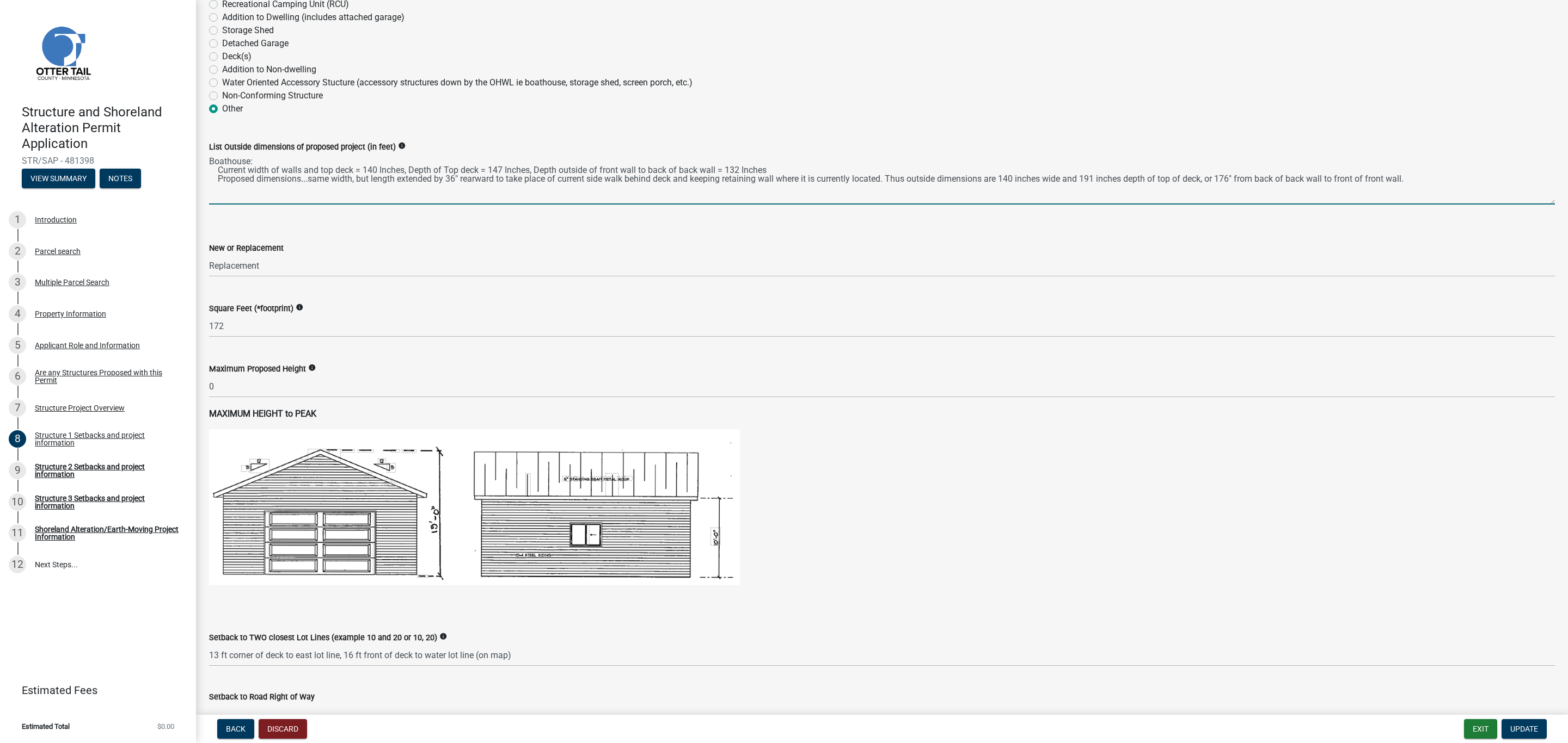
drag, startPoint x: 209, startPoint y: 159, endPoint x: 1418, endPoint y: 184, distance: 1209.3
click at [1418, 184] on textarea "Boathouse: Current width of walls and top deck = 140 Inches, Depth of Top deck …" at bounding box center [882, 178] width 1346 height 51
click at [135, 27] on link at bounding box center [93, 52] width 170 height 87
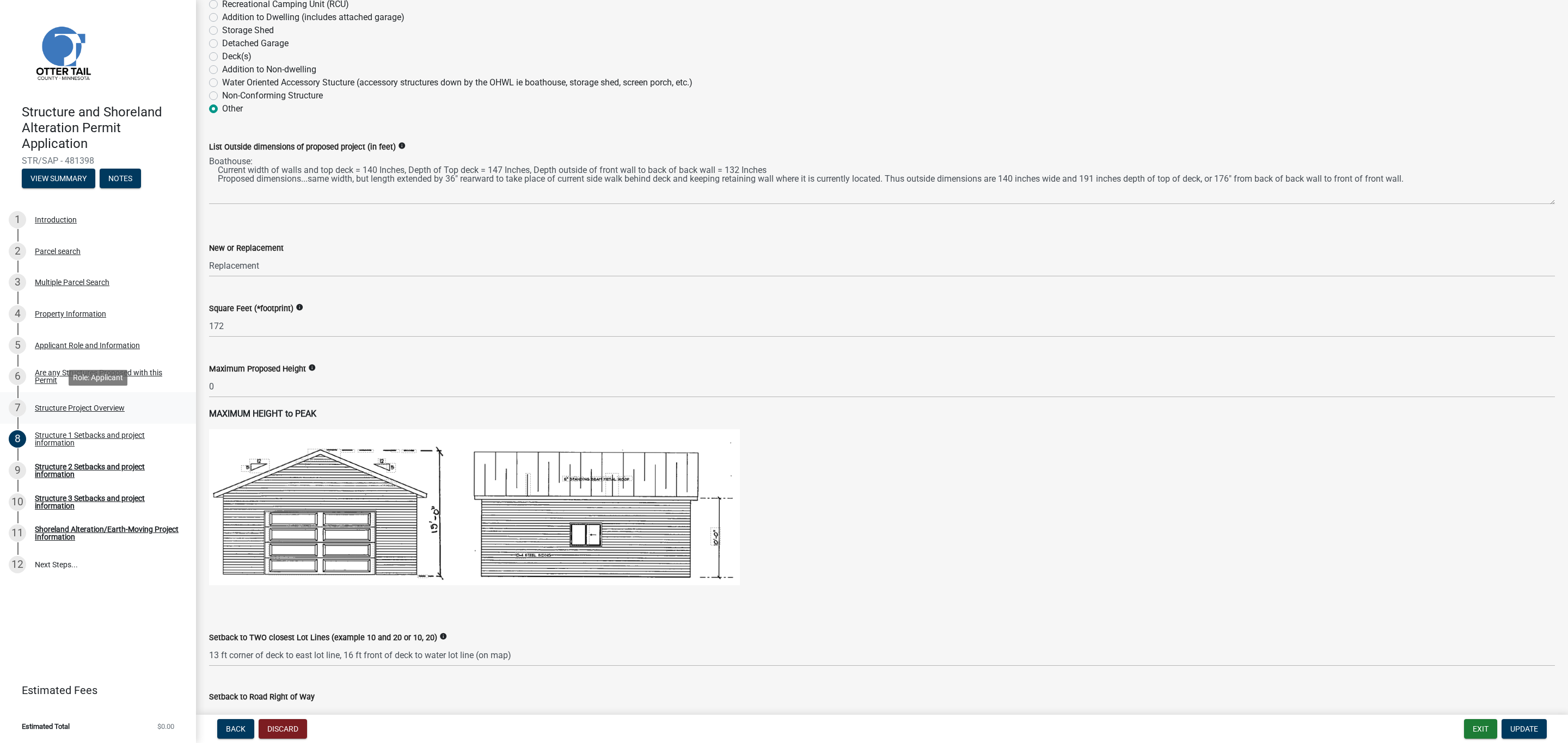
click at [51, 405] on div "Structure Project Overview" at bounding box center [79, 408] width 90 height 8
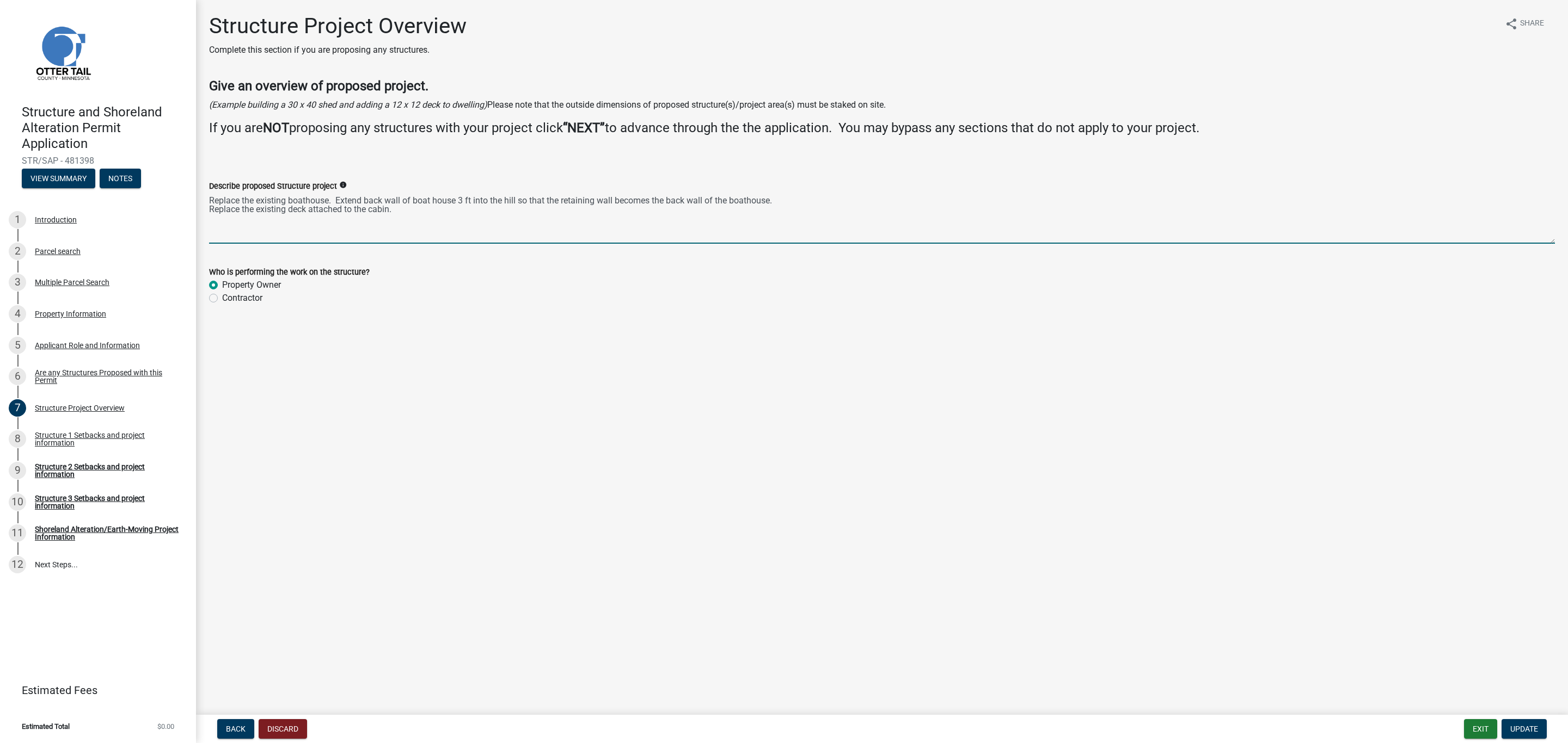
click at [409, 208] on textarea "Replace the existing boathouse. Extend back wall of boat house 3 ft into the hi…" at bounding box center [882, 217] width 1346 height 51
type textarea "Replace the existing boathouse. Extend back wall of boat house 3 ft into the hi…"
click at [65, 440] on div "Structure 1 Setbacks and project information" at bounding box center [106, 439] width 143 height 15
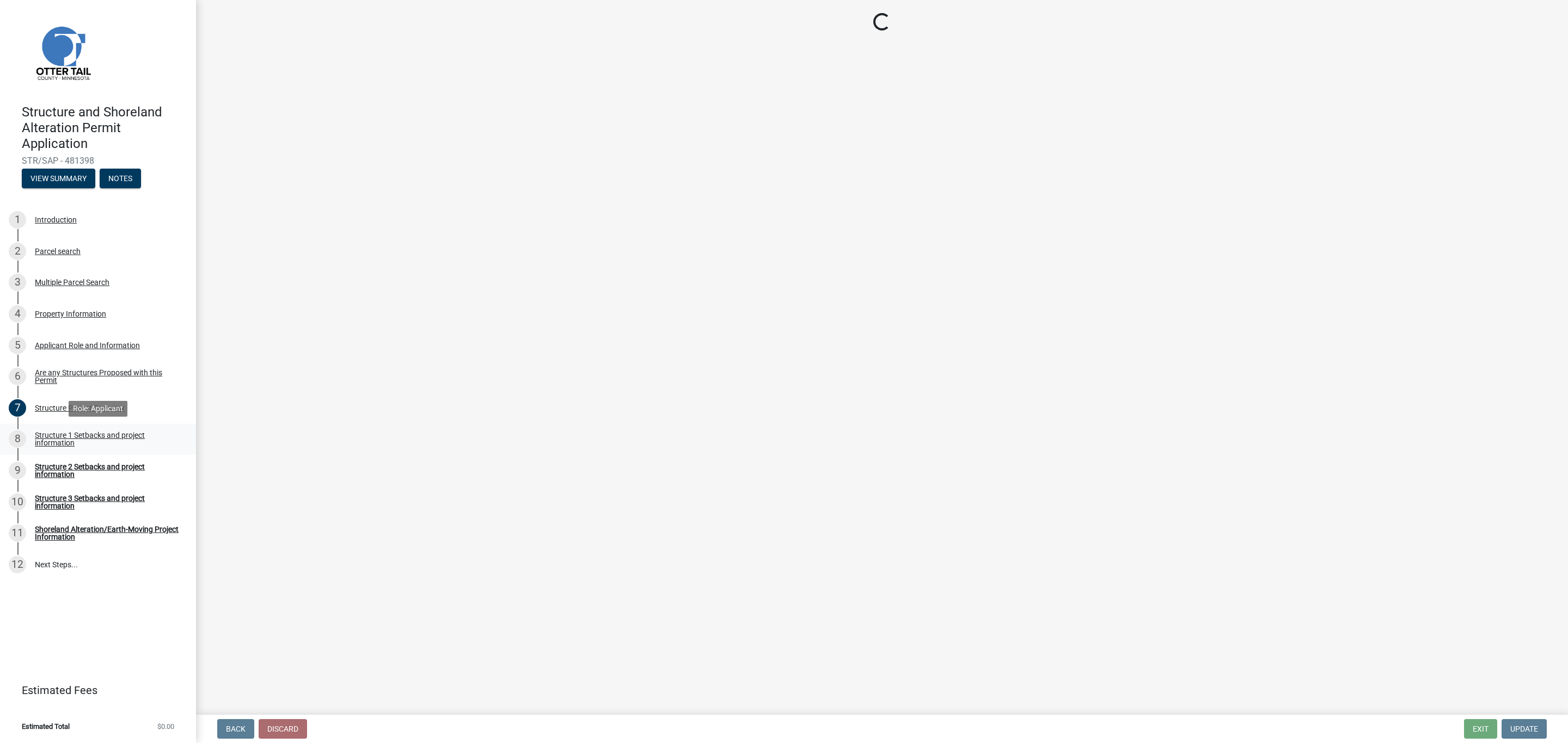
select select "a3cc236c-43aa-406a-8353-e0398d57c407"
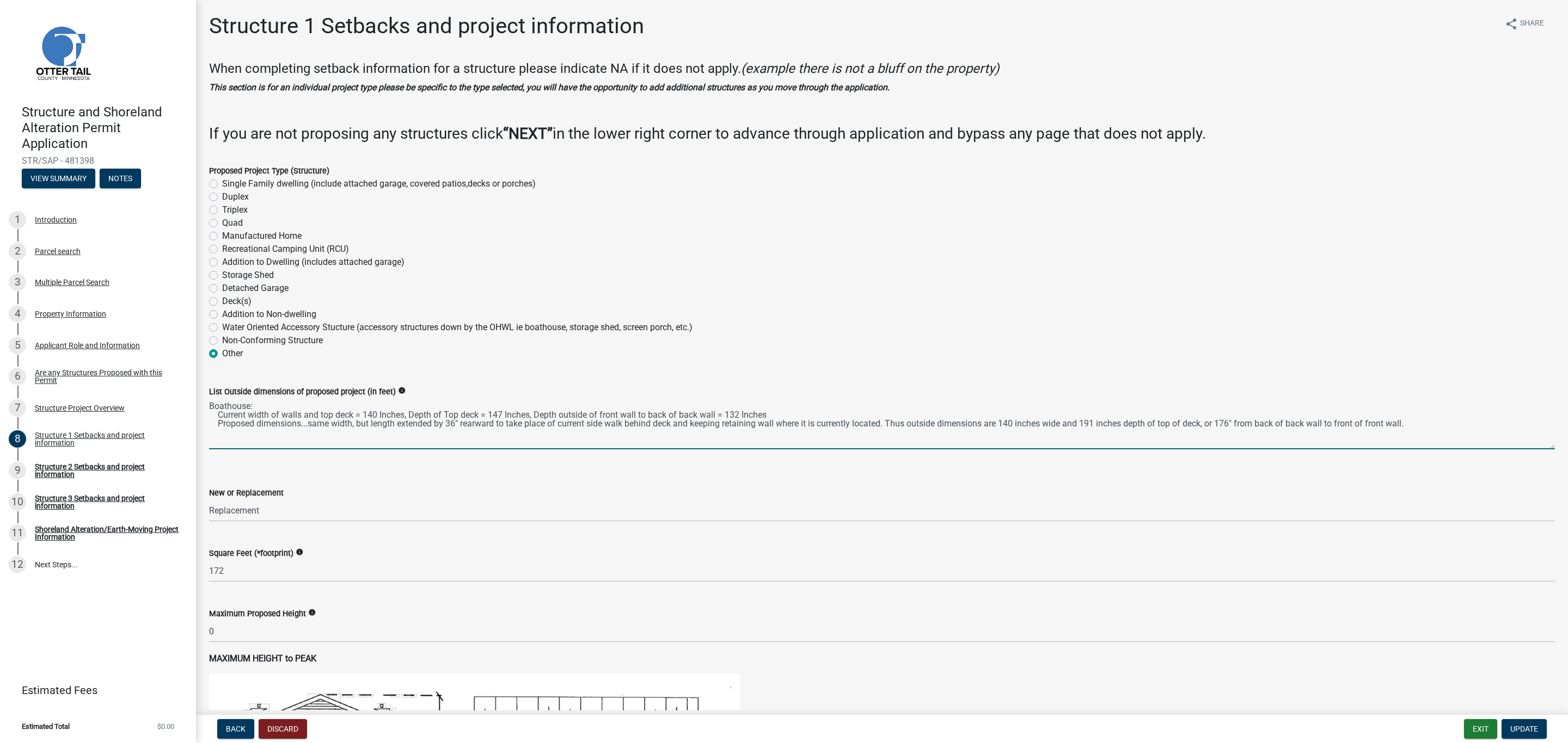
click at [1428, 422] on textarea "Boathouse: Current width of walls and top deck = 140 Inches, Depth of Top deck …" at bounding box center [882, 424] width 1346 height 51
click at [1426, 426] on textarea "Boathouse: Current width of walls and top deck = 140 Inches, Depth of Top deck …" at bounding box center [882, 424] width 1346 height 51
drag, startPoint x: 268, startPoint y: 432, endPoint x: 298, endPoint y: 432, distance: 30.0
click at [298, 432] on textarea "Boathouse: Current width of walls and top deck = 140 Inches, Depth of Top deck …" at bounding box center [882, 424] width 1346 height 51
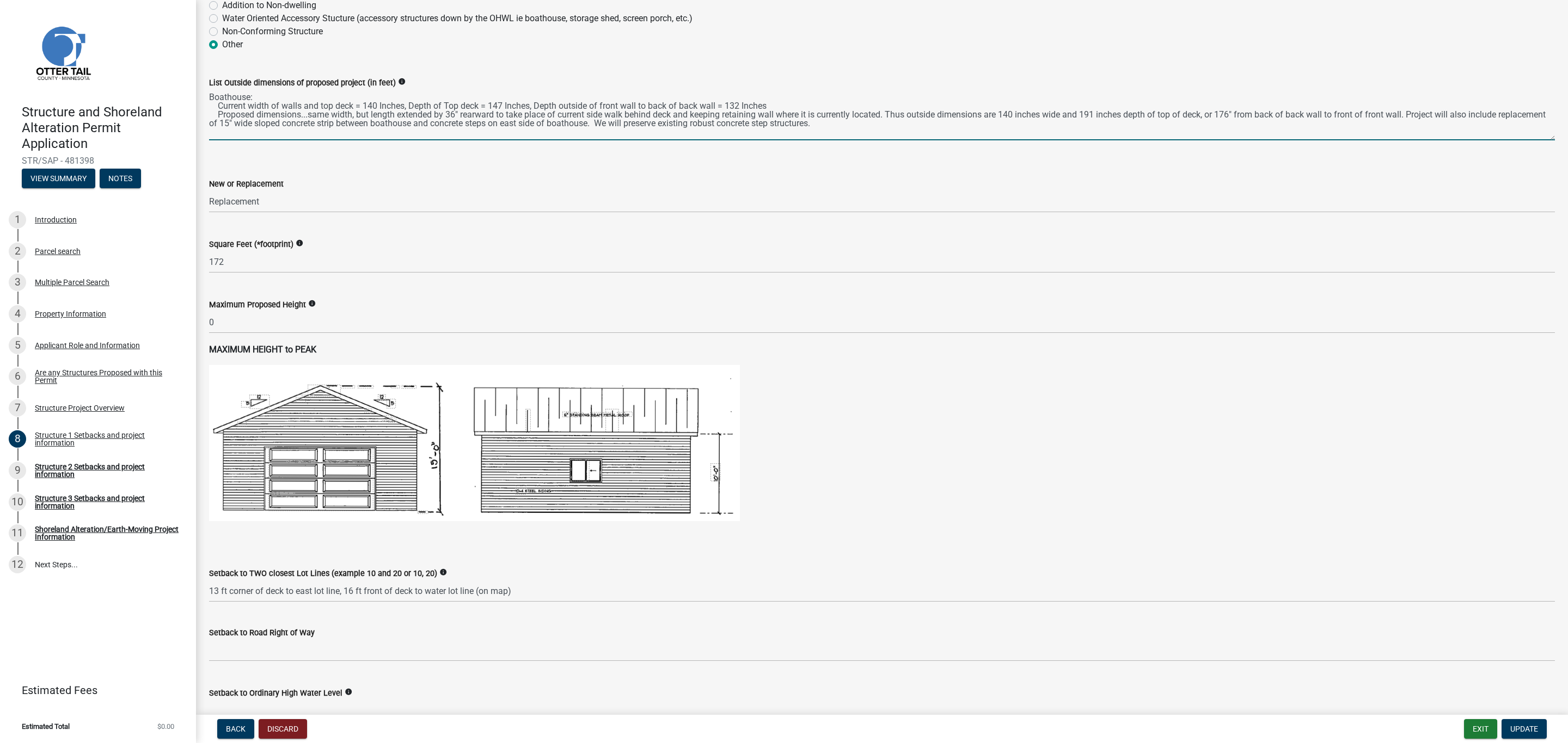
scroll to position [327, 0]
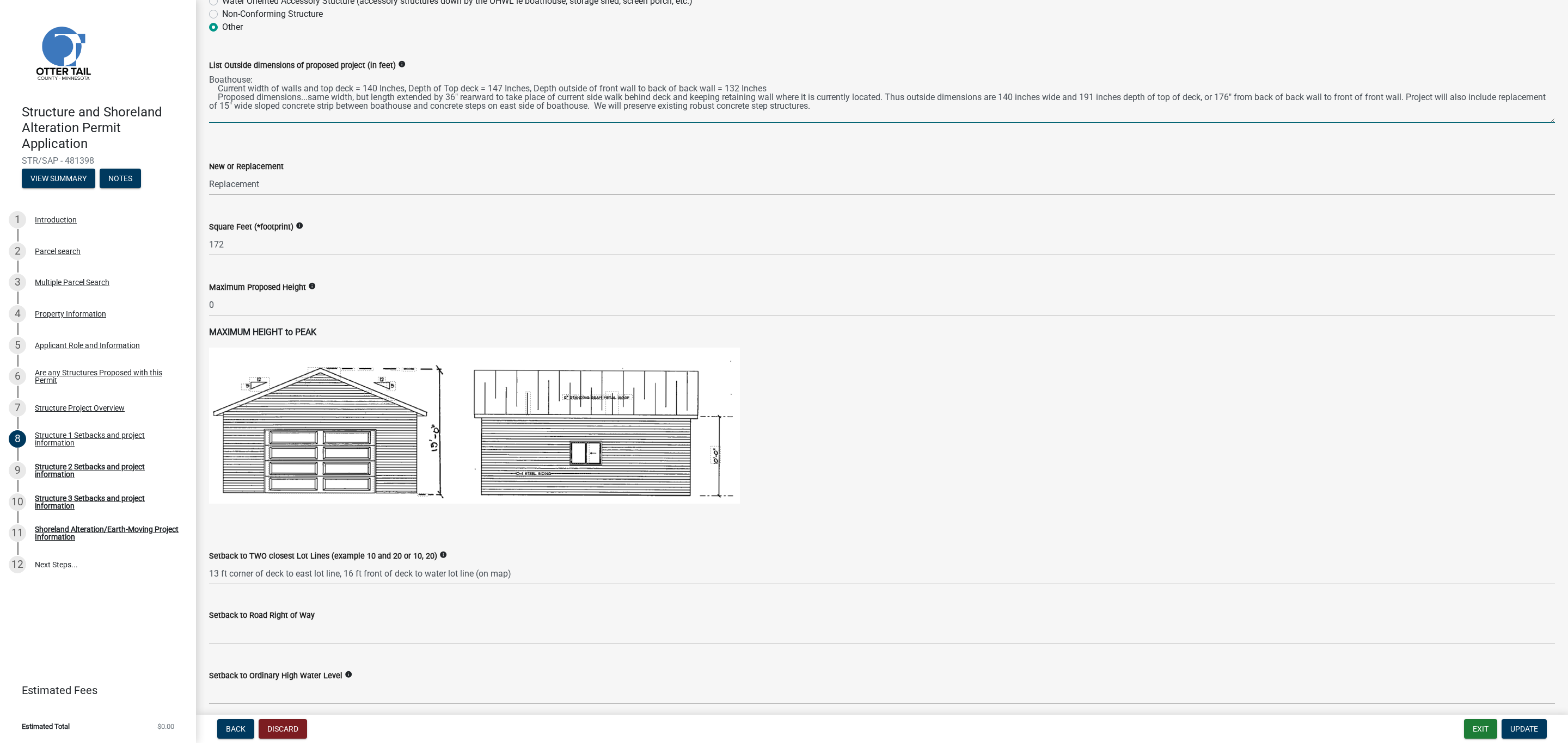
type textarea "Boathouse: Current width of walls and top deck = 140 Inches, Depth of Top deck …"
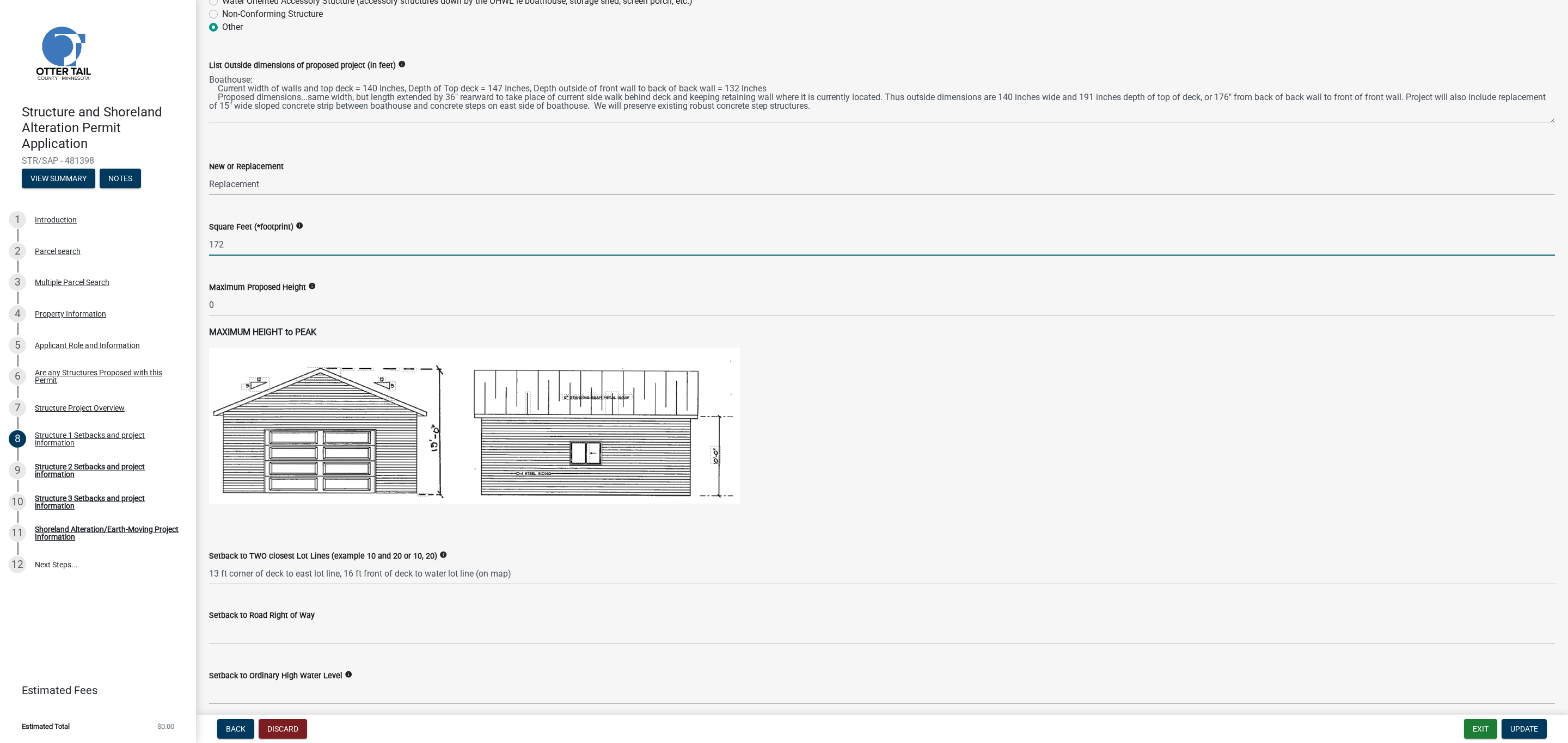
click at [250, 246] on input "172" at bounding box center [882, 244] width 1346 height 22
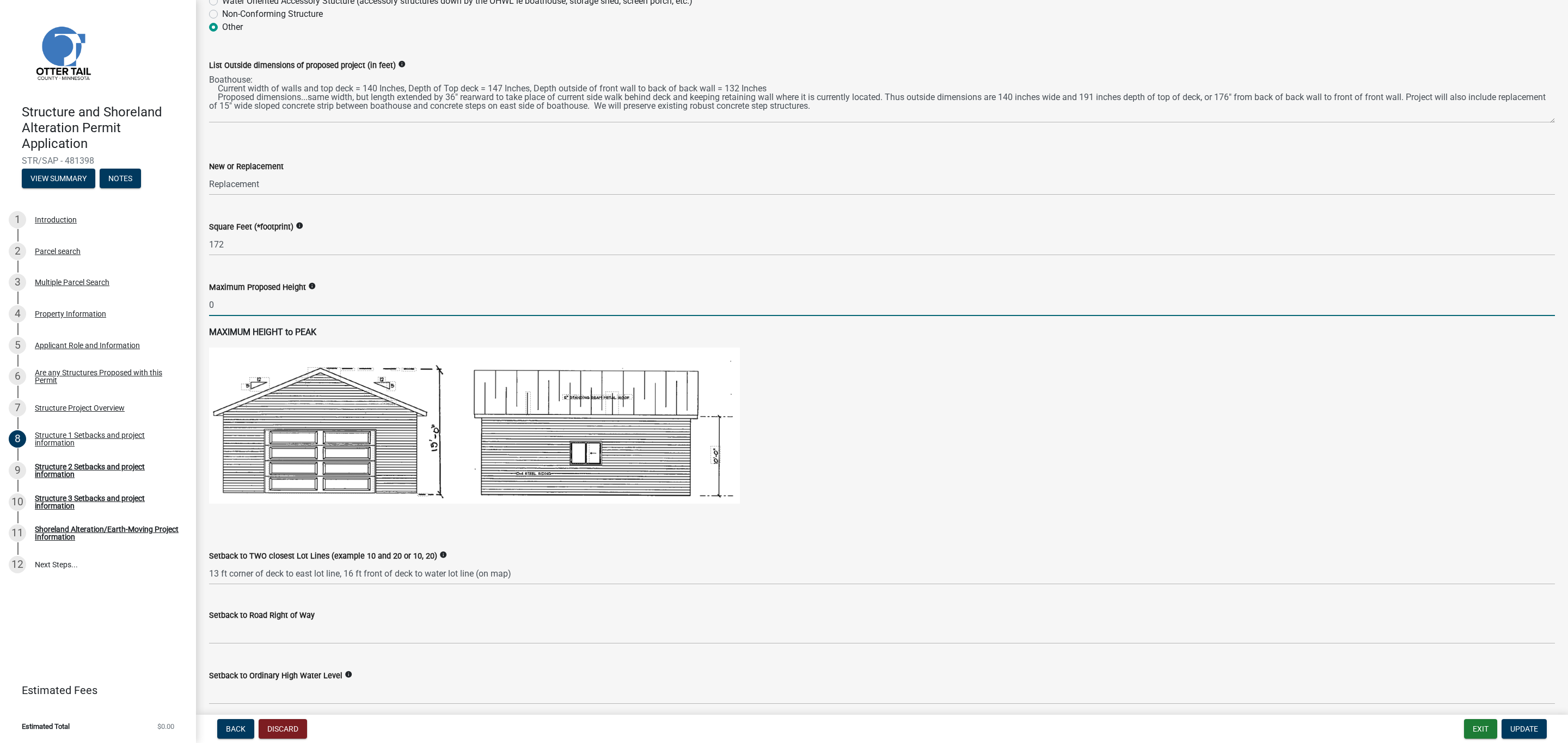
click at [229, 307] on input "0" at bounding box center [882, 304] width 1346 height 22
type input "0"
type input "11"
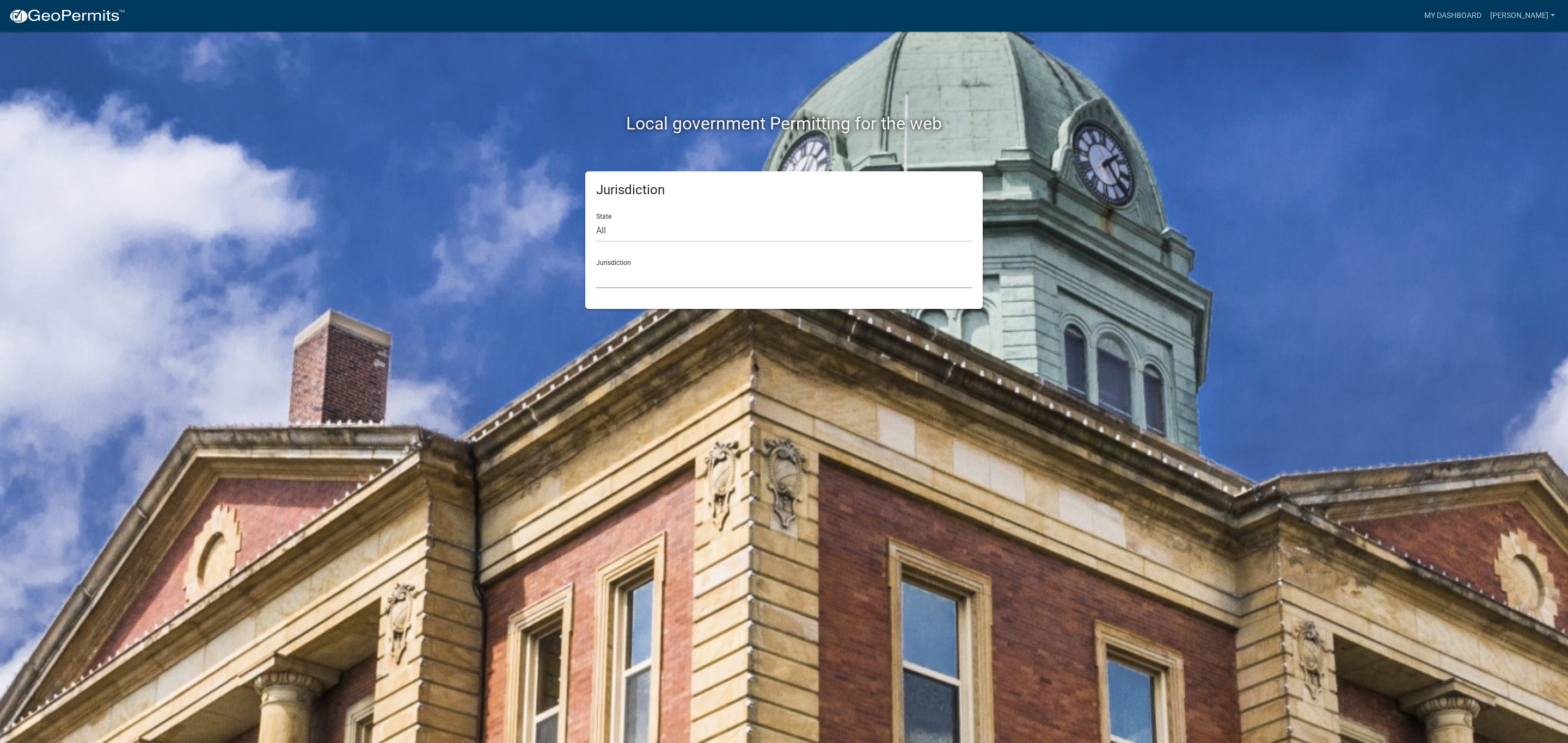
click at [616, 271] on select "[GEOGRAPHIC_DATA], [US_STATE] [GEOGRAPHIC_DATA], [US_STATE][PERSON_NAME][GEOGRA…" at bounding box center [784, 277] width 376 height 22
click at [598, 229] on select "All [US_STATE] [US_STATE] [US_STATE] [US_STATE] [US_STATE] [US_STATE] [US_STATE…" at bounding box center [784, 230] width 376 height 22
select select "[US_STATE]"
click at [597, 220] on select "All [US_STATE] [US_STATE] [US_STATE] [US_STATE] [US_STATE] [US_STATE] [US_STATE…" at bounding box center [784, 230] width 376 height 22
click at [614, 262] on div "Jurisdiction [GEOGRAPHIC_DATA], [US_STATE] [GEOGRAPHIC_DATA], [US_STATE] [GEOGR…" at bounding box center [784, 270] width 376 height 37
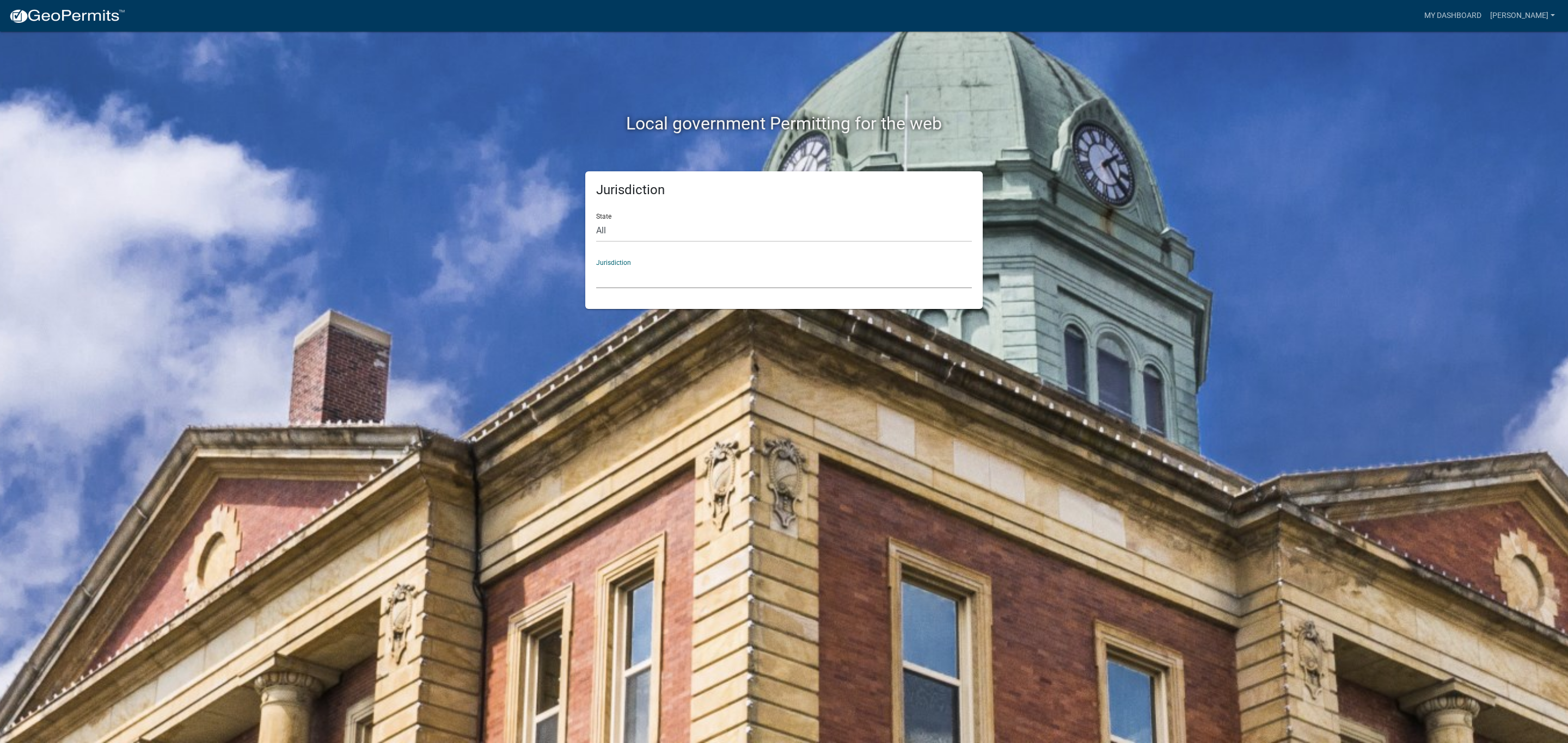
drag, startPoint x: 618, startPoint y: 268, endPoint x: 607, endPoint y: 268, distance: 11.0
click at [618, 268] on select "[GEOGRAPHIC_DATA], [US_STATE] [GEOGRAPHIC_DATA], [US_STATE] [GEOGRAPHIC_DATA], …" at bounding box center [784, 277] width 376 height 22
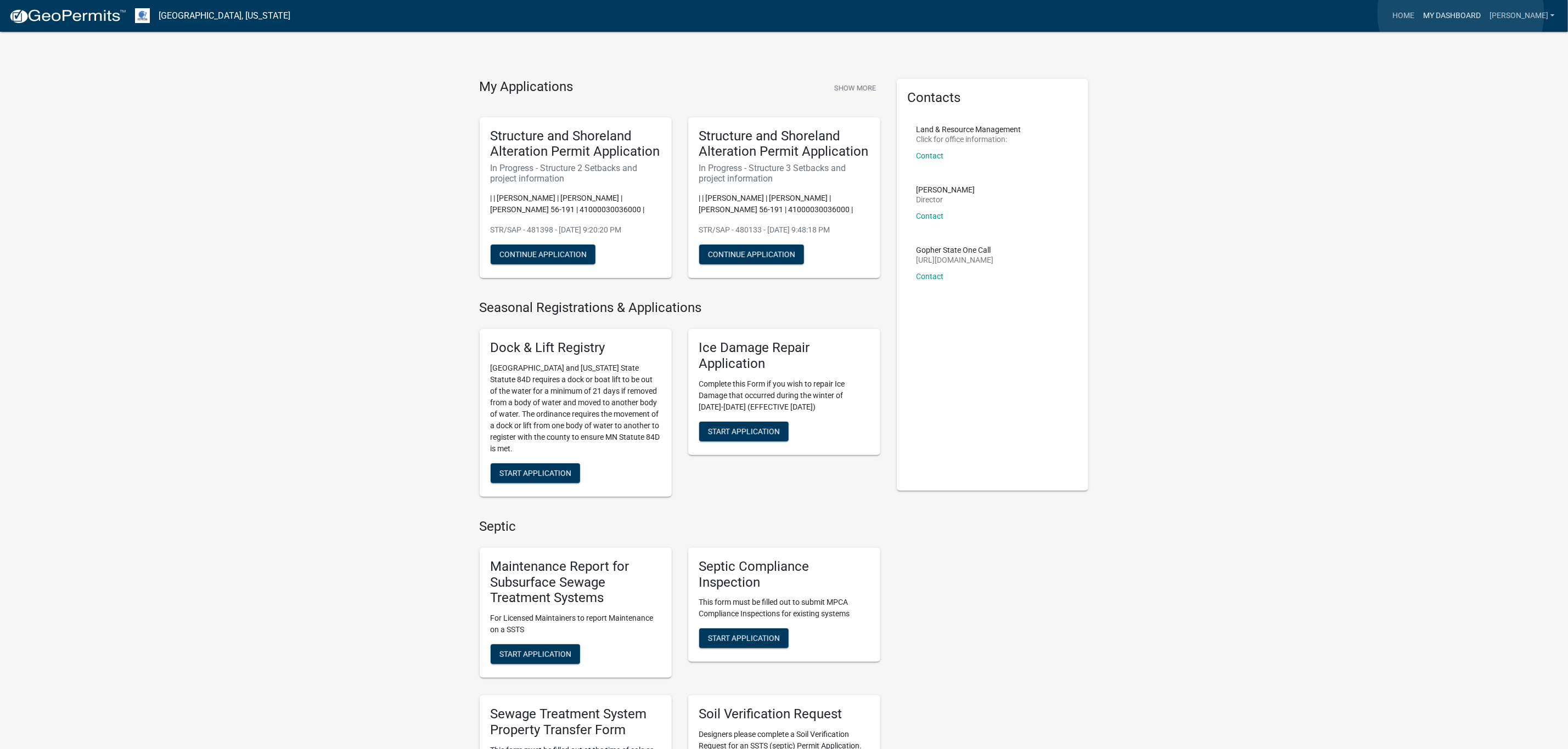
click at [1461, 13] on link "My Dashboard" at bounding box center [1452, 15] width 66 height 21
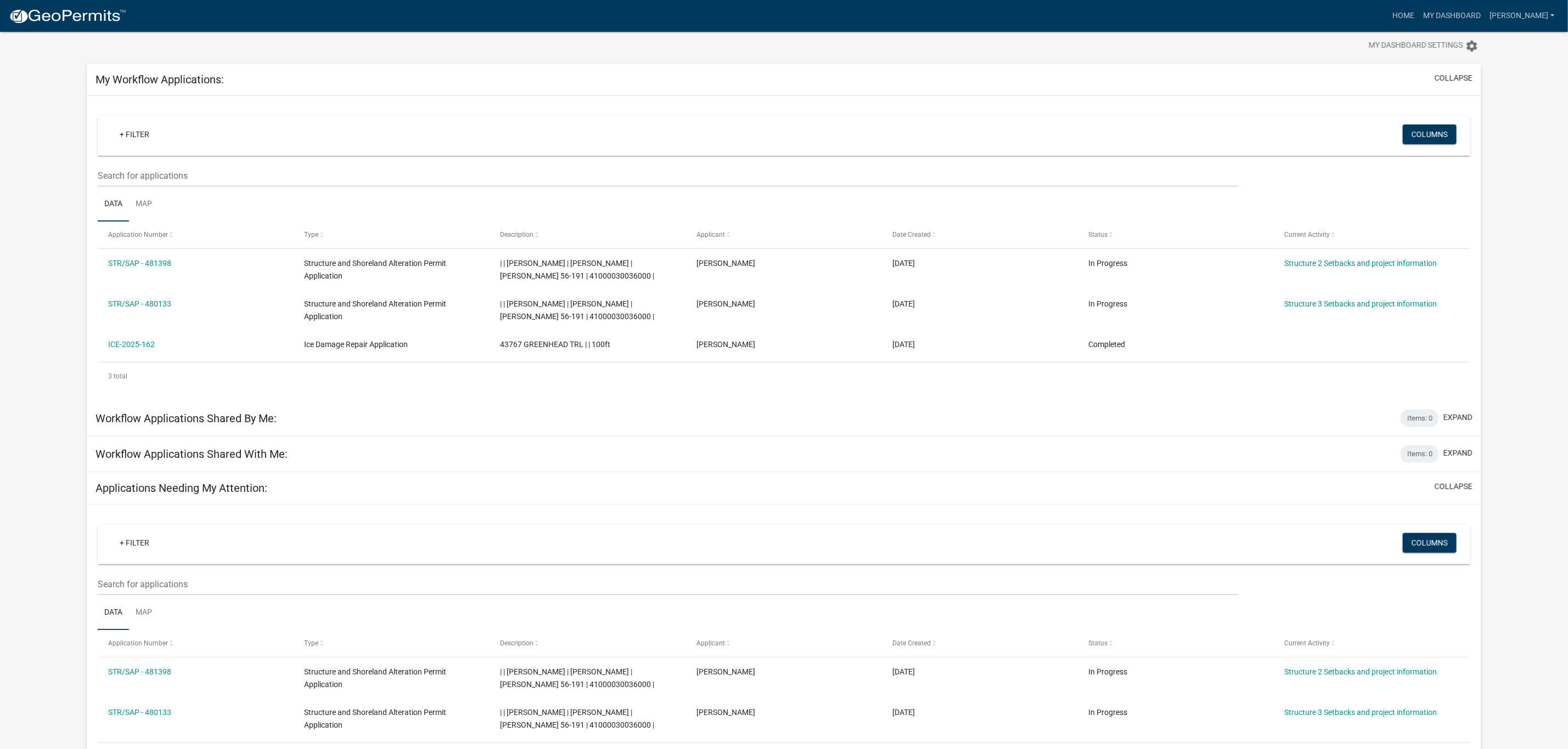
scroll to position [92, 0]
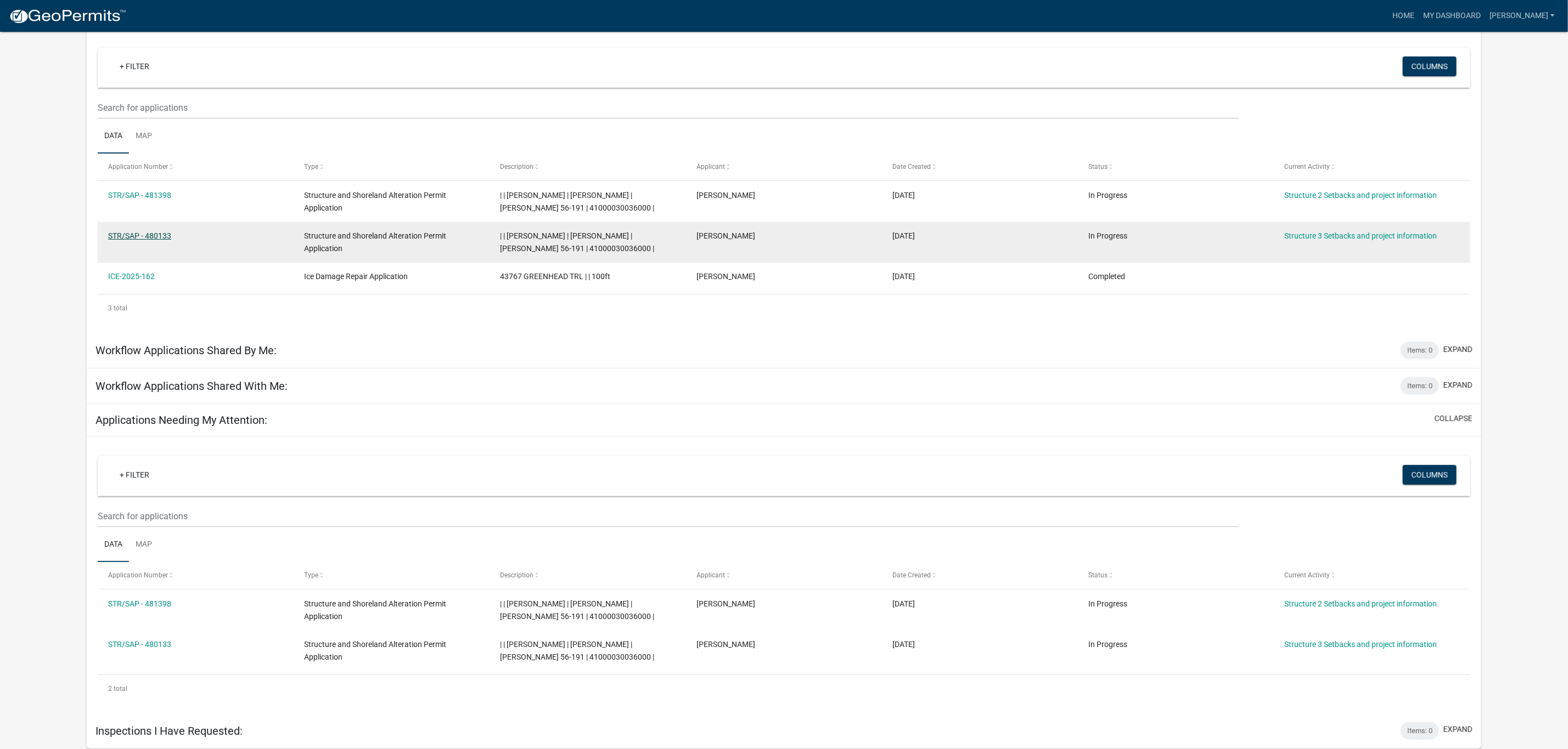
click at [136, 231] on link "STR/SAP - 480133" at bounding box center [139, 236] width 63 height 9
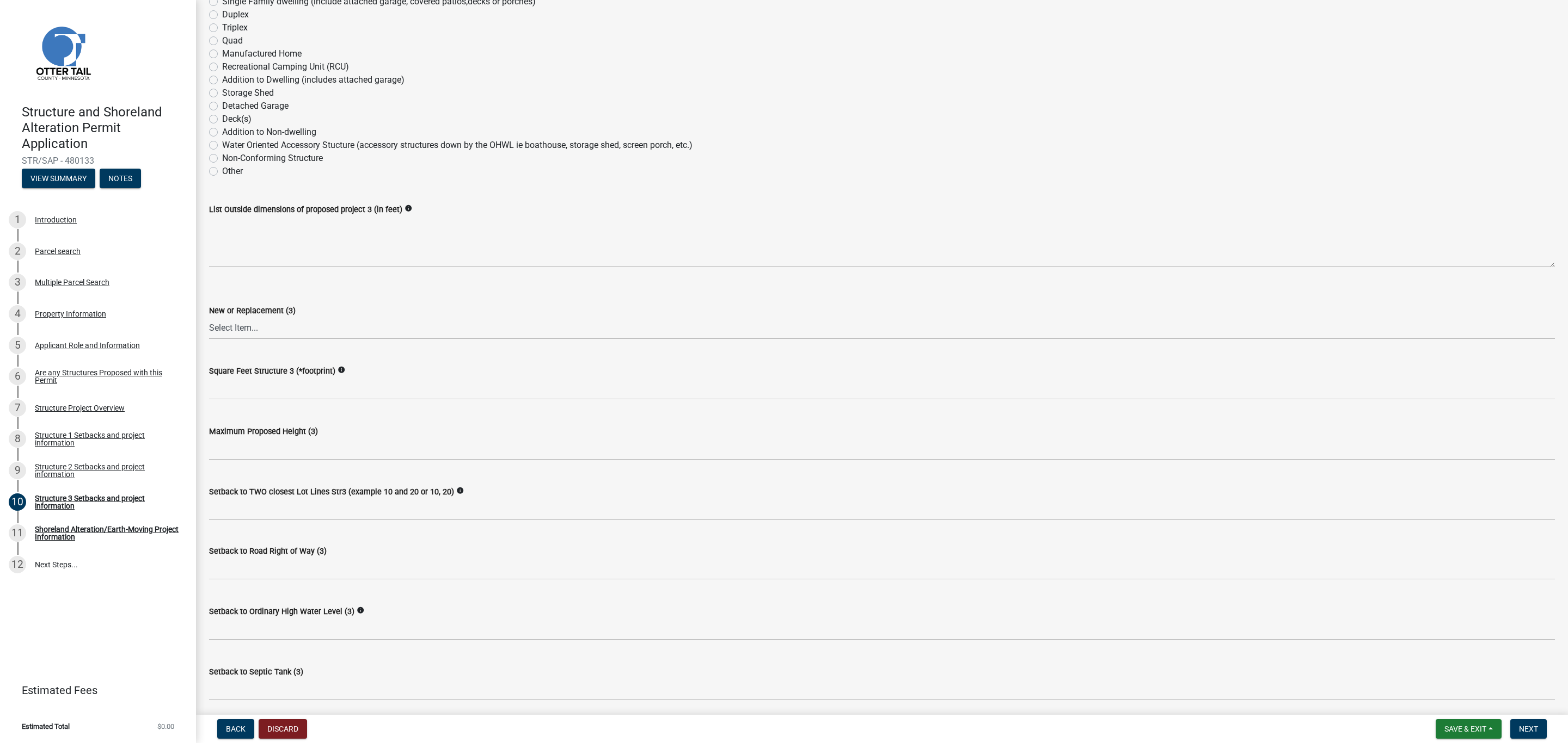
scroll to position [82, 0]
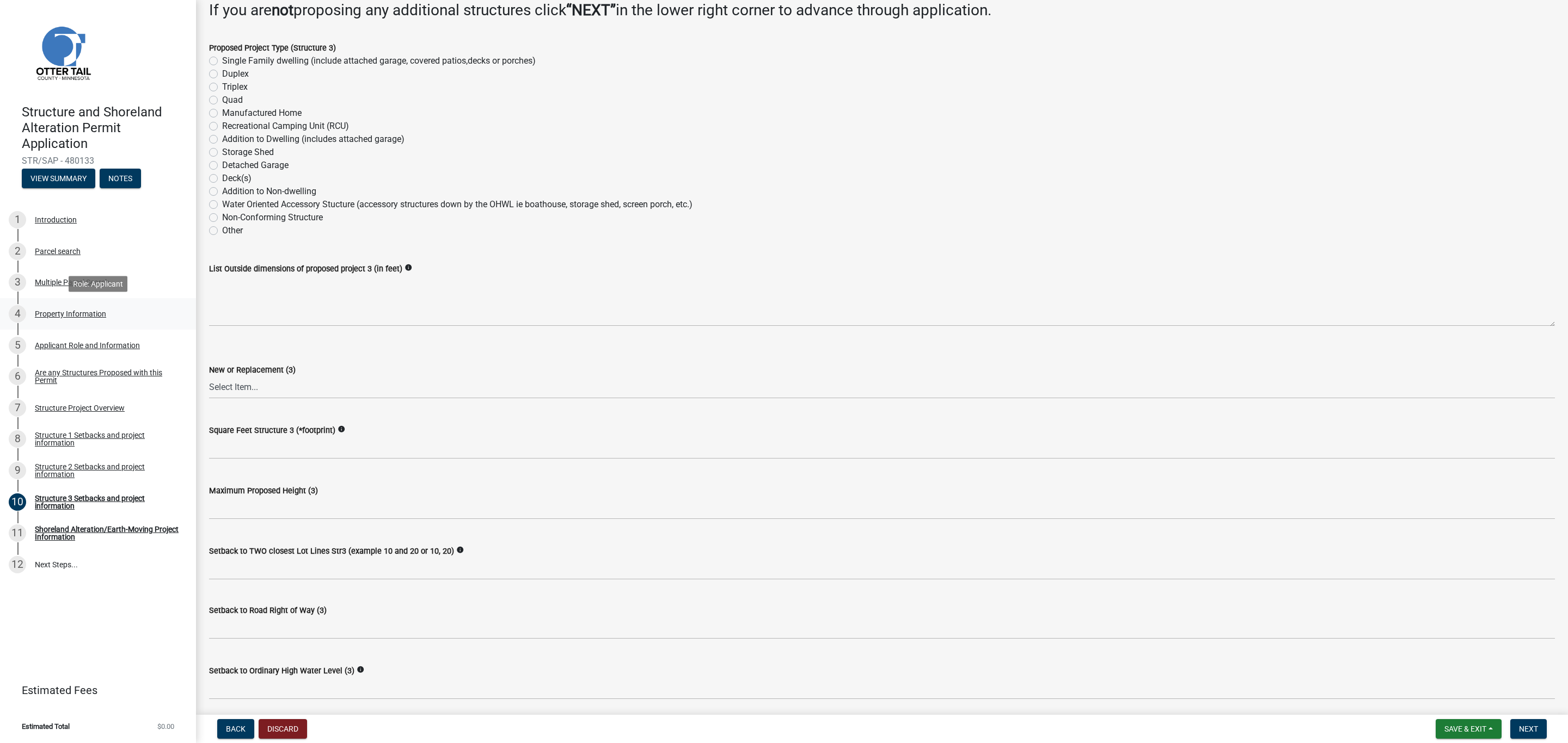
click at [43, 311] on div "Property Information" at bounding box center [70, 314] width 71 height 8
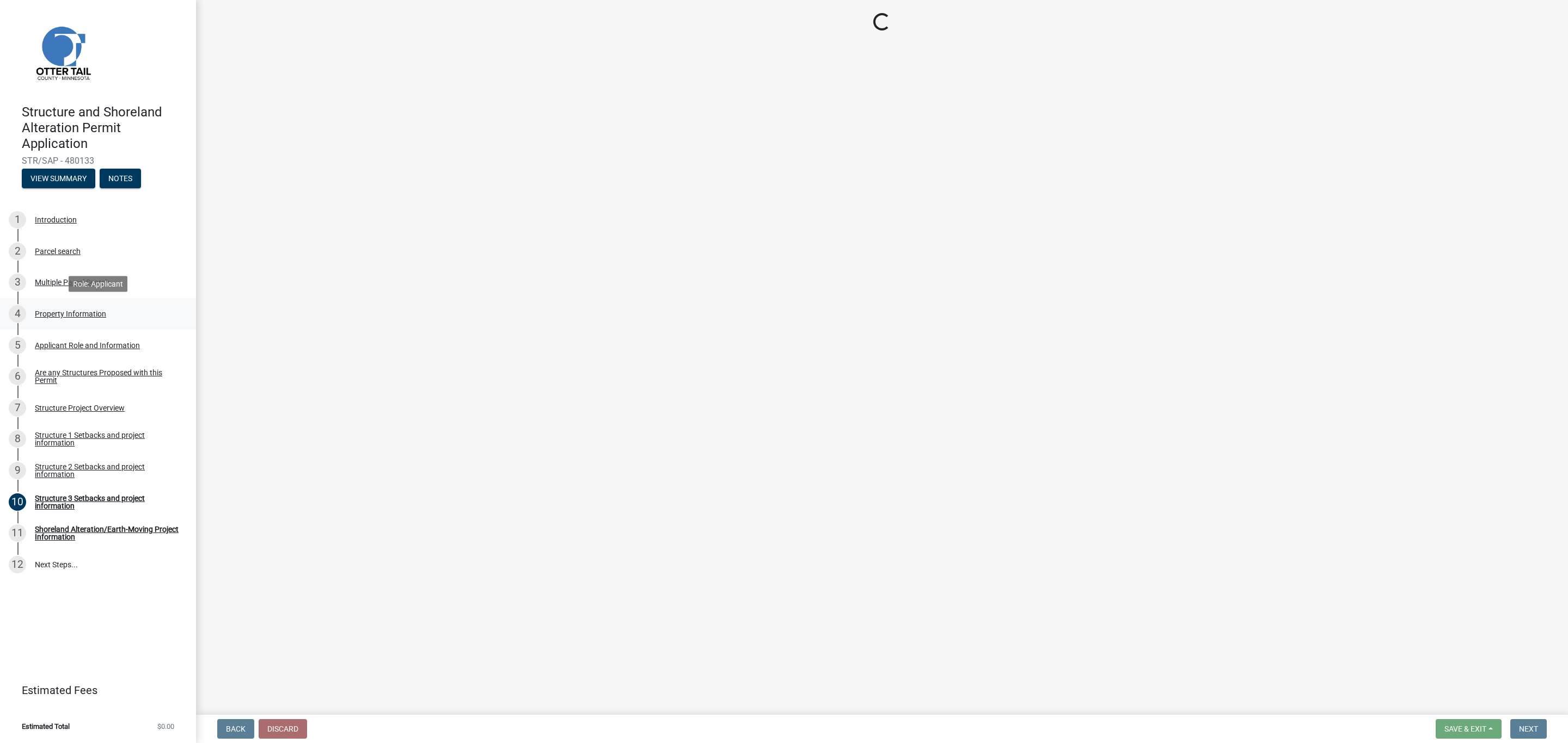
scroll to position [0, 0]
select select "c2ad80f9-9ce3-4e90-9103-7f452b1b6c56"
select select "536c2d30-81d9-41b4-a753-c6560d717c74"
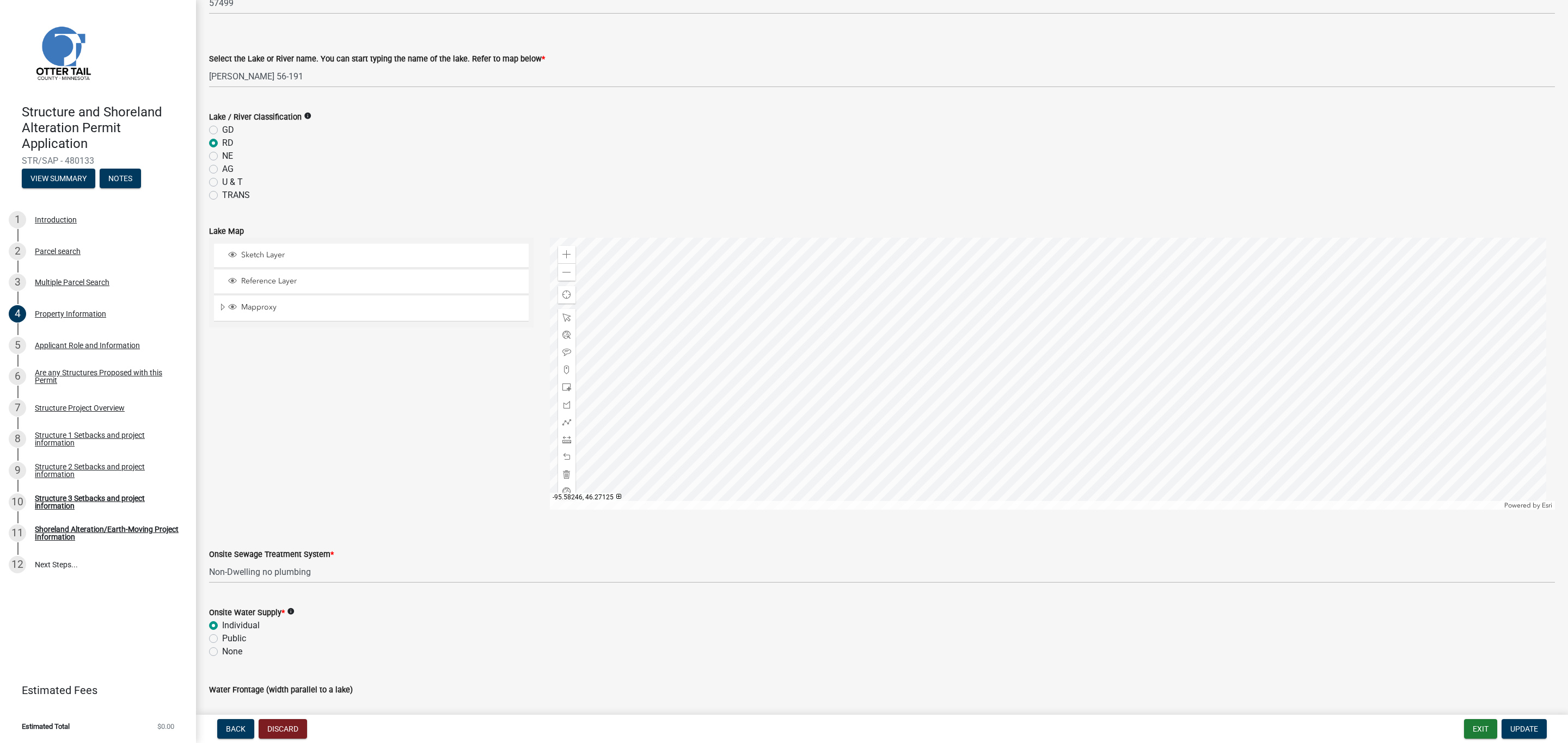
scroll to position [393, 0]
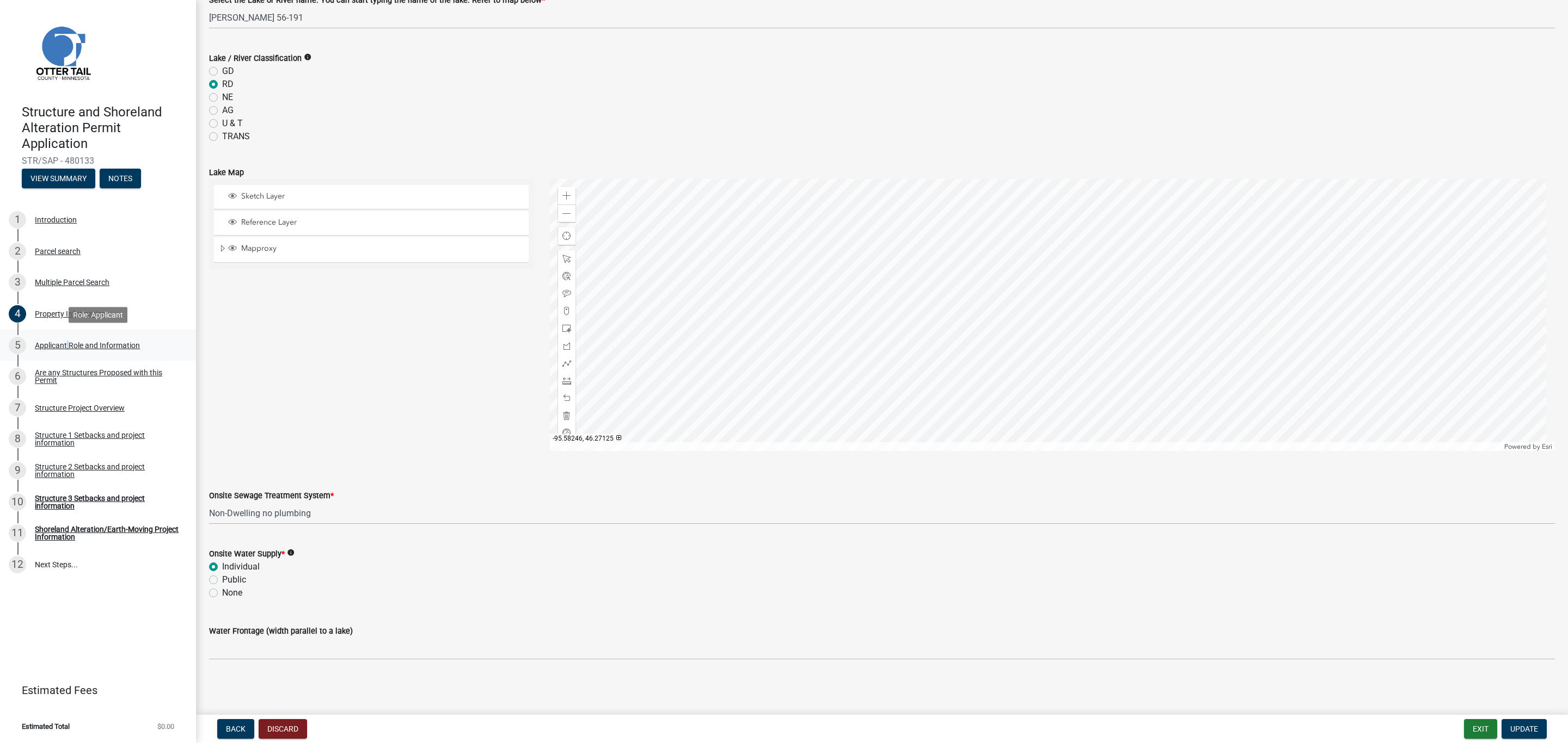
click at [67, 345] on div "Applicant Role and Information" at bounding box center [87, 345] width 105 height 8
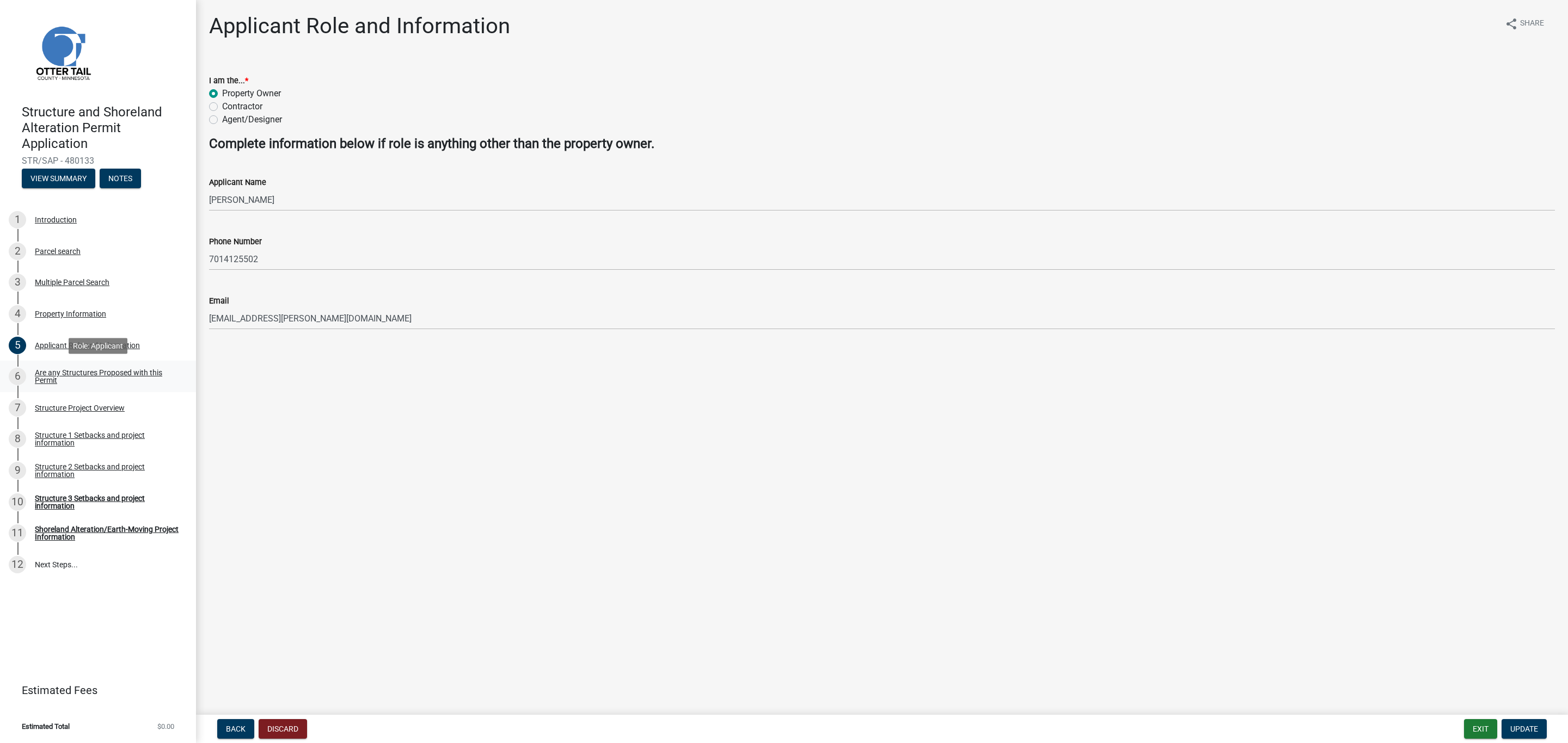
click at [70, 373] on div "Are any Structures Proposed with this Permit" at bounding box center [106, 376] width 143 height 15
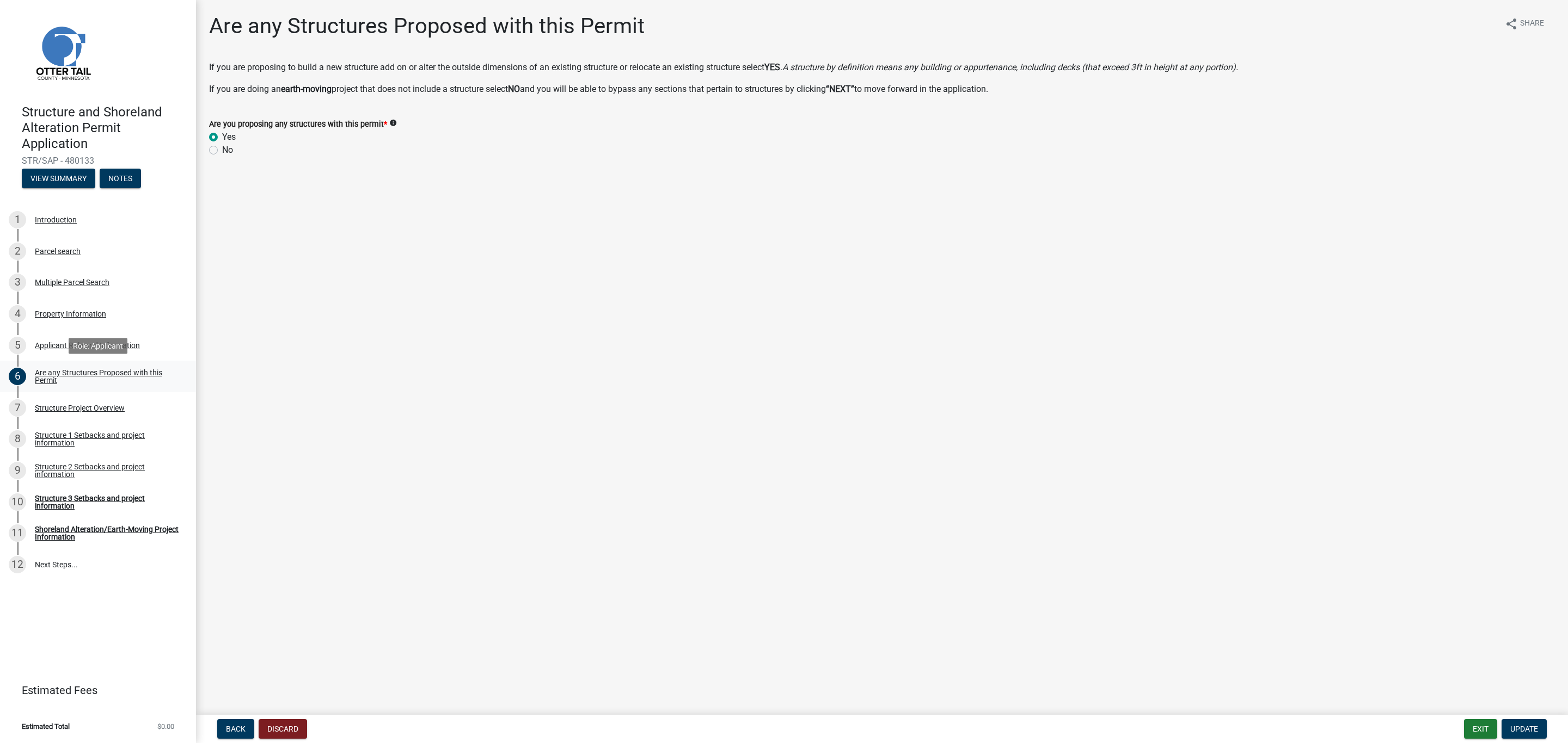
click at [69, 372] on div "Are any Structures Proposed with this Permit" at bounding box center [106, 376] width 143 height 15
click at [62, 409] on div "Structure Project Overview" at bounding box center [79, 408] width 90 height 8
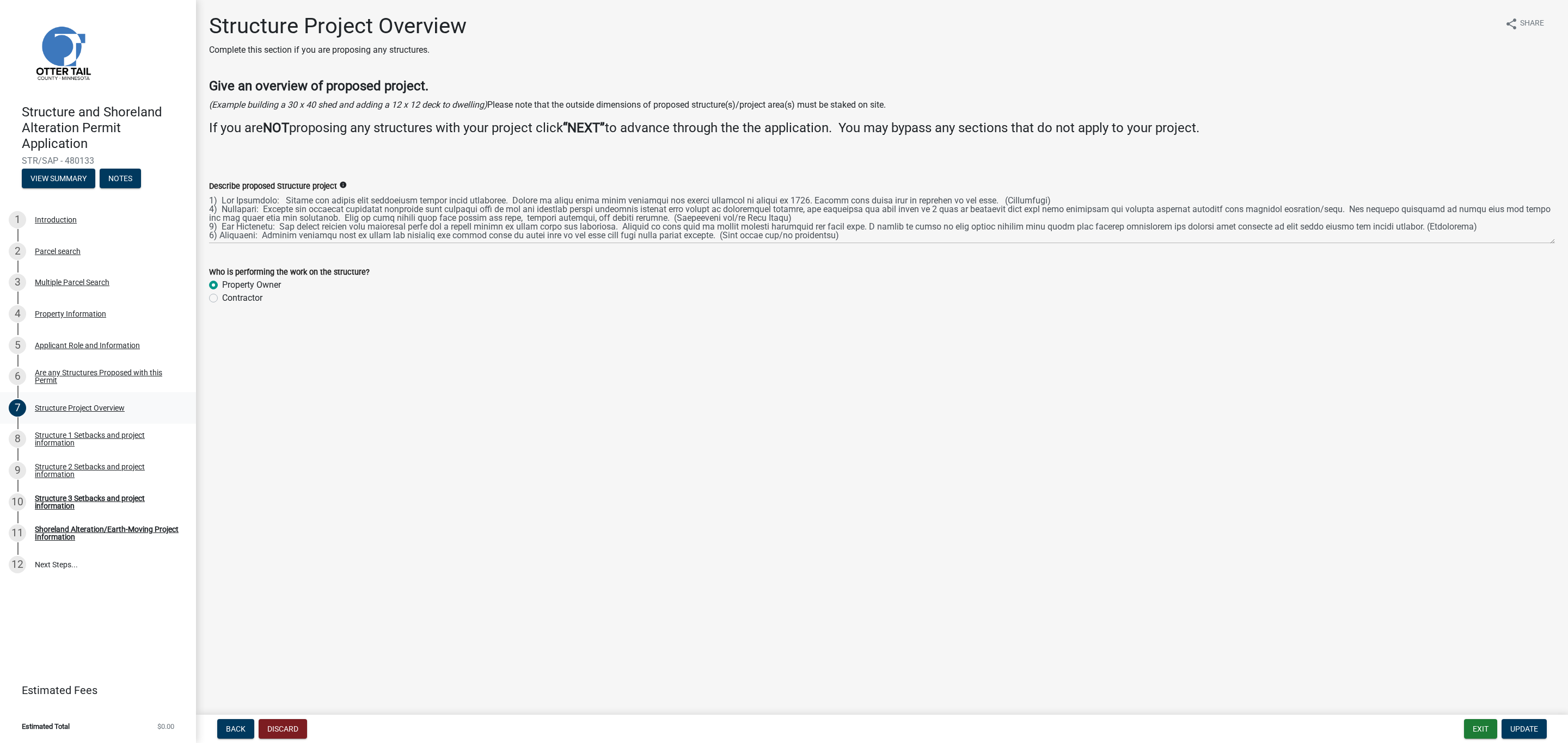
click at [48, 407] on div "Structure Project Overview" at bounding box center [79, 408] width 90 height 8
